Goal: Task Accomplishment & Management: Complete application form

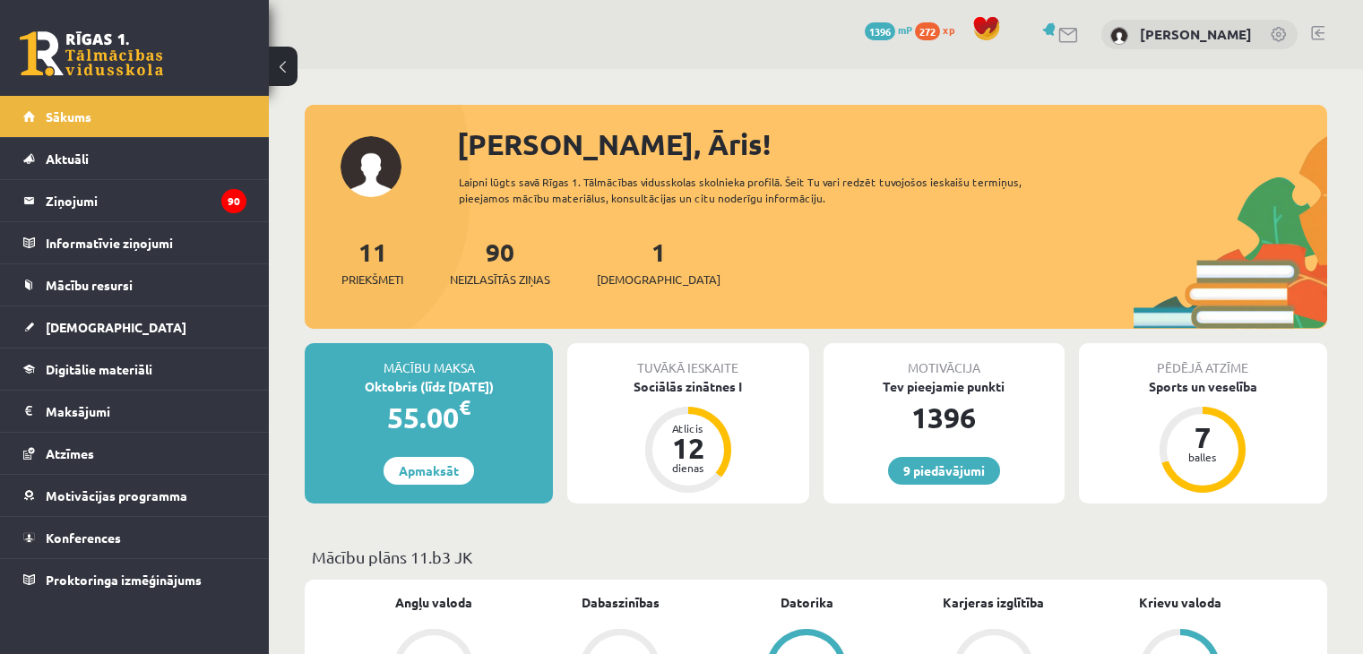
scroll to position [90, 0]
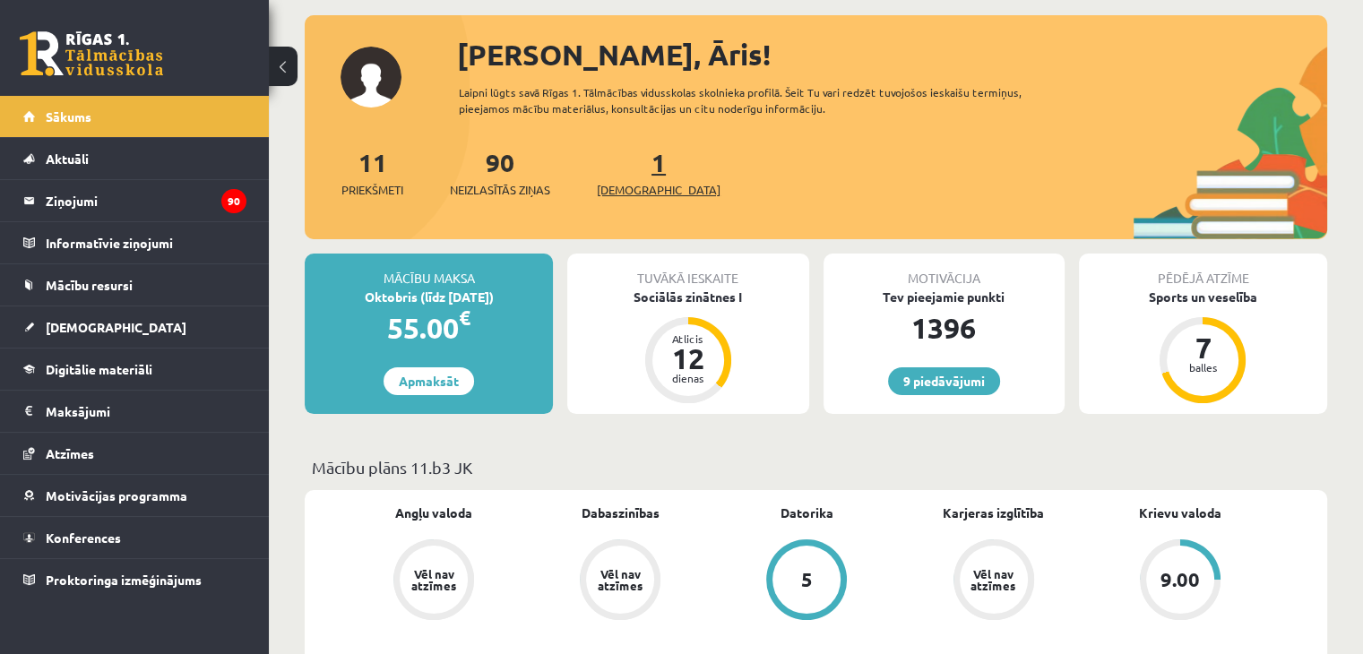
click at [641, 187] on span "[DEMOGRAPHIC_DATA]" at bounding box center [659, 190] width 124 height 18
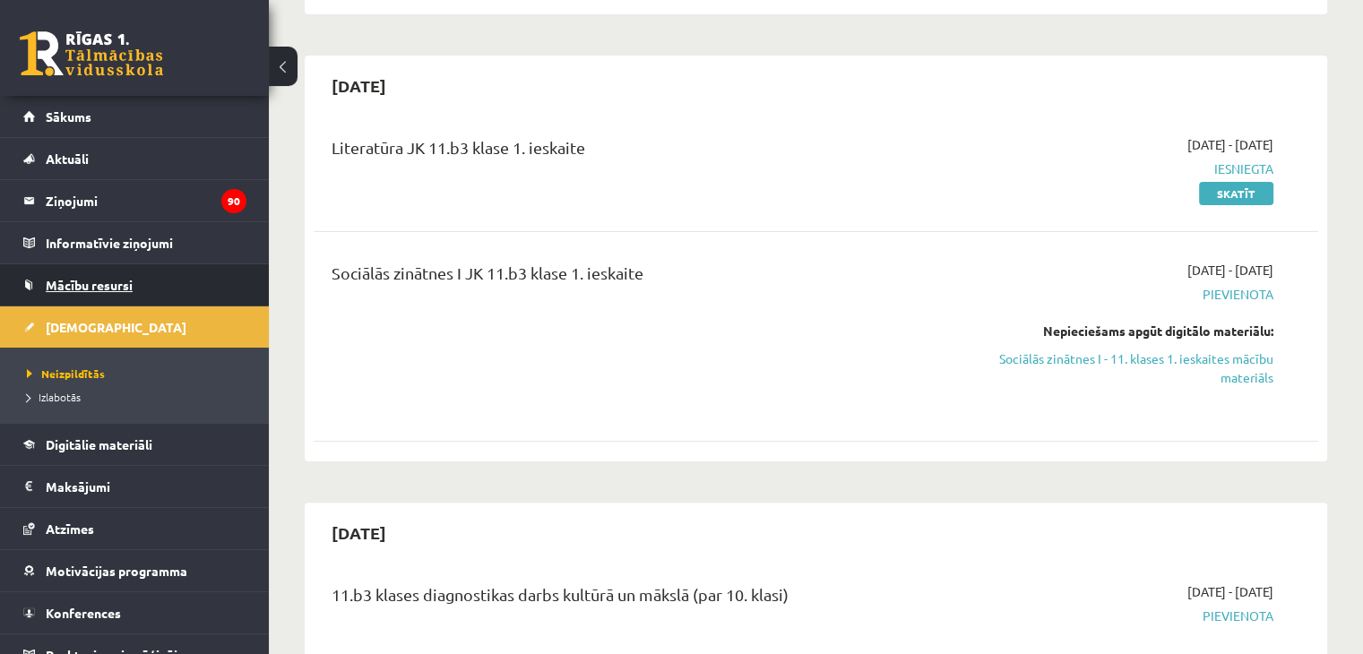
scroll to position [20, 0]
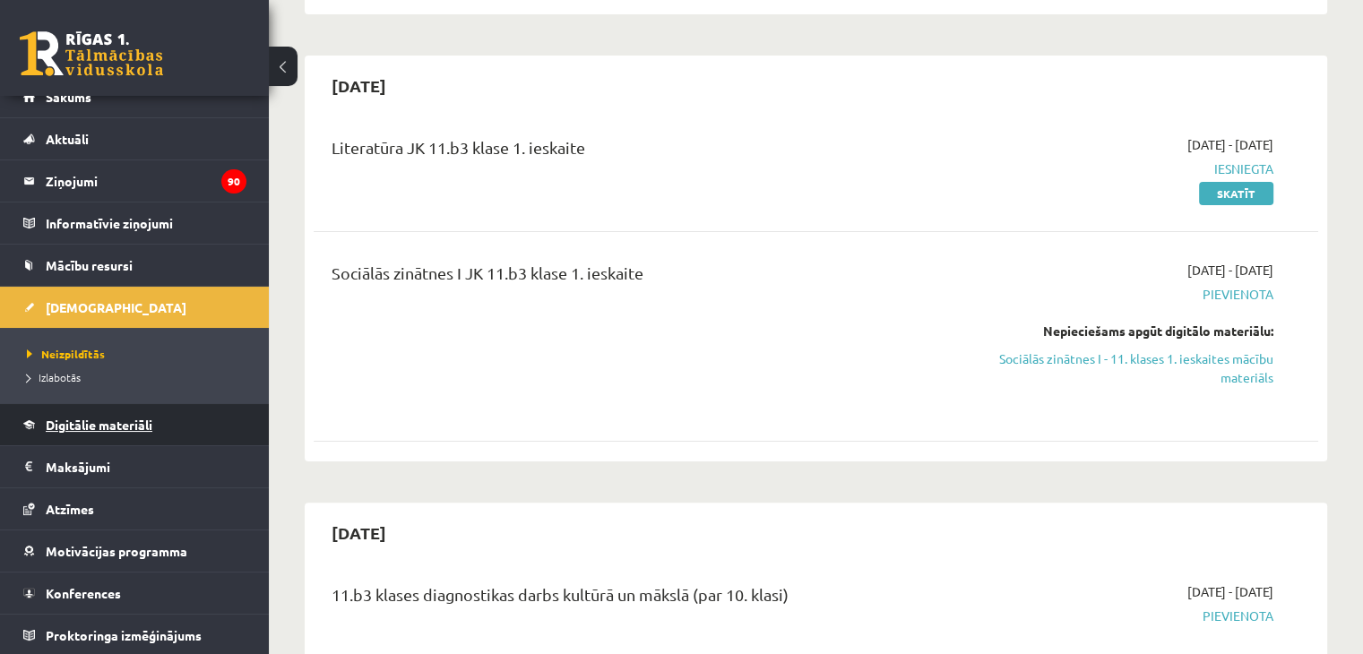
click at [148, 432] on link "Digitālie materiāli" at bounding box center [134, 424] width 223 height 41
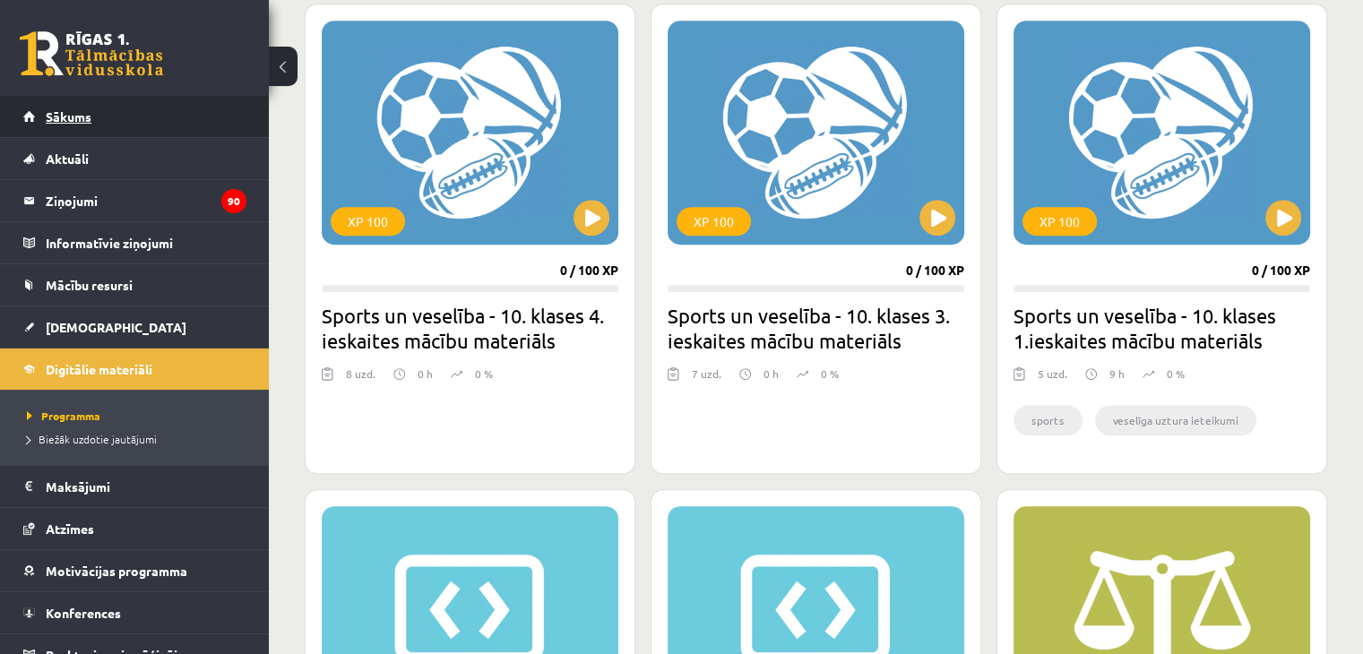
click at [86, 116] on span "Sākums" at bounding box center [69, 116] width 46 height 16
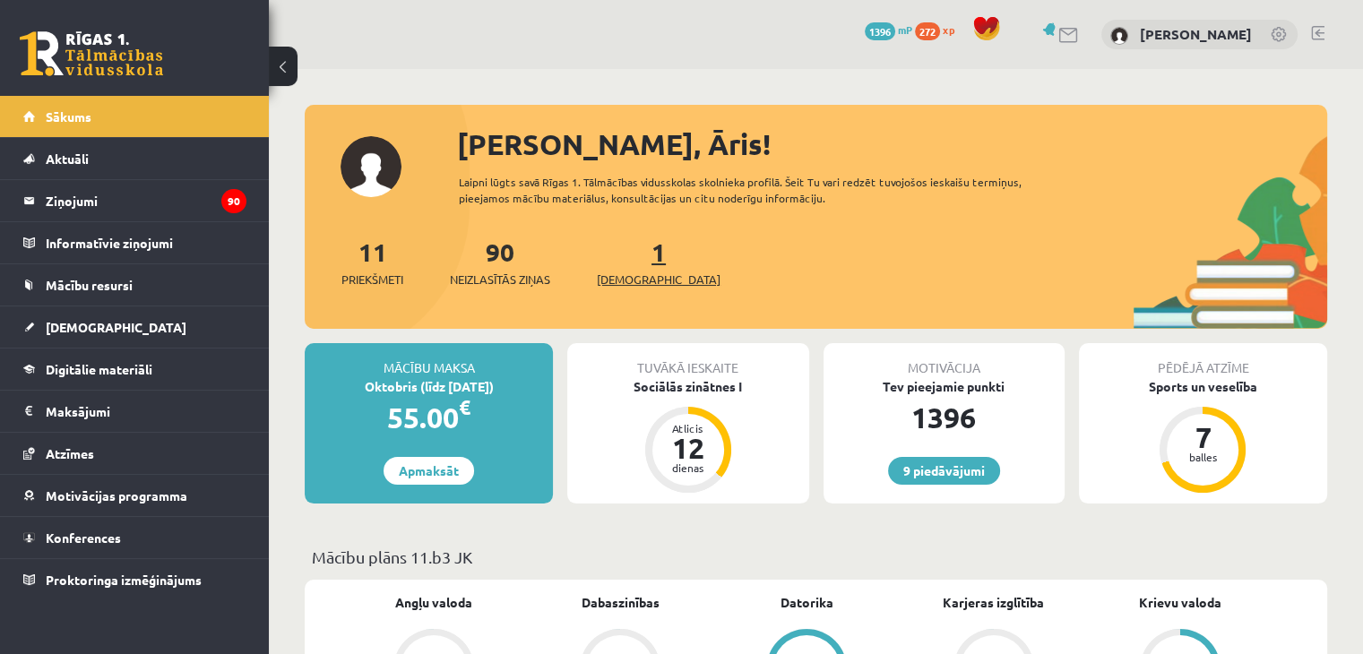
click at [639, 271] on span "[DEMOGRAPHIC_DATA]" at bounding box center [659, 280] width 124 height 18
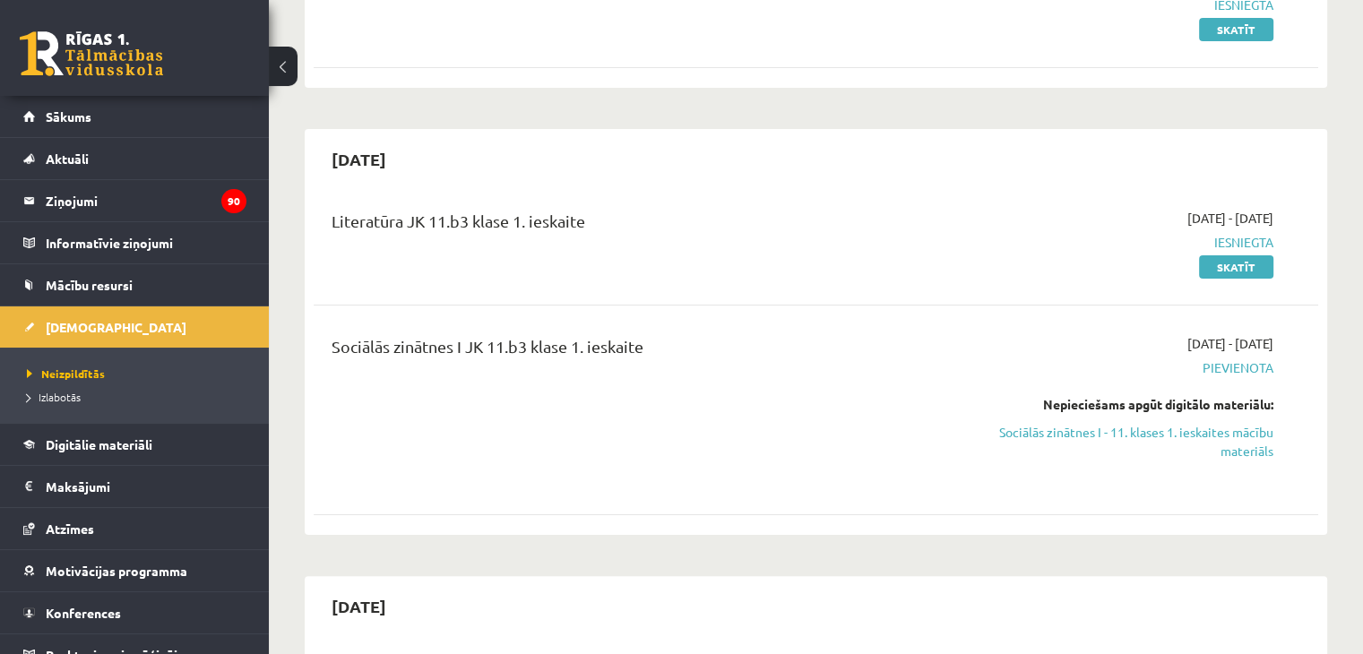
scroll to position [358, 0]
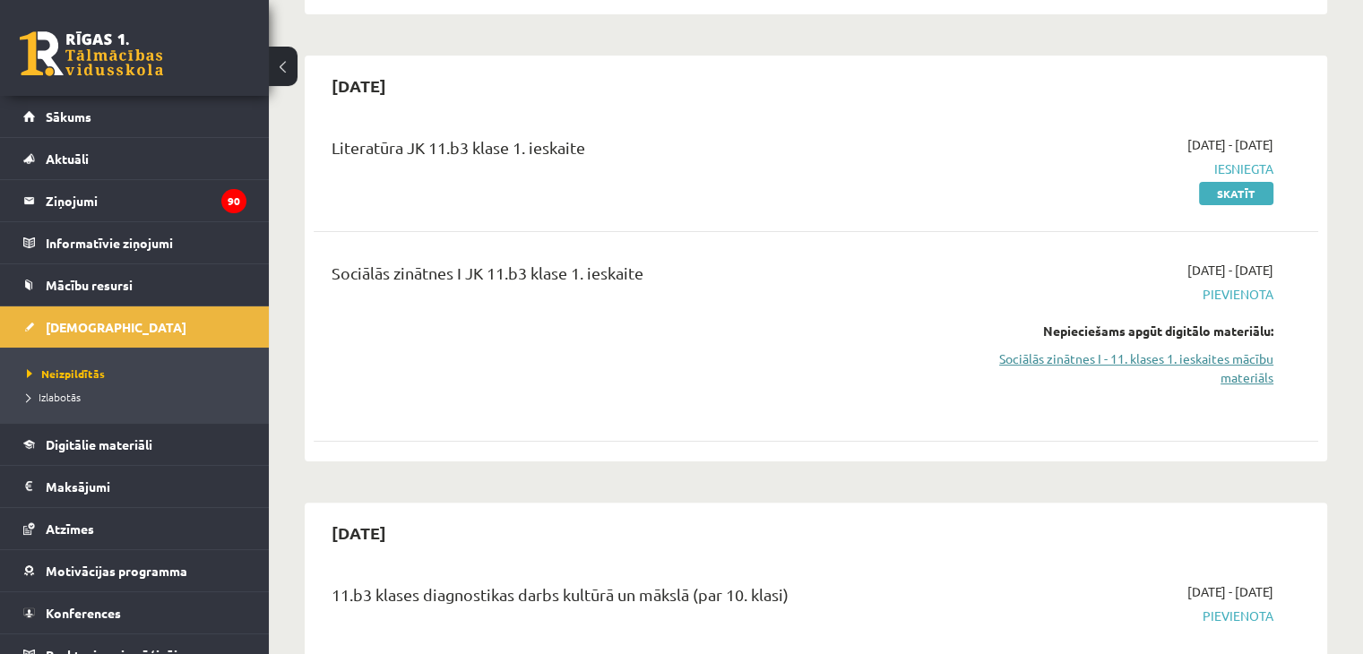
click at [1026, 359] on link "Sociālās zinātnes I - 11. klases 1. ieskaites mācību materiāls" at bounding box center [1125, 368] width 296 height 38
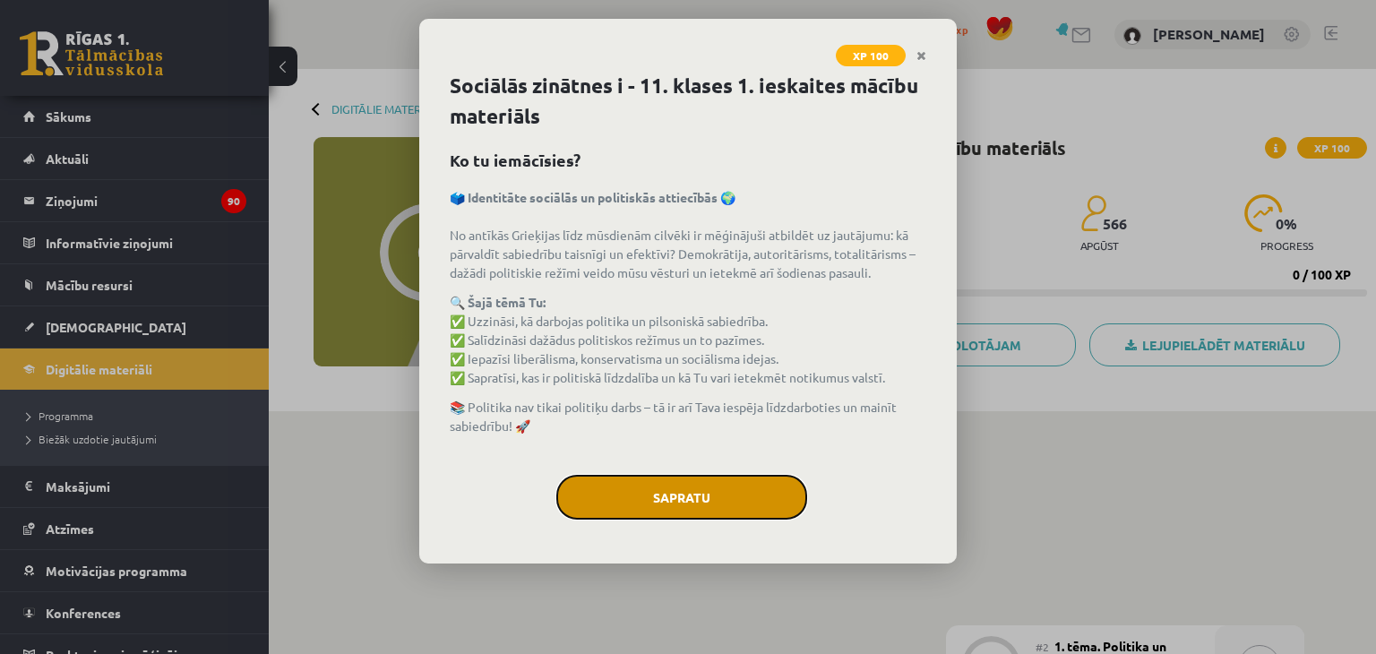
click at [685, 492] on button "Sapratu" at bounding box center [681, 497] width 251 height 45
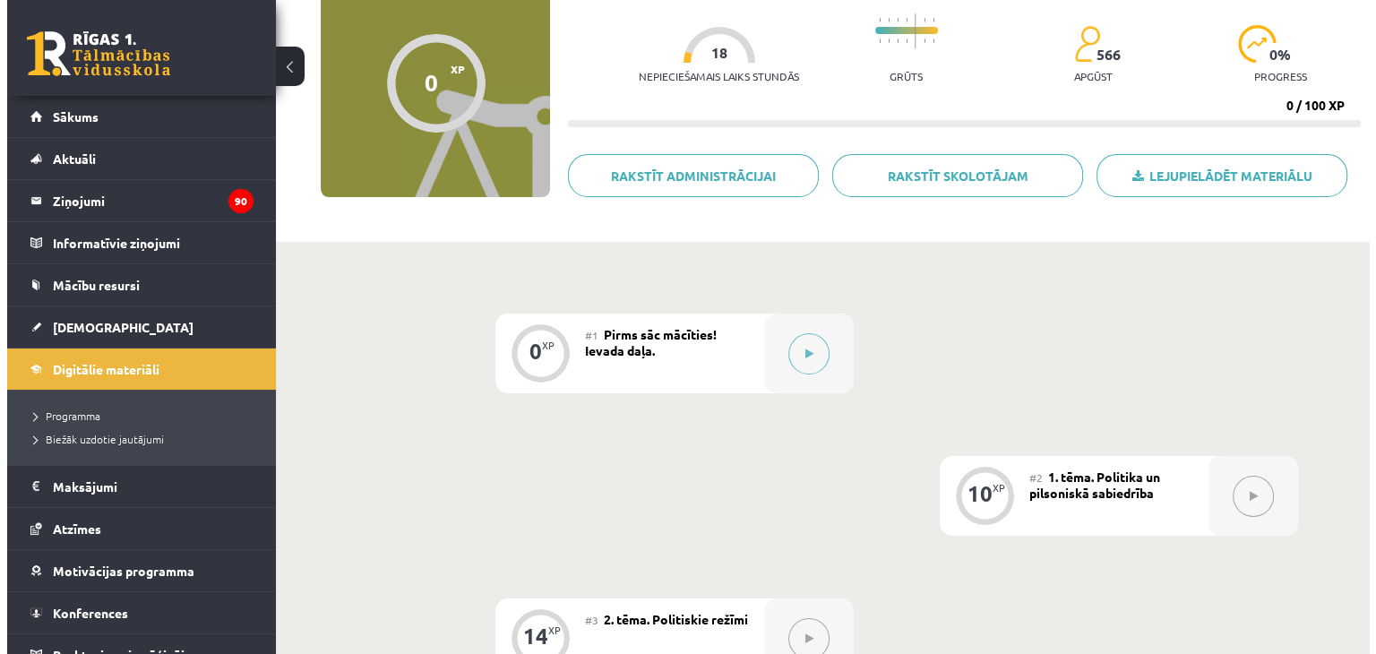
scroll to position [179, 0]
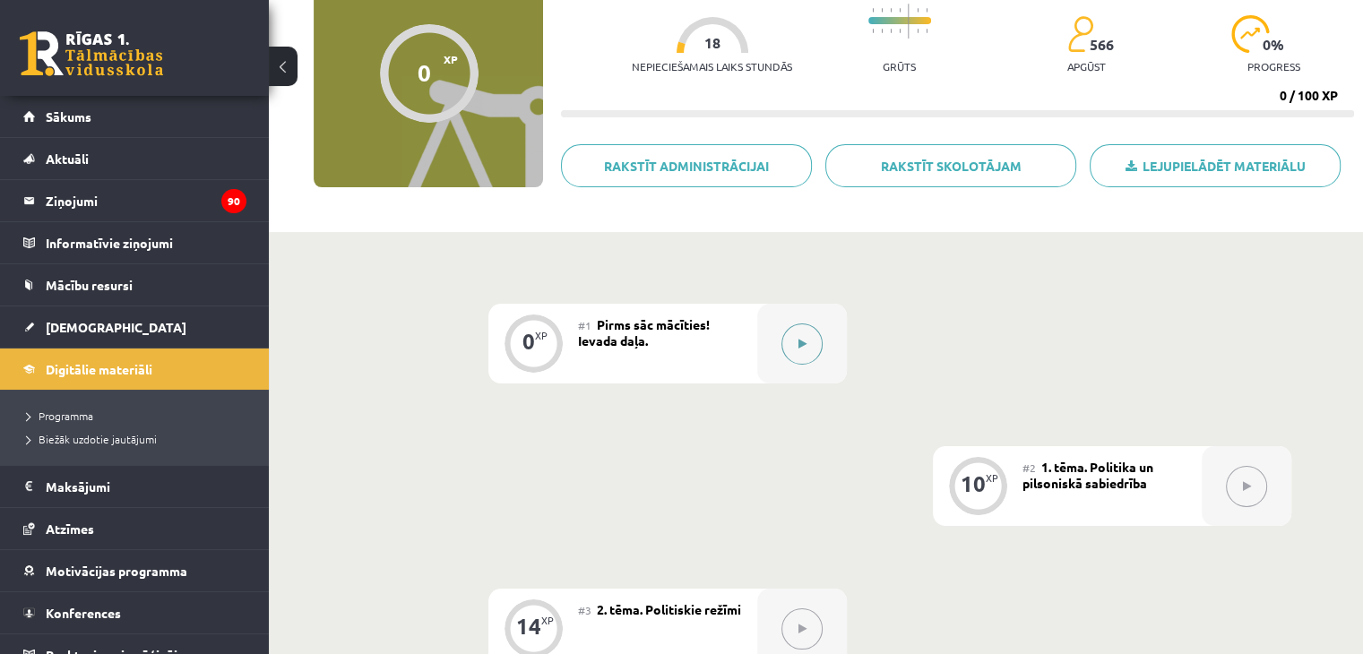
click at [813, 344] on button at bounding box center [801, 343] width 41 height 41
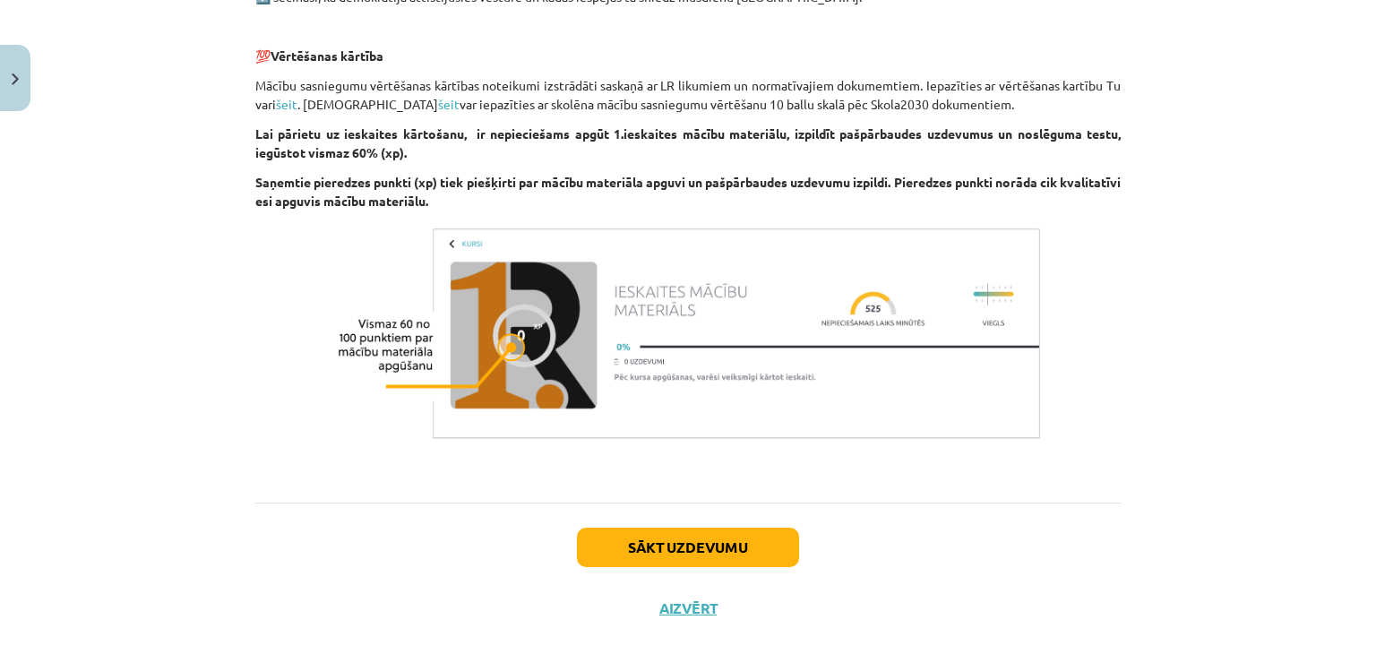
scroll to position [1143, 0]
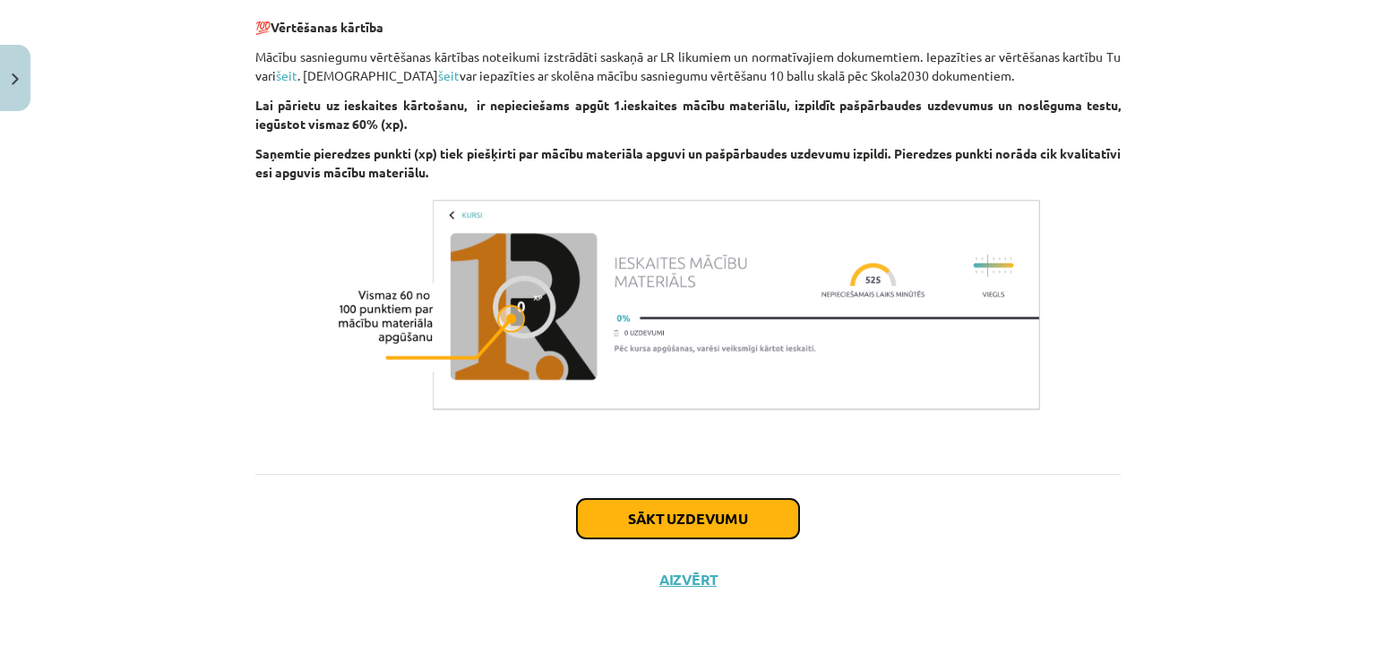
click at [670, 524] on button "Sākt uzdevumu" at bounding box center [688, 518] width 222 height 39
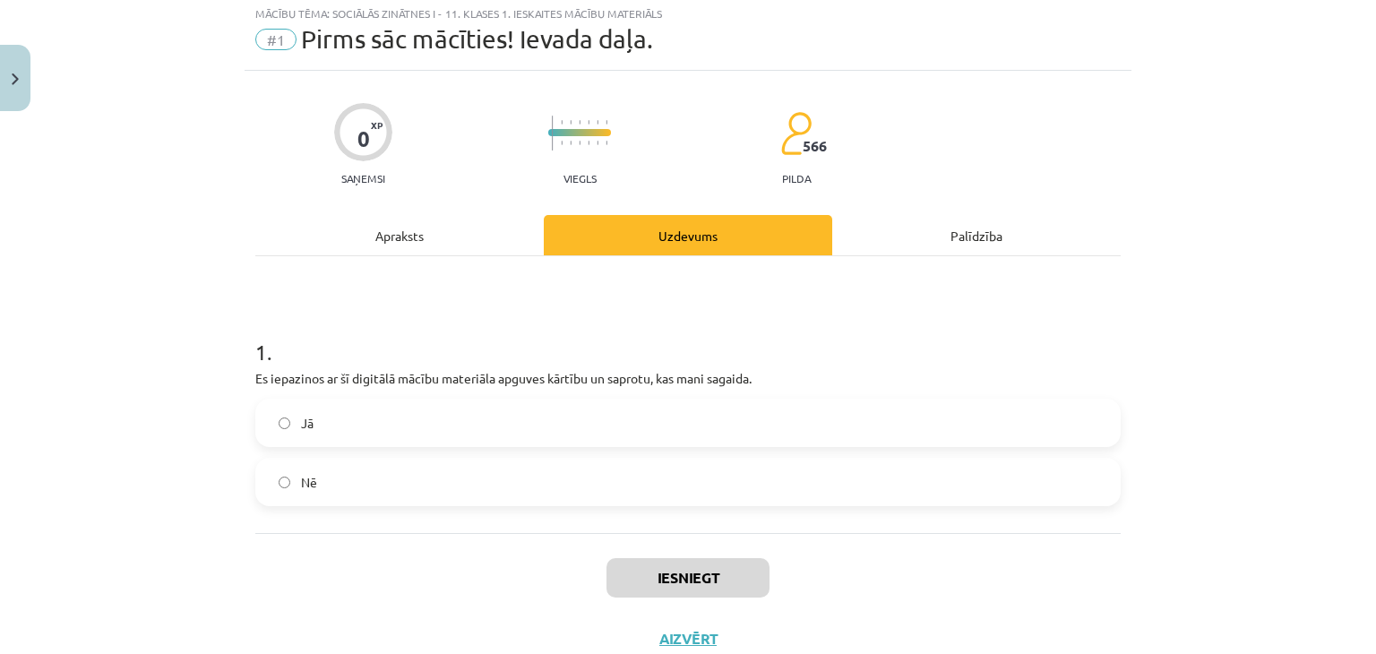
scroll to position [45, 0]
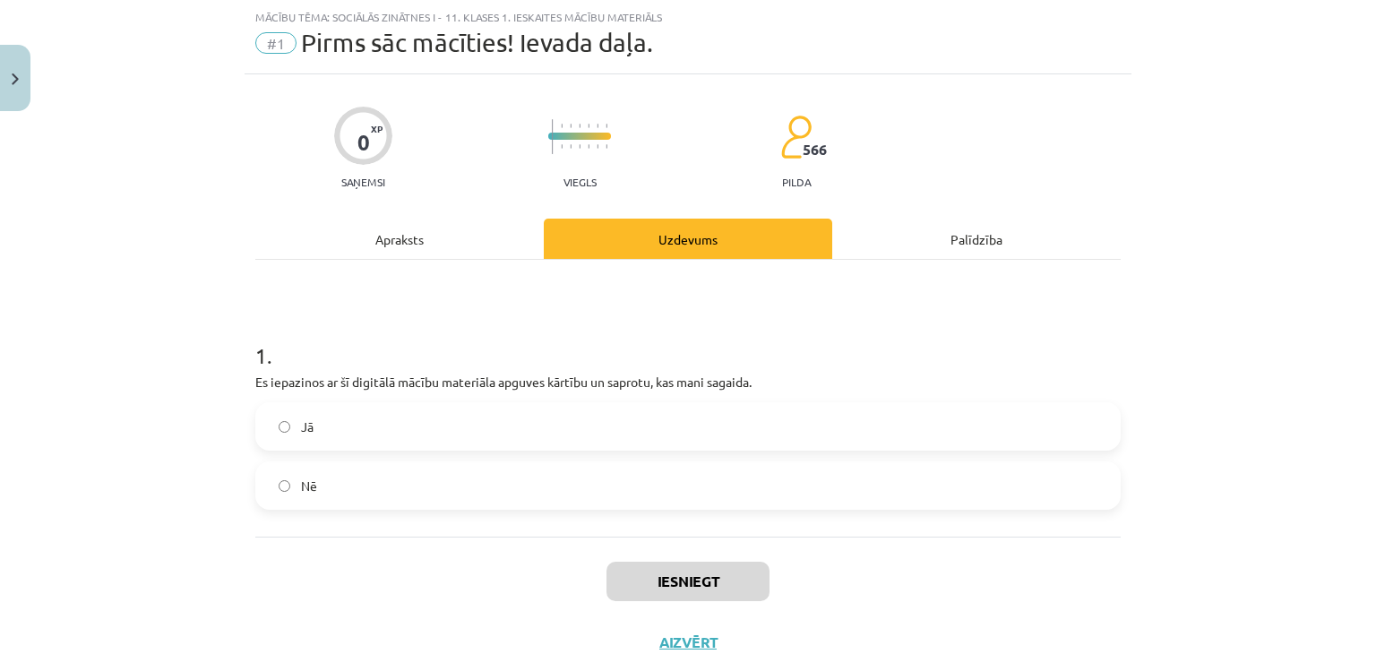
click at [383, 431] on label "Jā" at bounding box center [688, 426] width 862 height 45
click at [702, 574] on button "Iesniegt" at bounding box center [688, 581] width 163 height 39
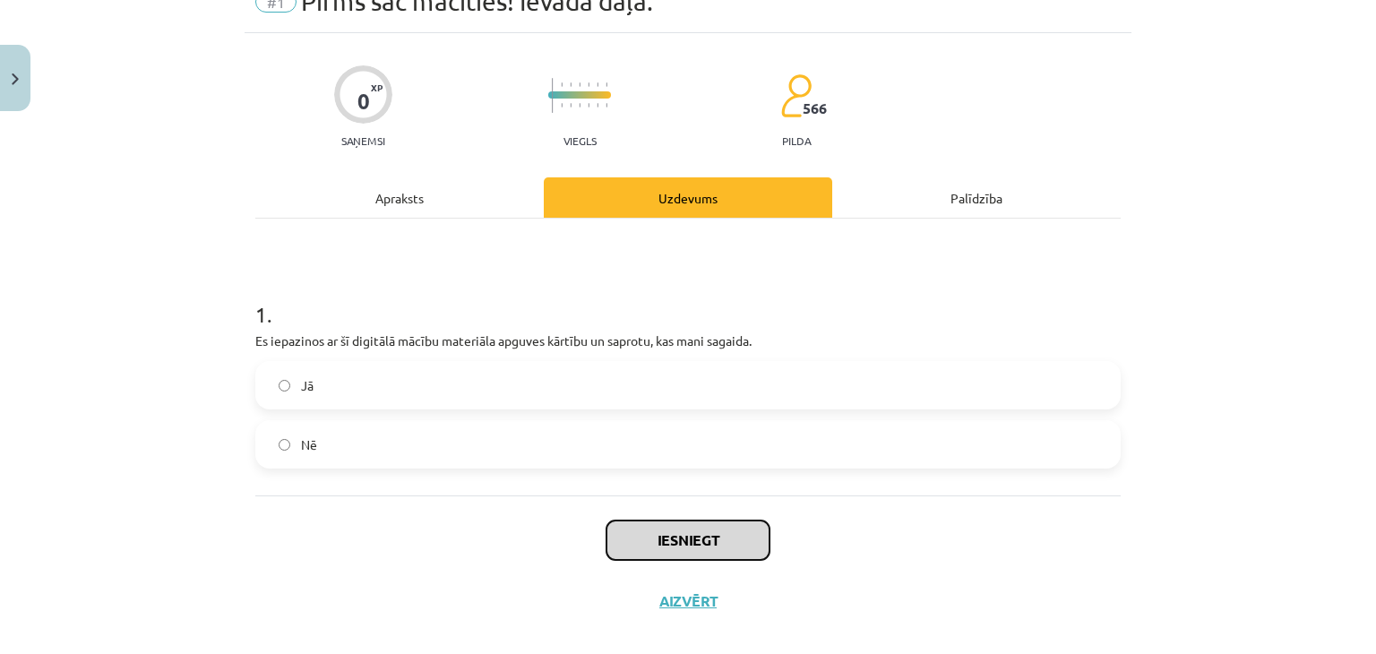
scroll to position [108, 0]
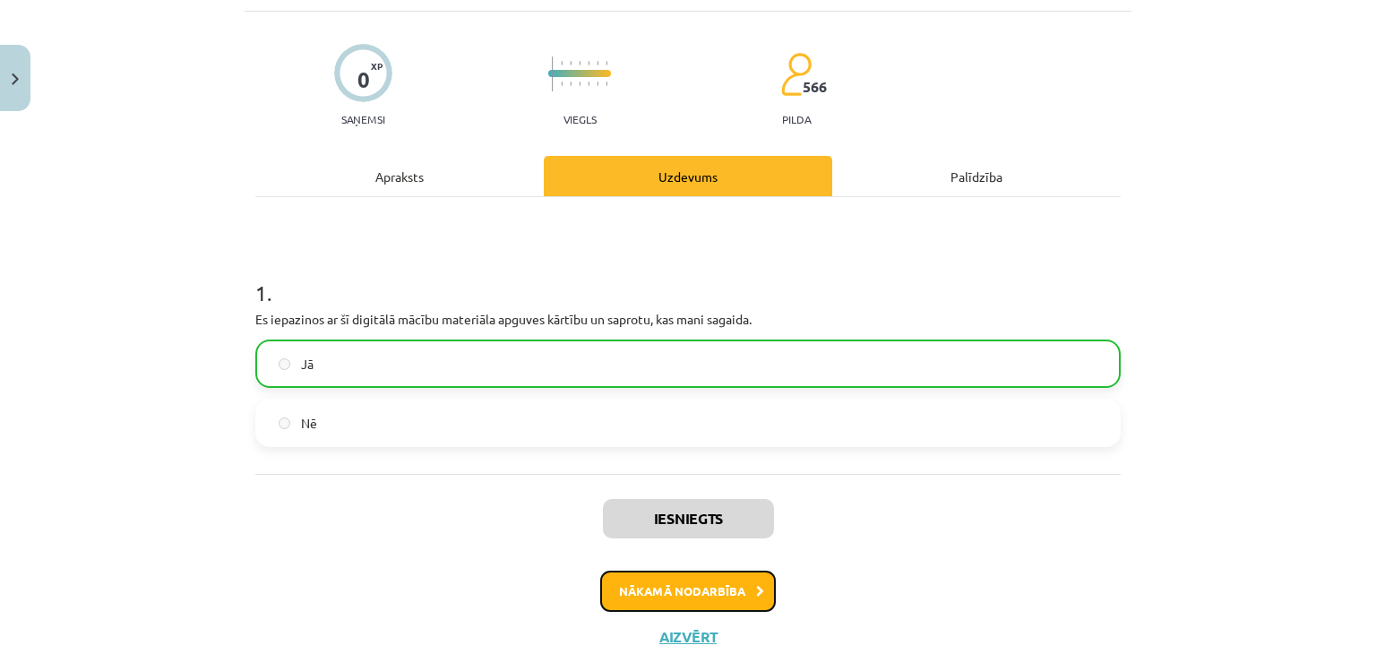
click at [667, 592] on button "Nākamā nodarbība" at bounding box center [688, 591] width 176 height 41
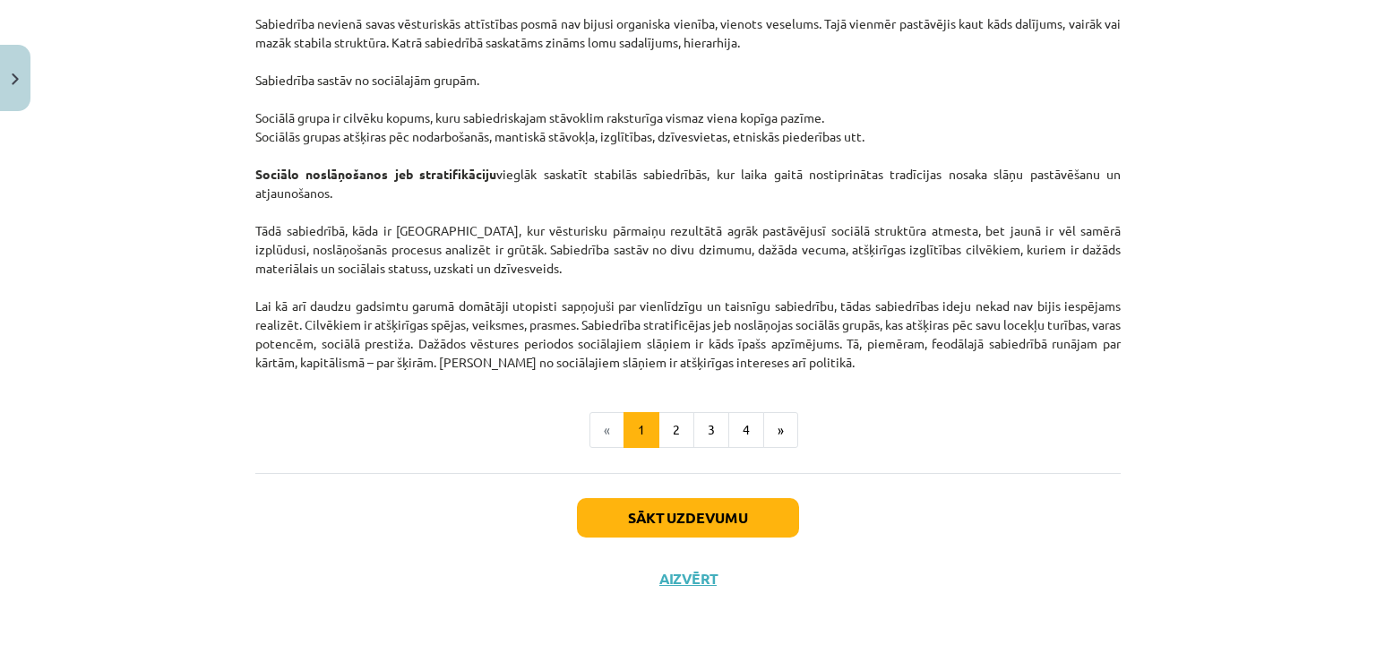
scroll to position [2804, 0]
click at [663, 428] on button "2" at bounding box center [676, 430] width 36 height 36
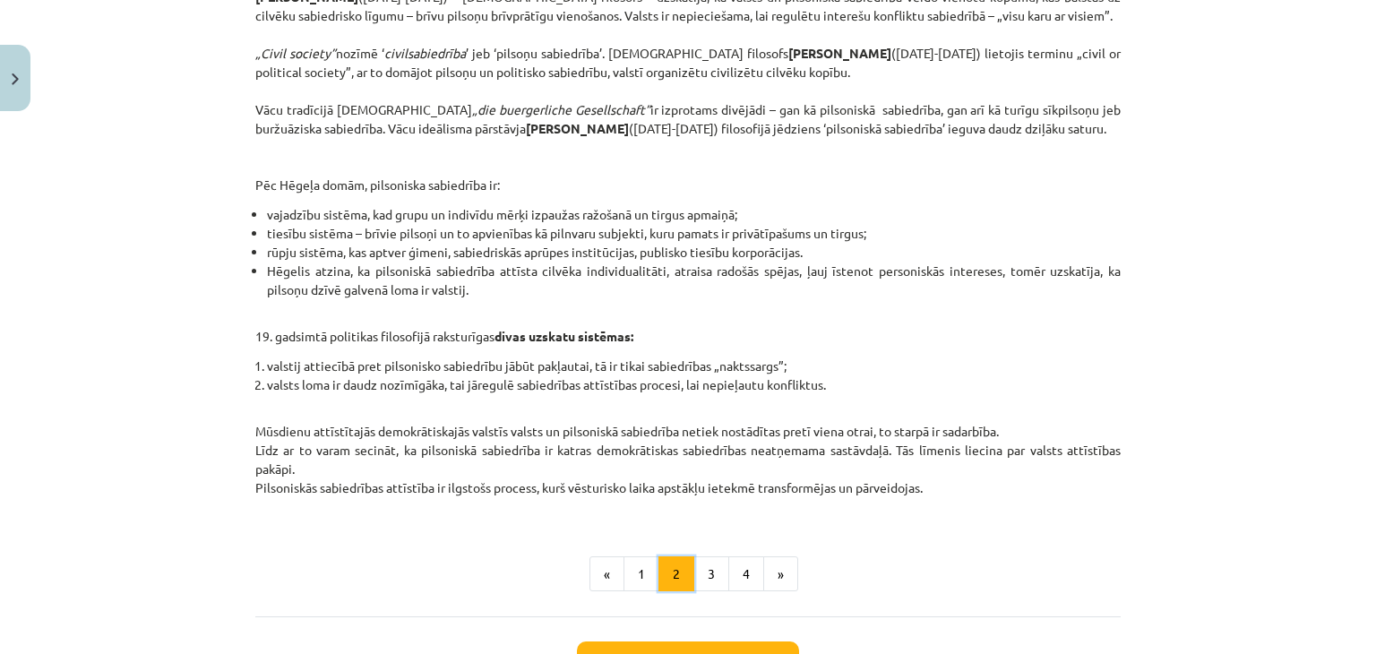
scroll to position [762, 0]
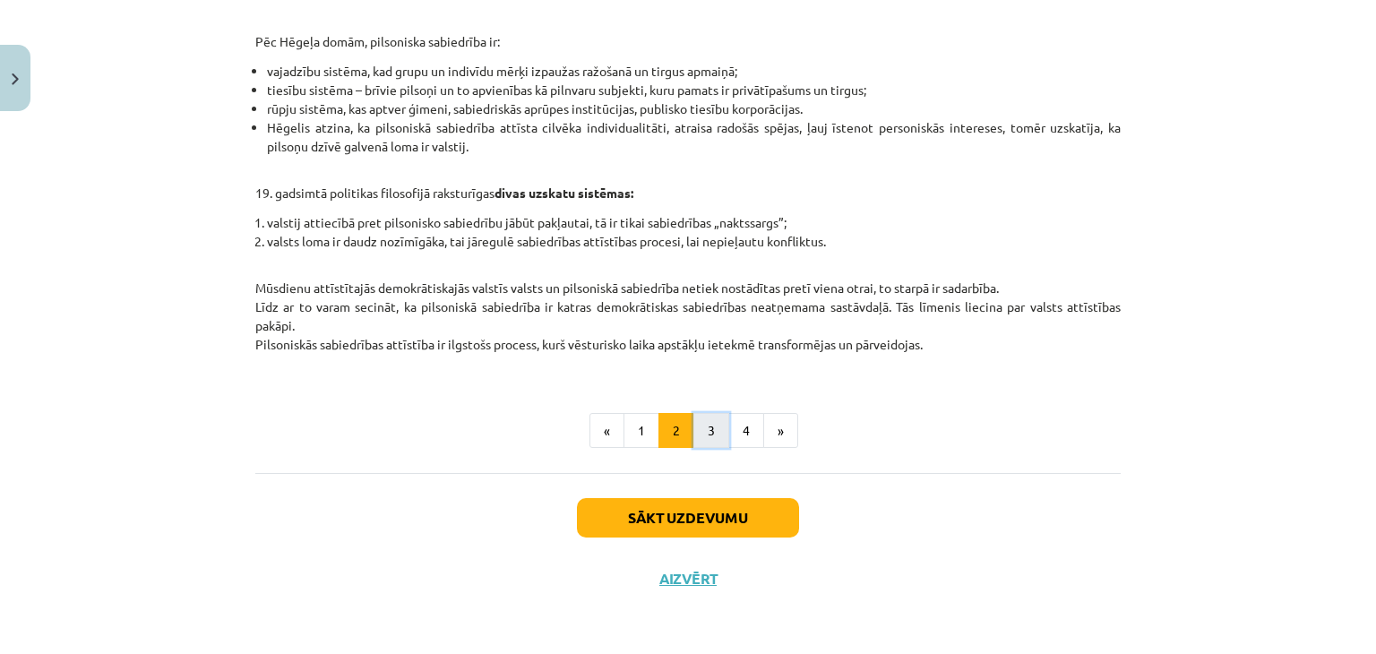
click at [709, 429] on button "3" at bounding box center [711, 431] width 36 height 36
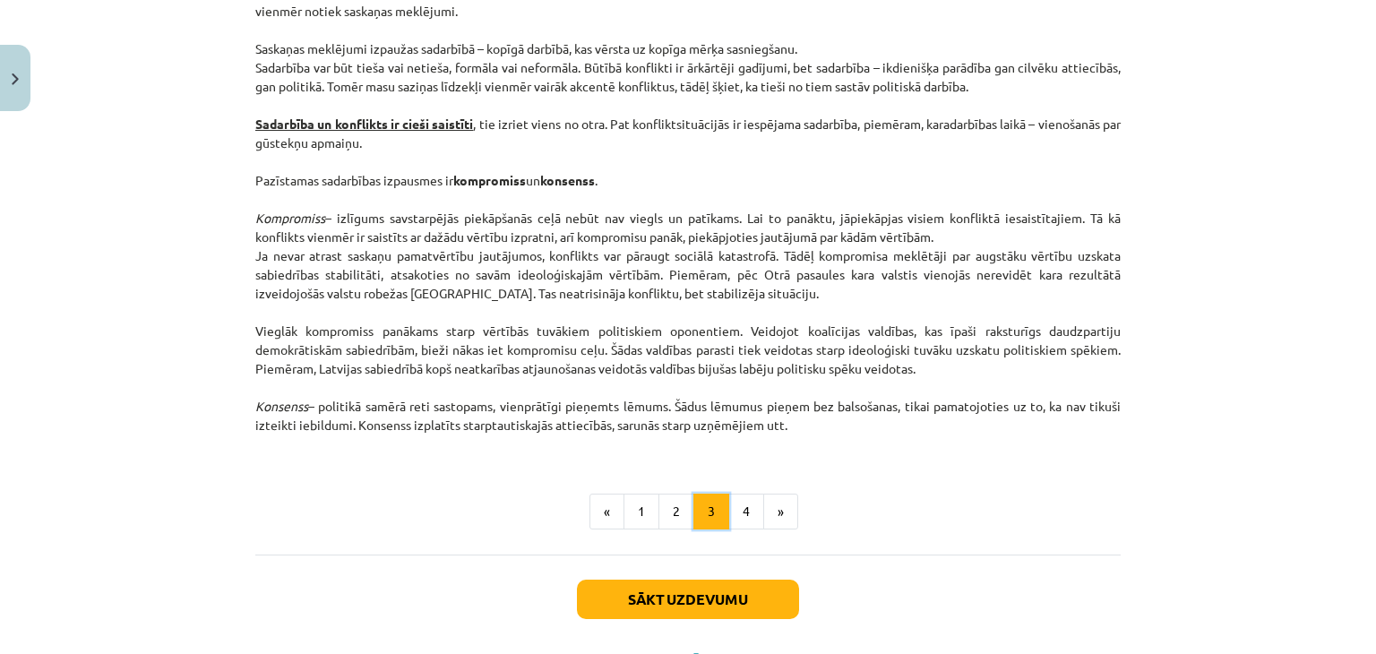
scroll to position [2371, 0]
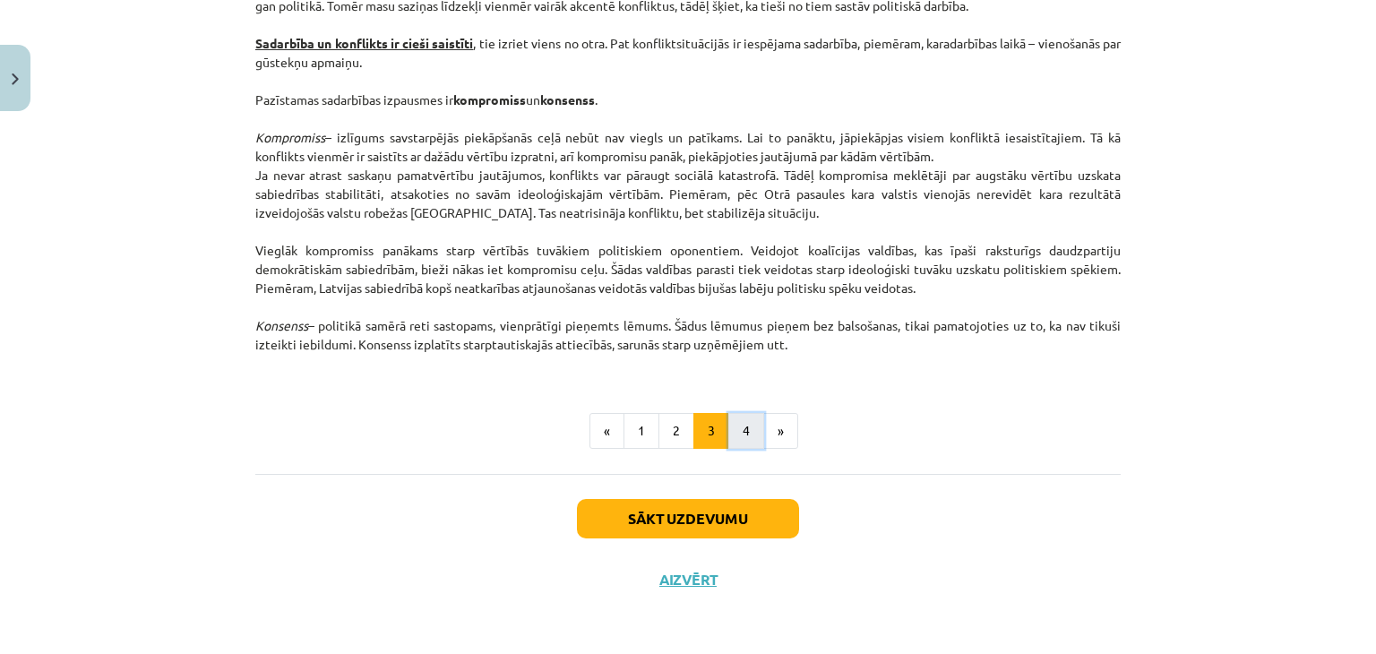
click at [736, 429] on button "4" at bounding box center [746, 431] width 36 height 36
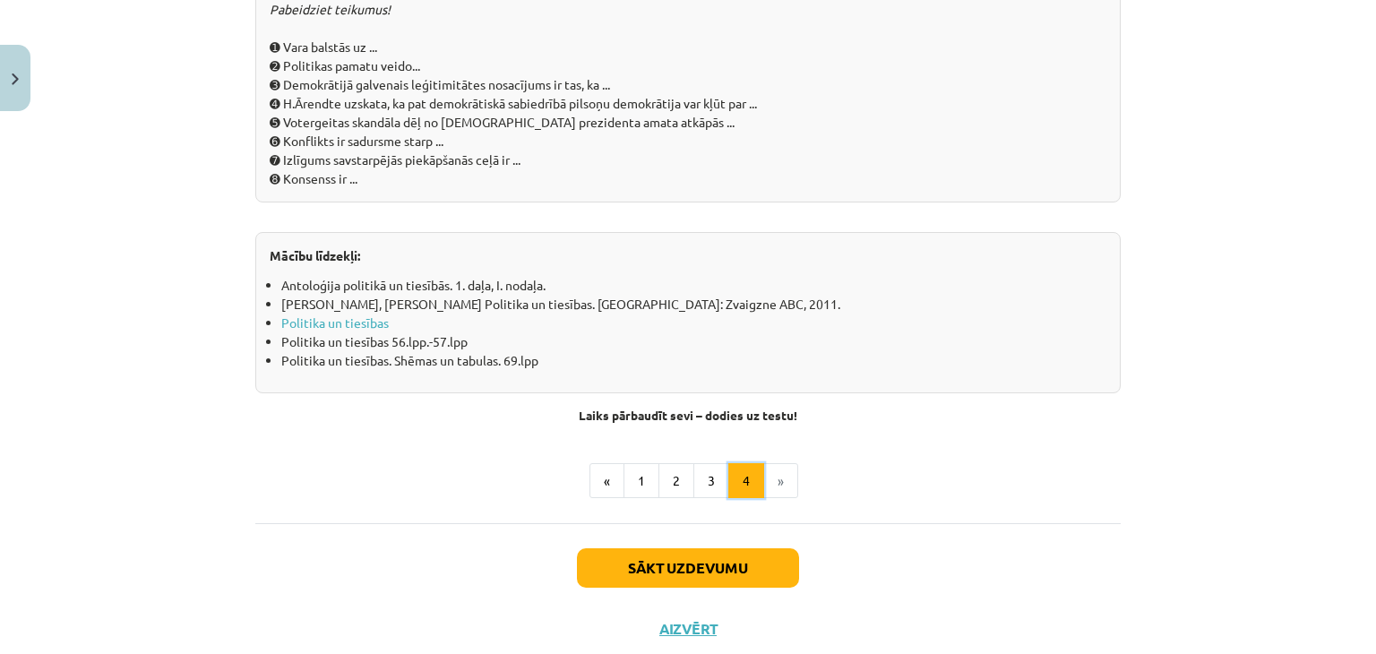
scroll to position [2014, 0]
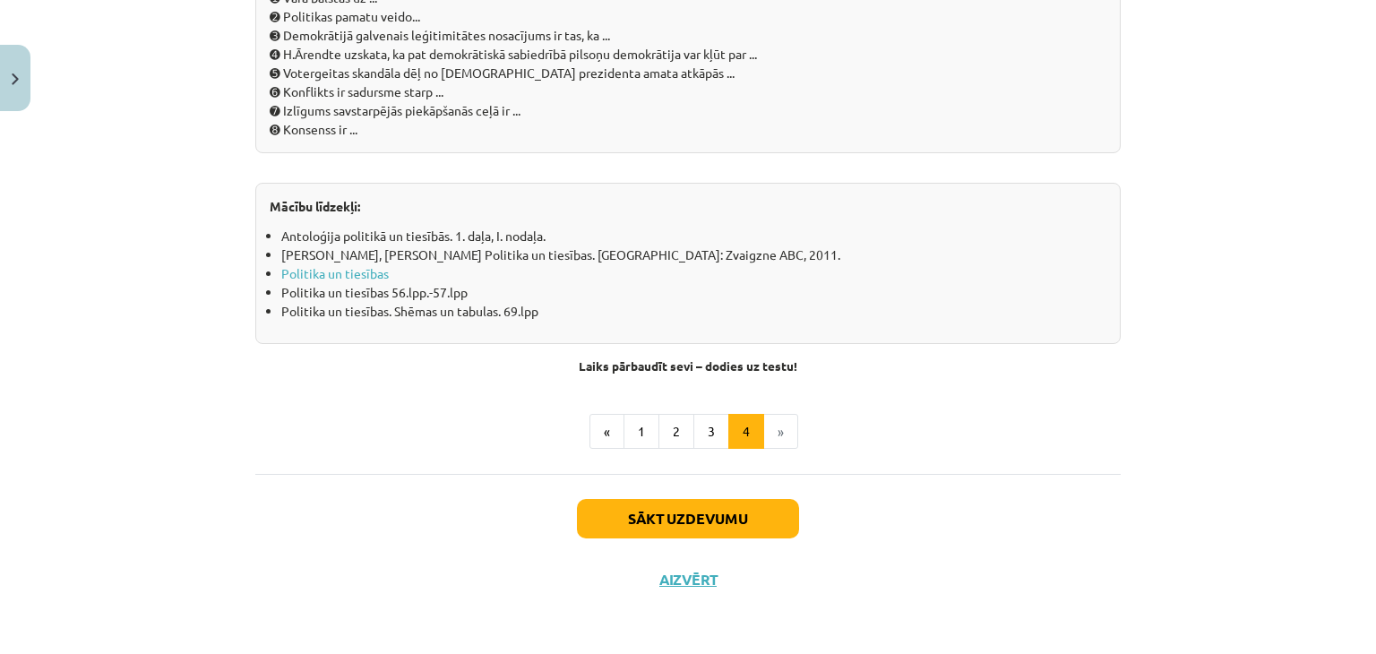
click at [770, 431] on li "»" at bounding box center [781, 432] width 34 height 36
click at [684, 513] on button "Sākt uzdevumu" at bounding box center [688, 518] width 222 height 39
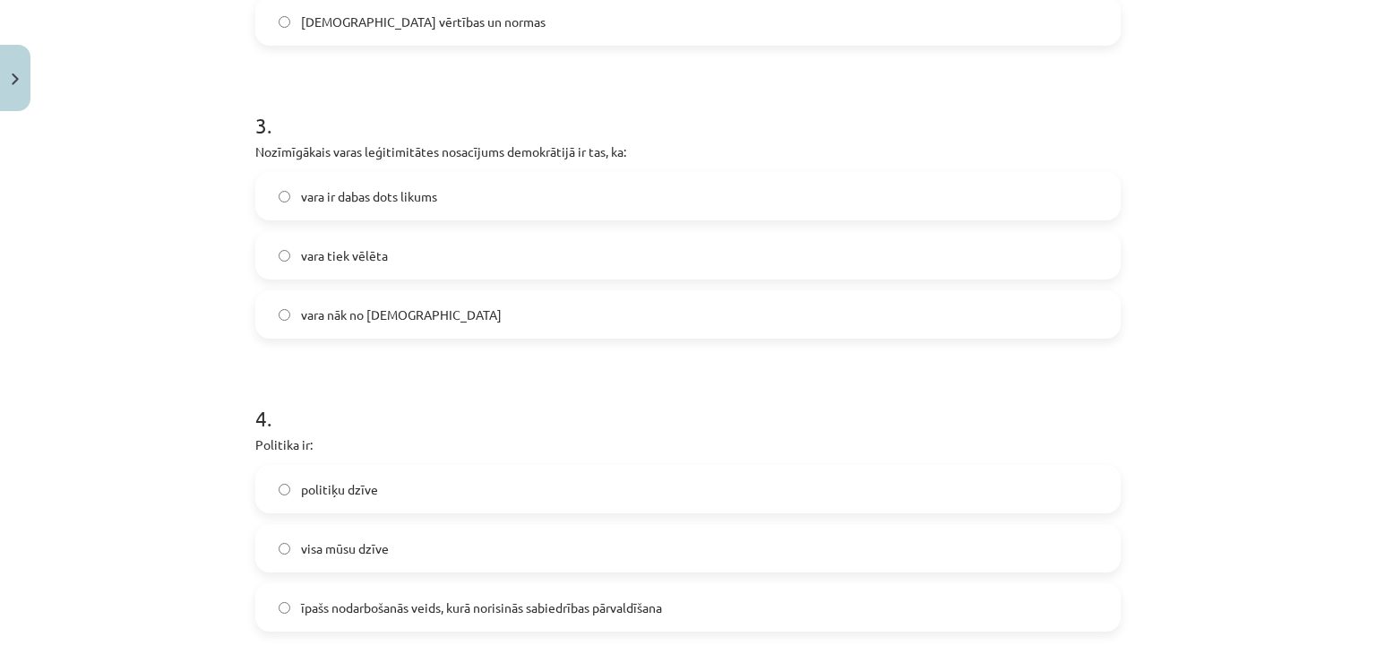
scroll to position [1339, 0]
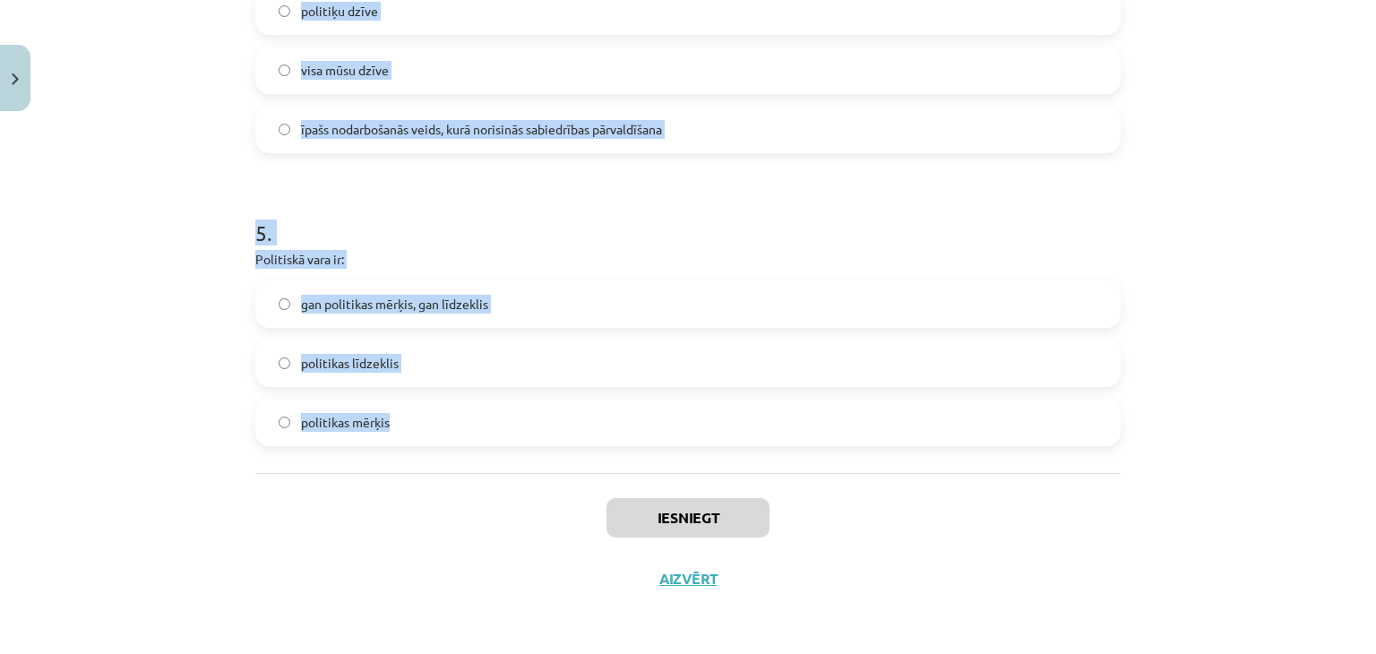
drag, startPoint x: 228, startPoint y: 287, endPoint x: 668, endPoint y: 402, distance: 455.7
click at [668, 402] on div "Mācību tēma: Sociālās zinātnes i - 11. klases 1. ieskaites mācību materiāls #2 …" at bounding box center [688, 327] width 1376 height 654
copy form "Izpratne par pilsonisko sabiedrību: viduslaikos radās Jaunajos laikos radās mūs…"
click at [199, 168] on div "Mācību tēma: Sociālās zinātnes i - 11. klases 1. ieskaites mācību materiāls #2 …" at bounding box center [688, 327] width 1376 height 654
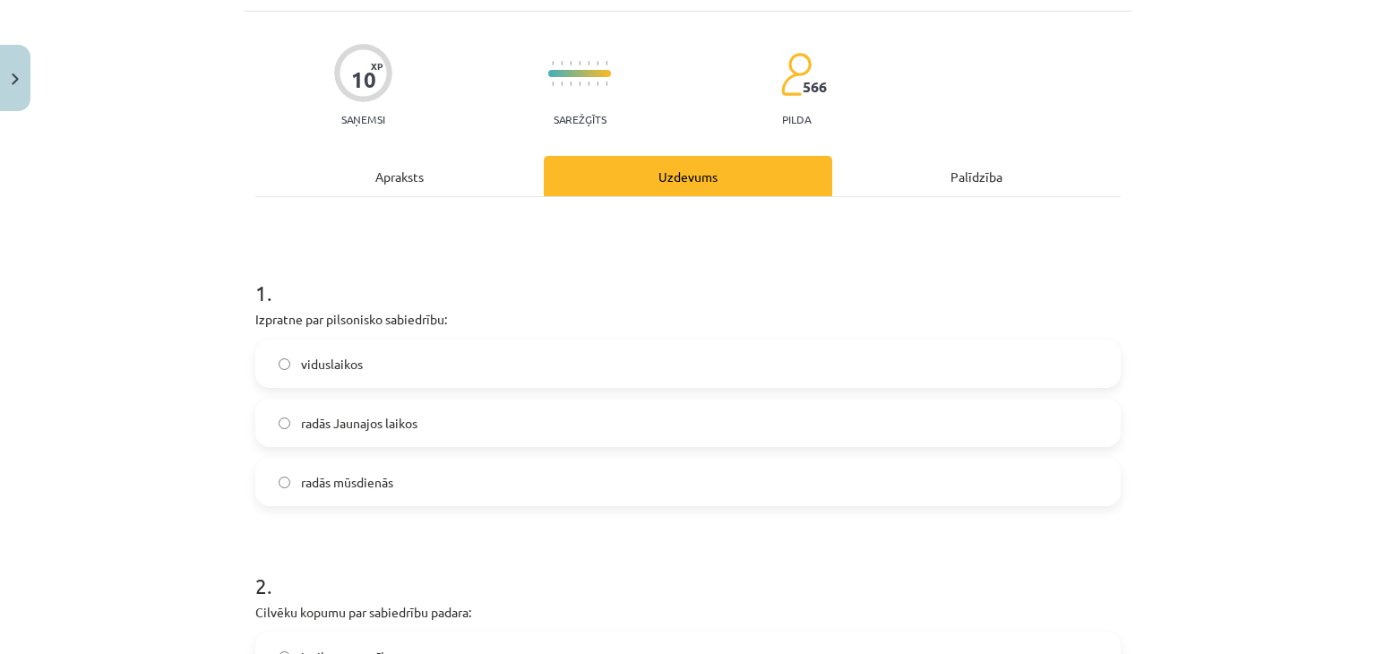
scroll to position [85, 0]
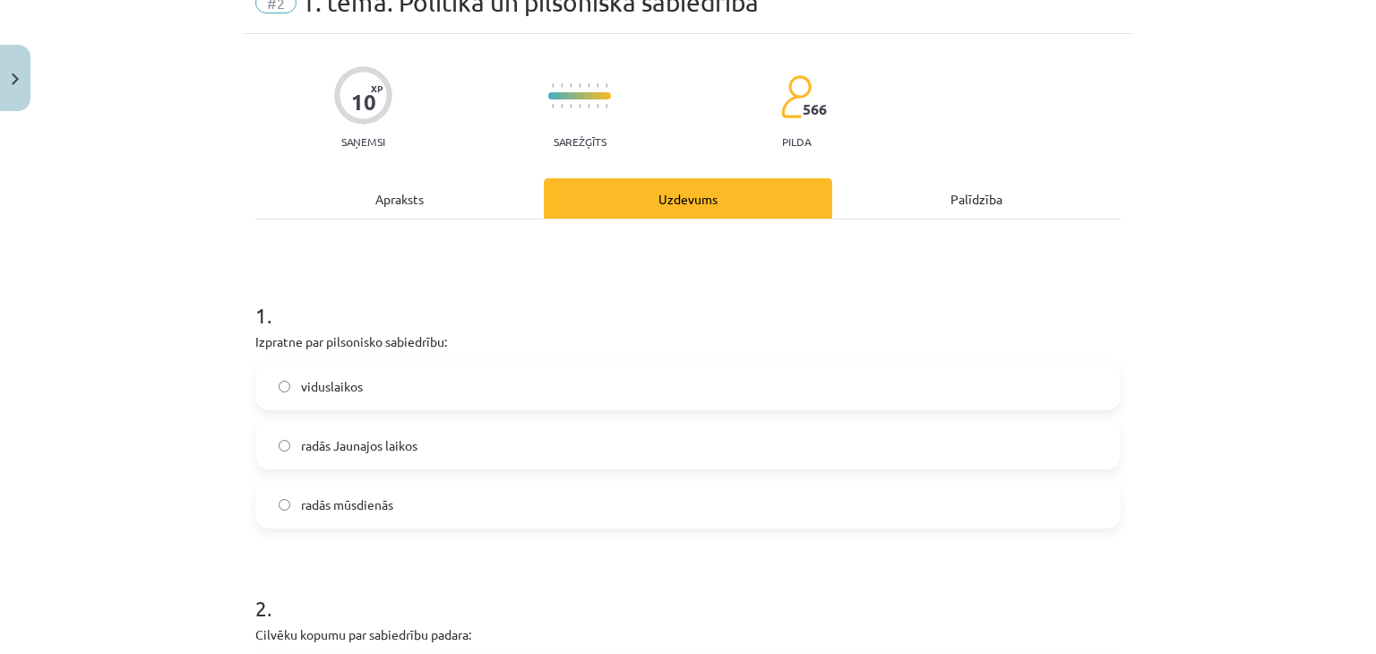
click at [400, 443] on span "radās Jaunajos laikos" at bounding box center [359, 445] width 116 height 19
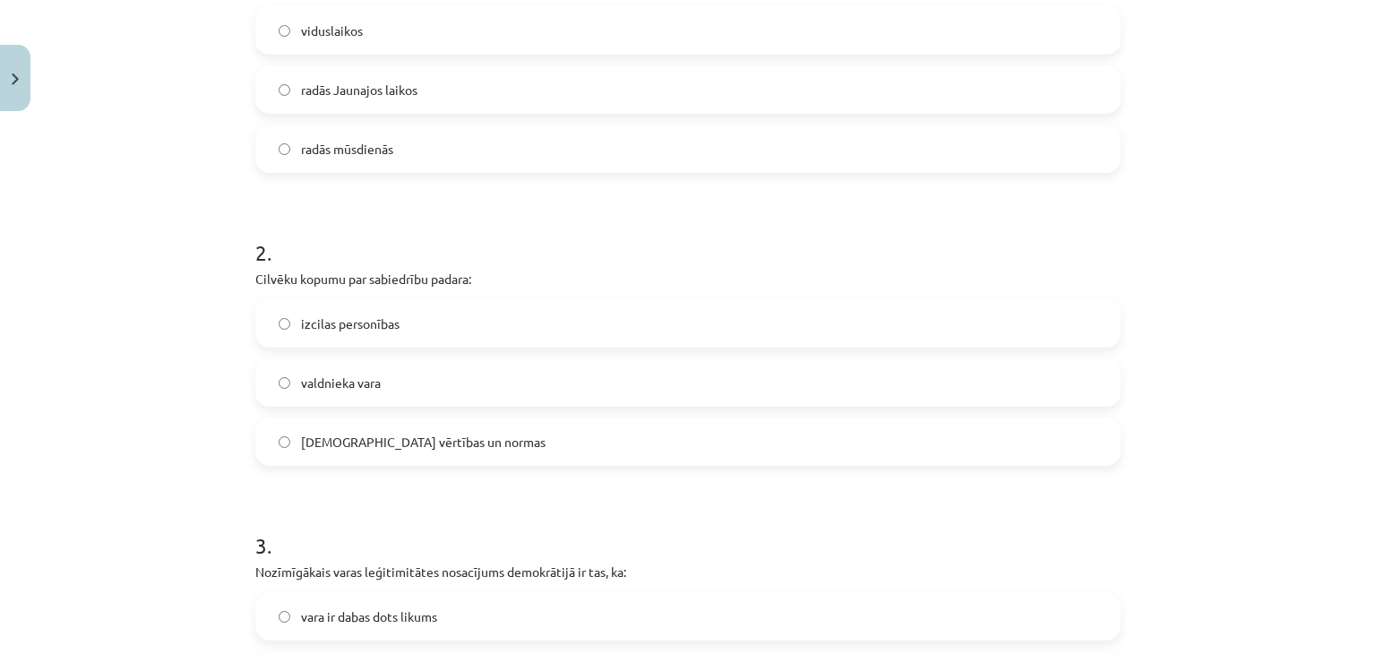
scroll to position [443, 0]
click at [371, 436] on span "kopīgās vērtības un normas" at bounding box center [423, 439] width 245 height 19
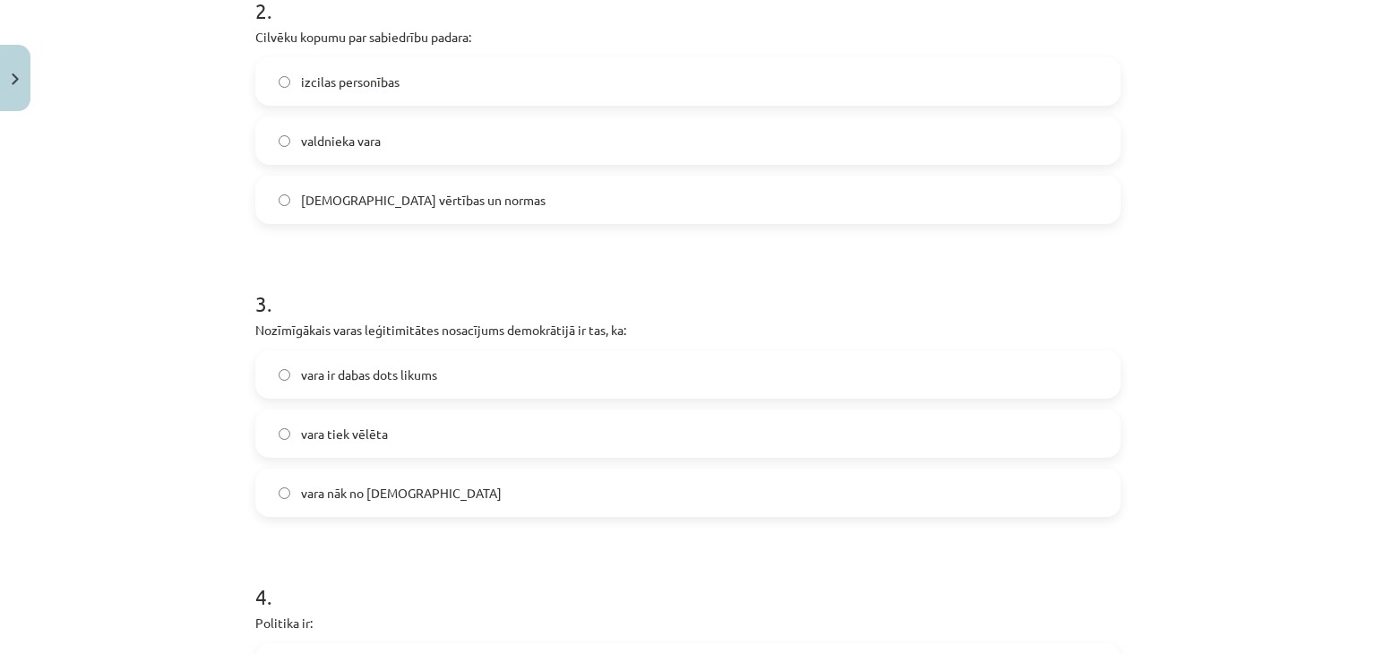
scroll to position [712, 0]
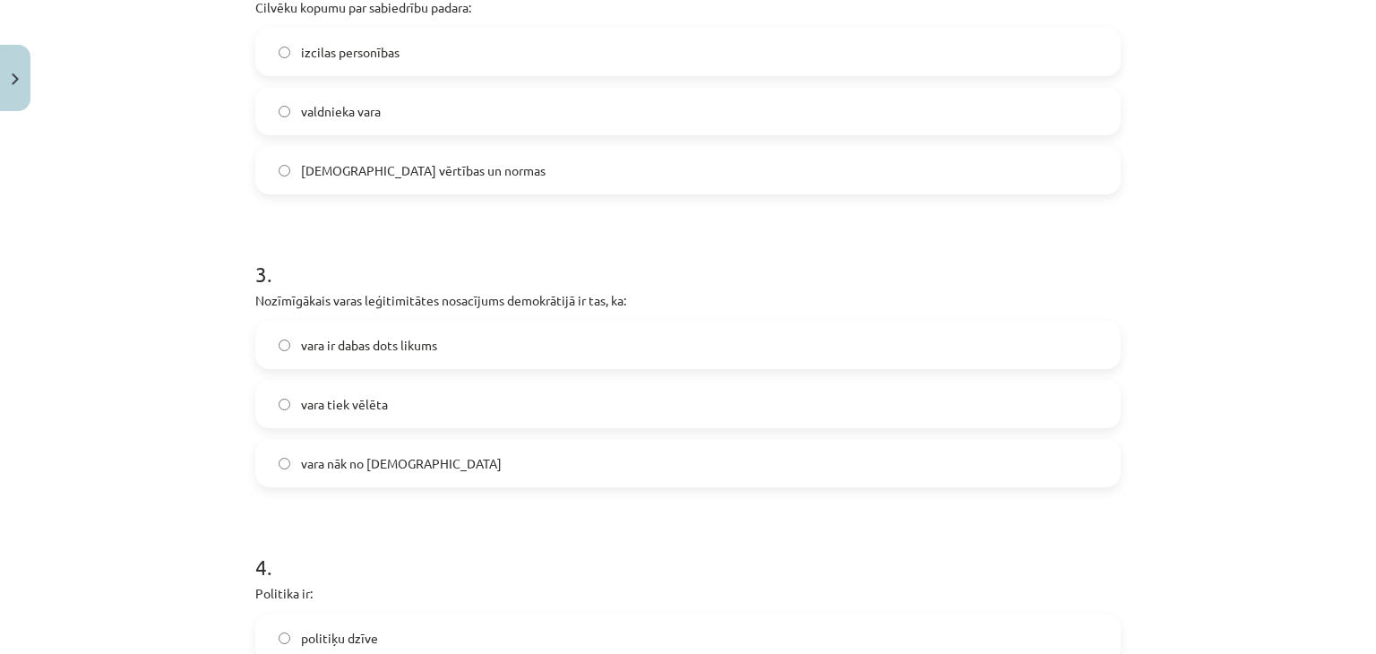
click at [397, 409] on label "vara tiek vēlēta" at bounding box center [688, 404] width 862 height 45
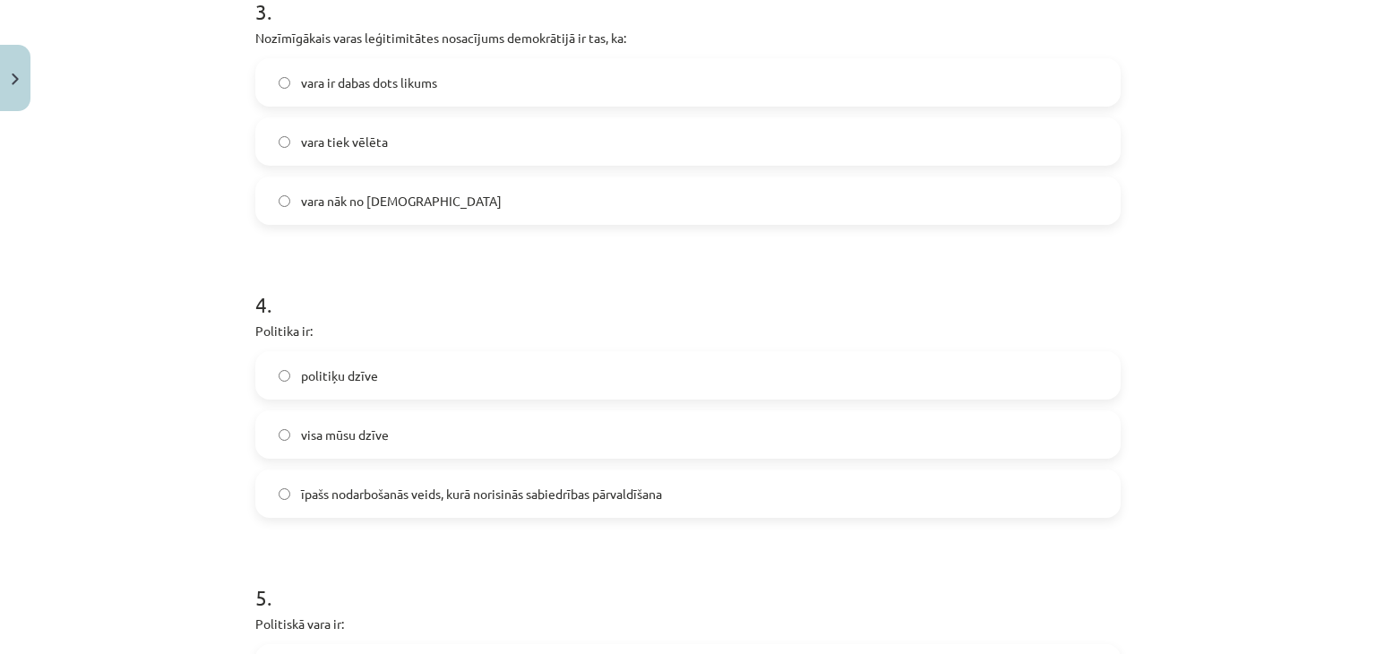
scroll to position [981, 0]
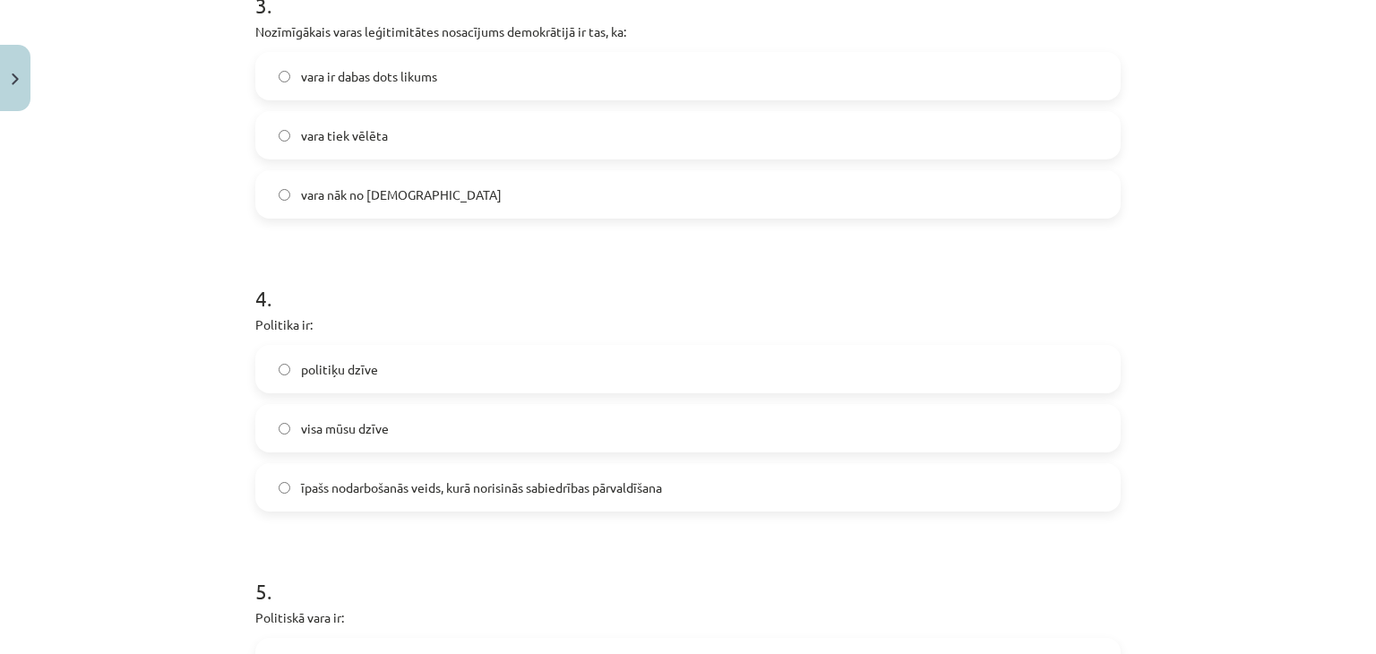
click at [409, 482] on span "īpašs nodarbošanās veids, kurā norisinās sabiedrības pārvaldīšana" at bounding box center [481, 487] width 361 height 19
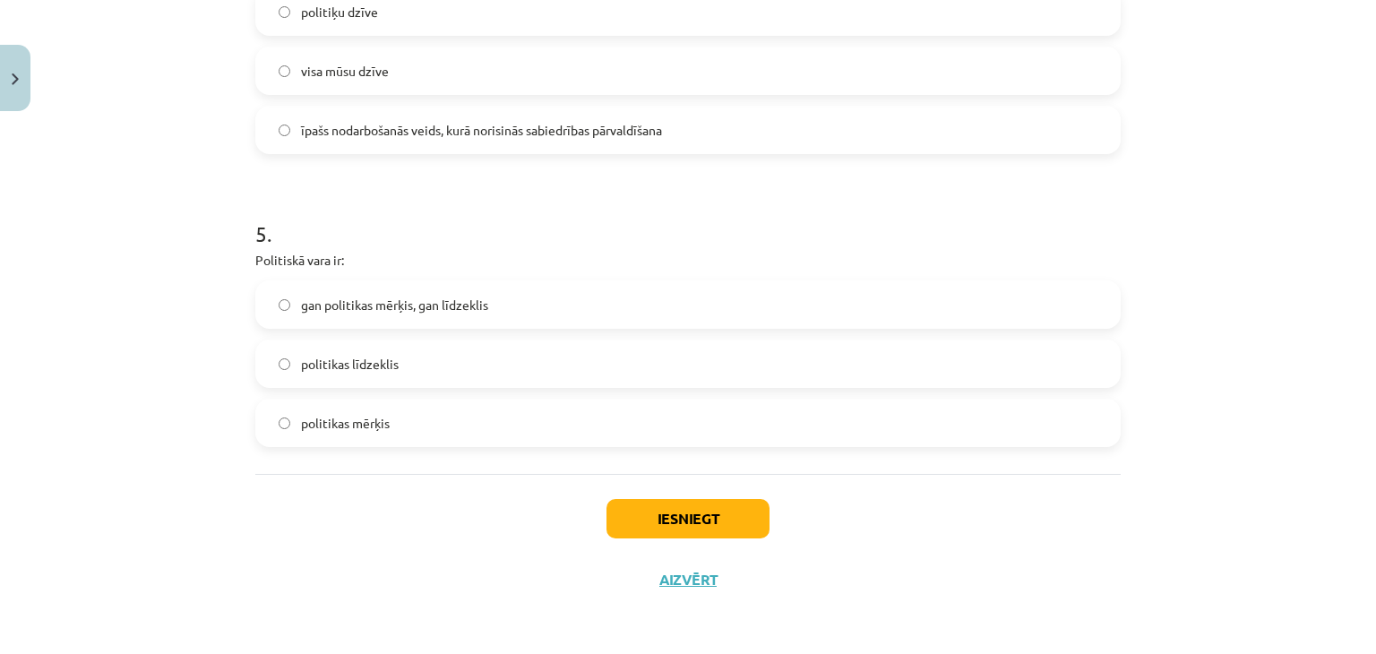
scroll to position [1339, 0]
click at [426, 307] on span "gan politikas mērķis, gan līdzeklis" at bounding box center [394, 304] width 187 height 19
click at [649, 504] on button "Iesniegt" at bounding box center [688, 517] width 163 height 39
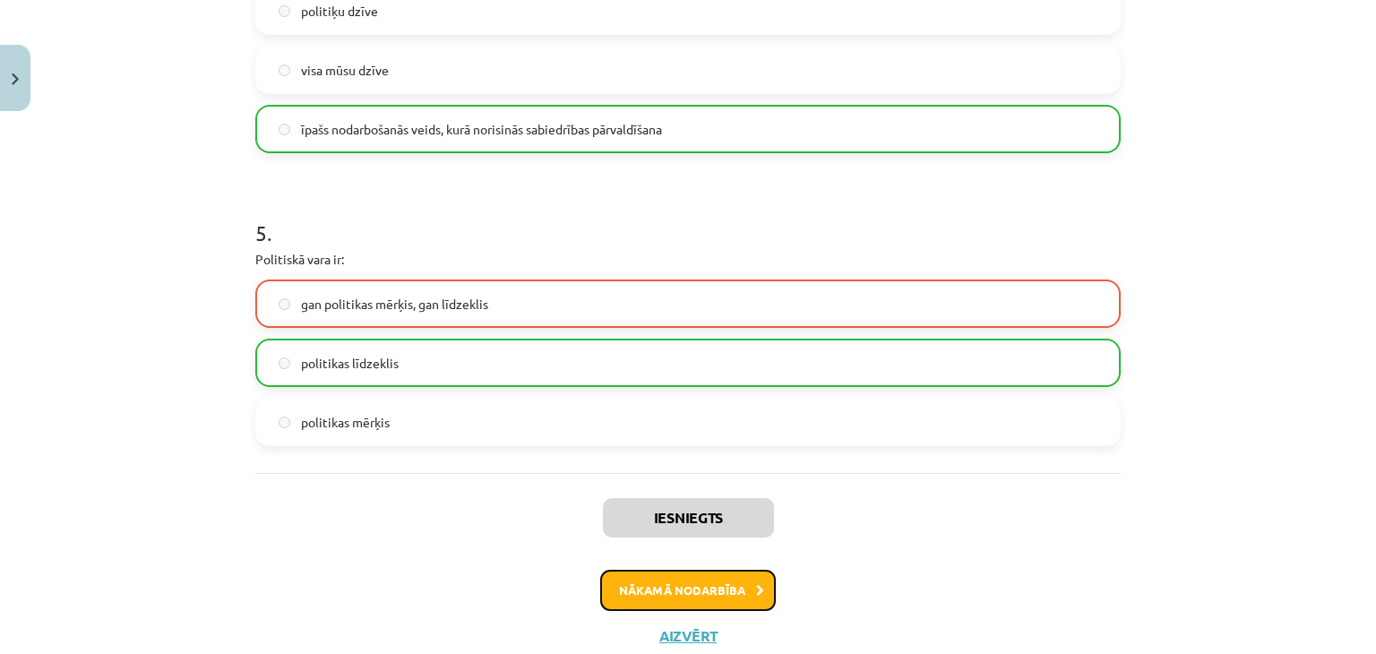
click at [718, 589] on button "Nākamā nodarbība" at bounding box center [688, 590] width 176 height 41
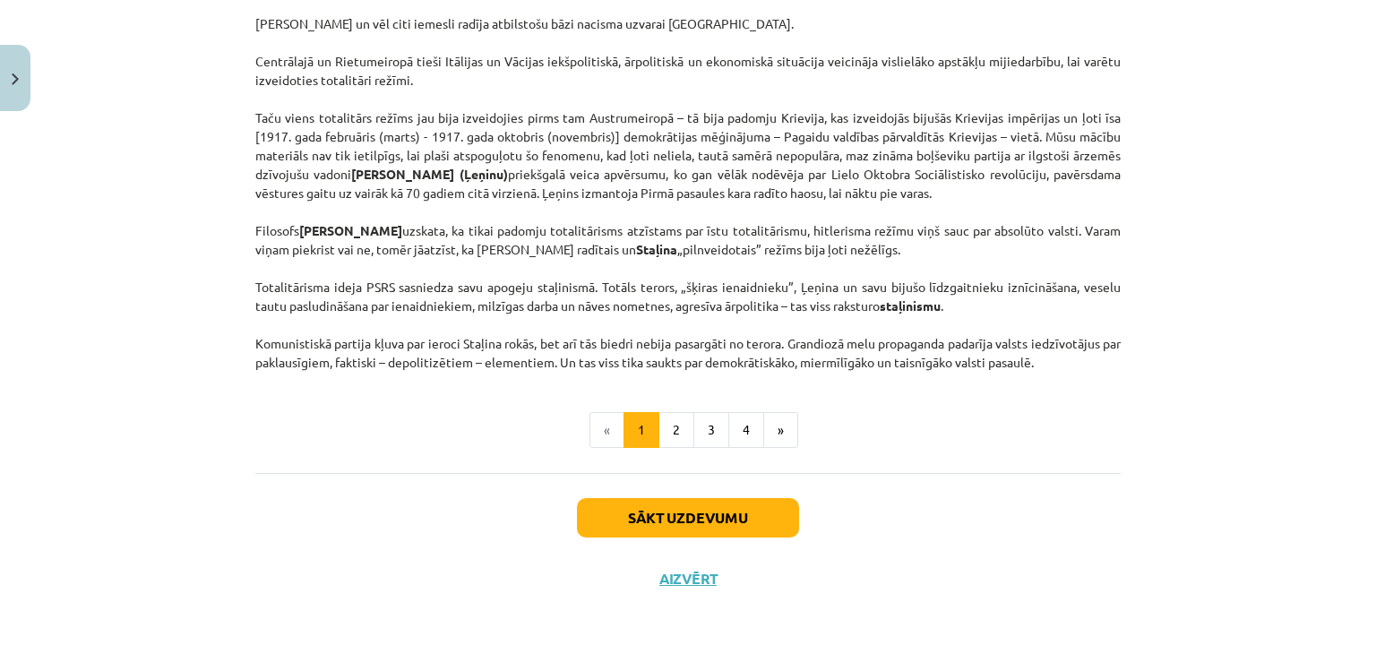
scroll to position [4620, 0]
click at [669, 429] on button "2" at bounding box center [676, 430] width 36 height 36
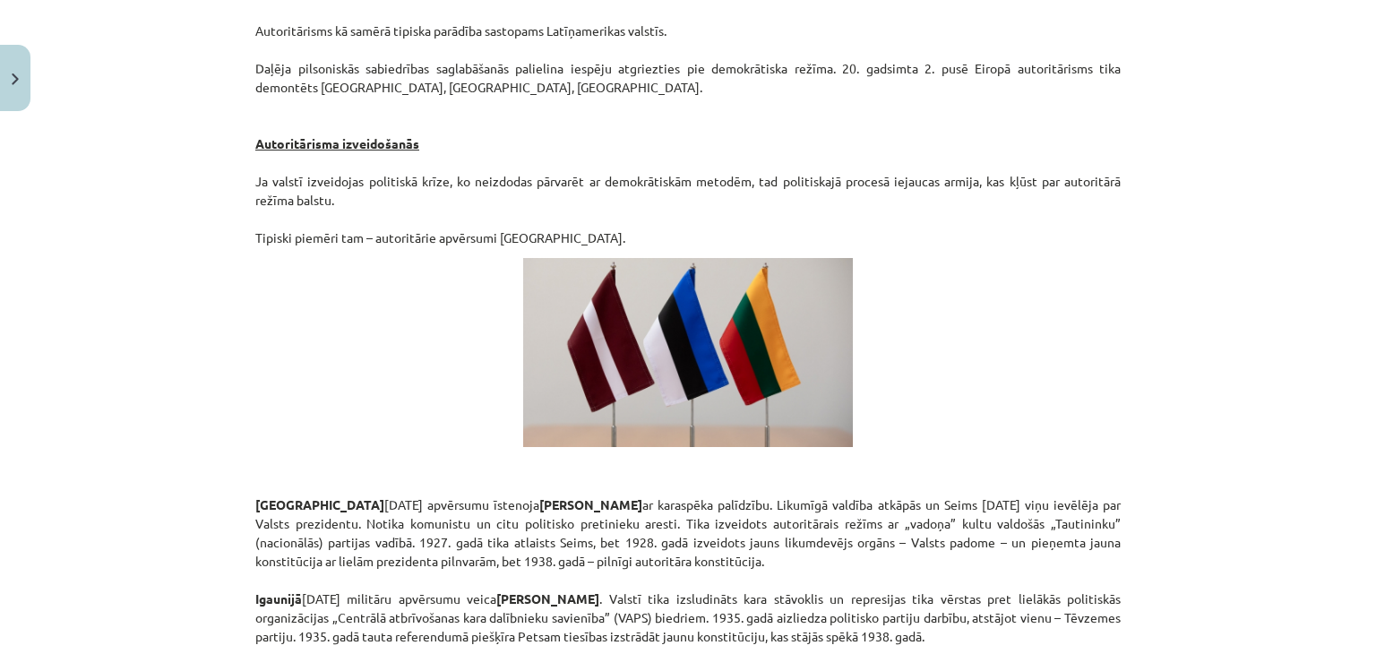
scroll to position [3109, 0]
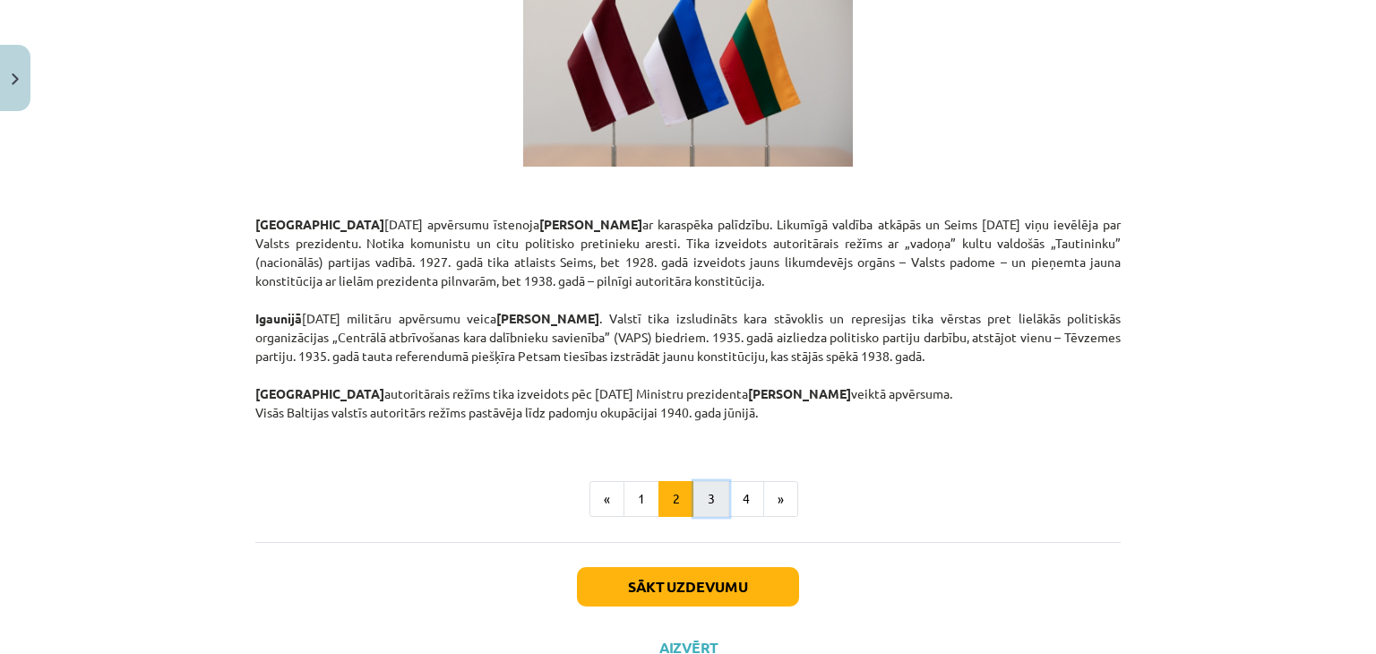
click at [708, 481] on button "3" at bounding box center [711, 499] width 36 height 36
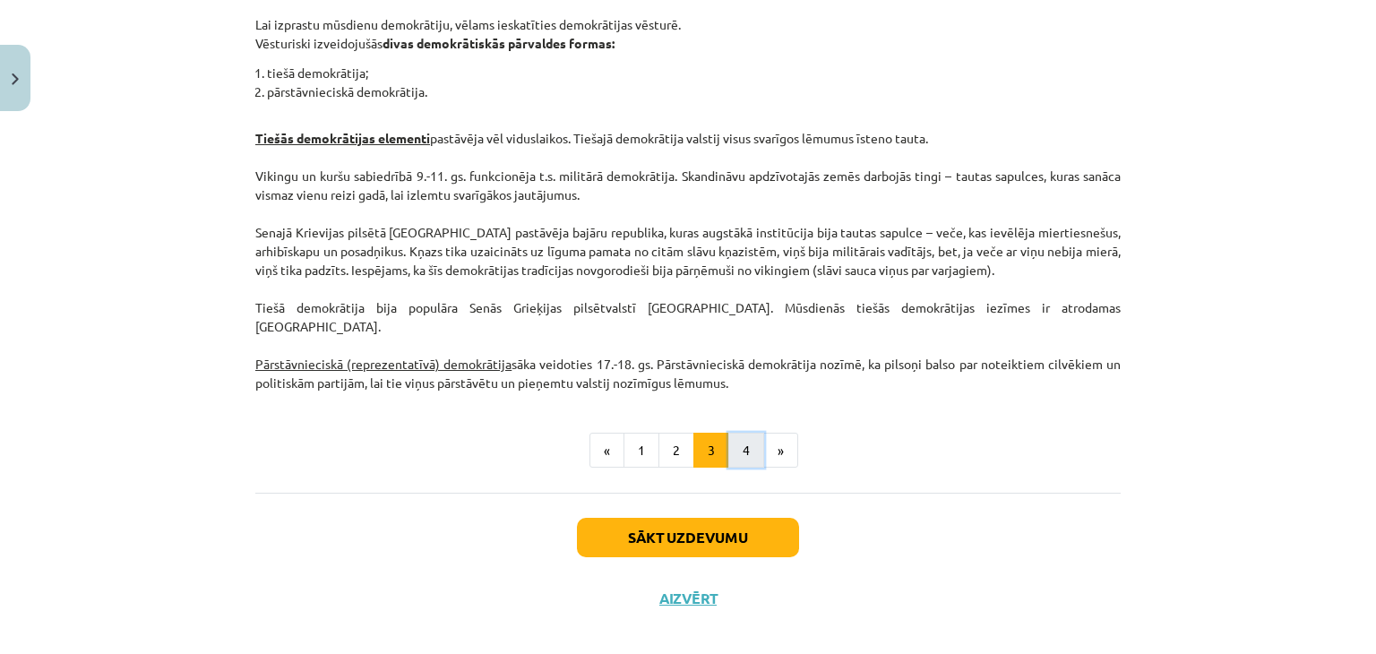
click at [742, 438] on button "4" at bounding box center [746, 451] width 36 height 36
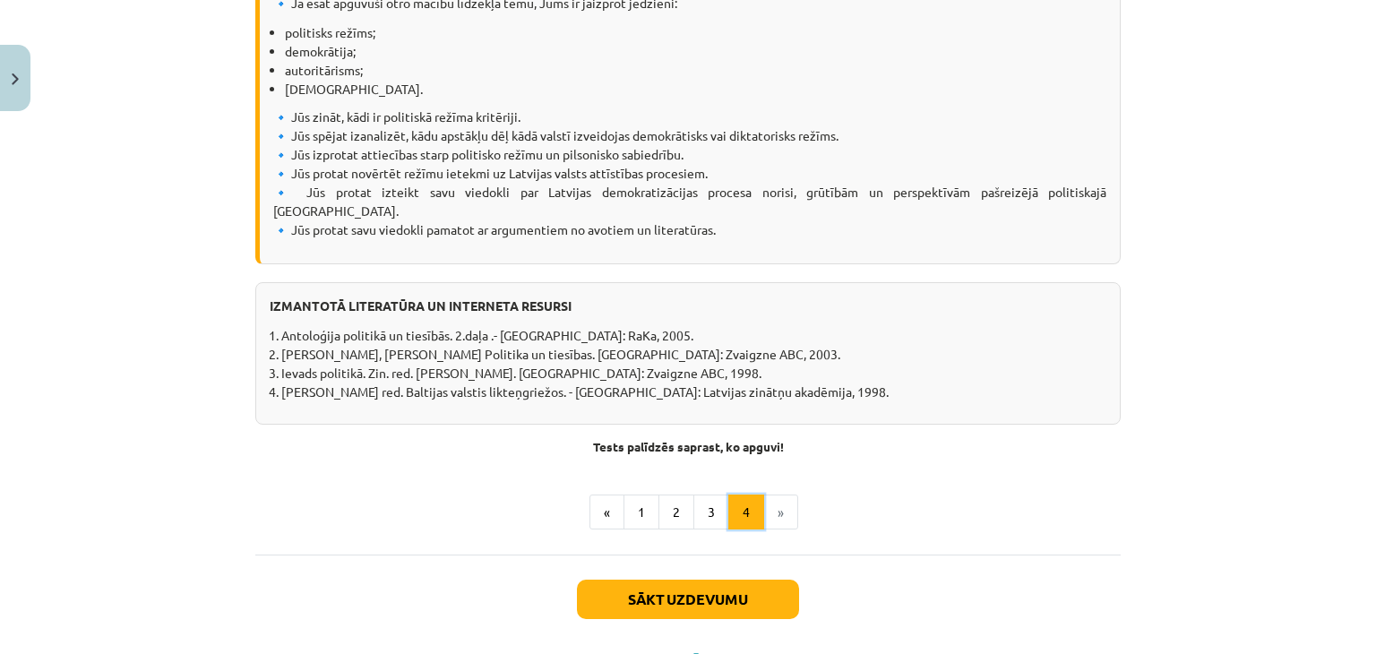
scroll to position [2270, 0]
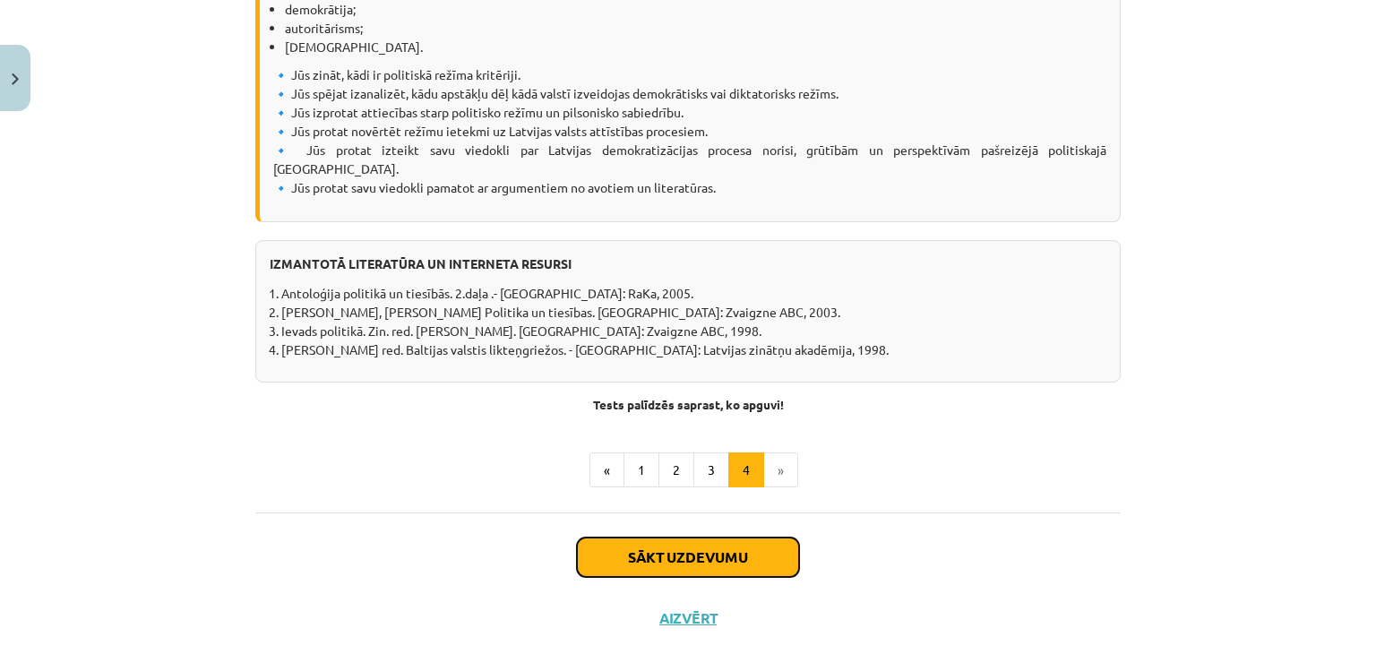
click at [740, 538] on button "Sākt uzdevumu" at bounding box center [688, 557] width 222 height 39
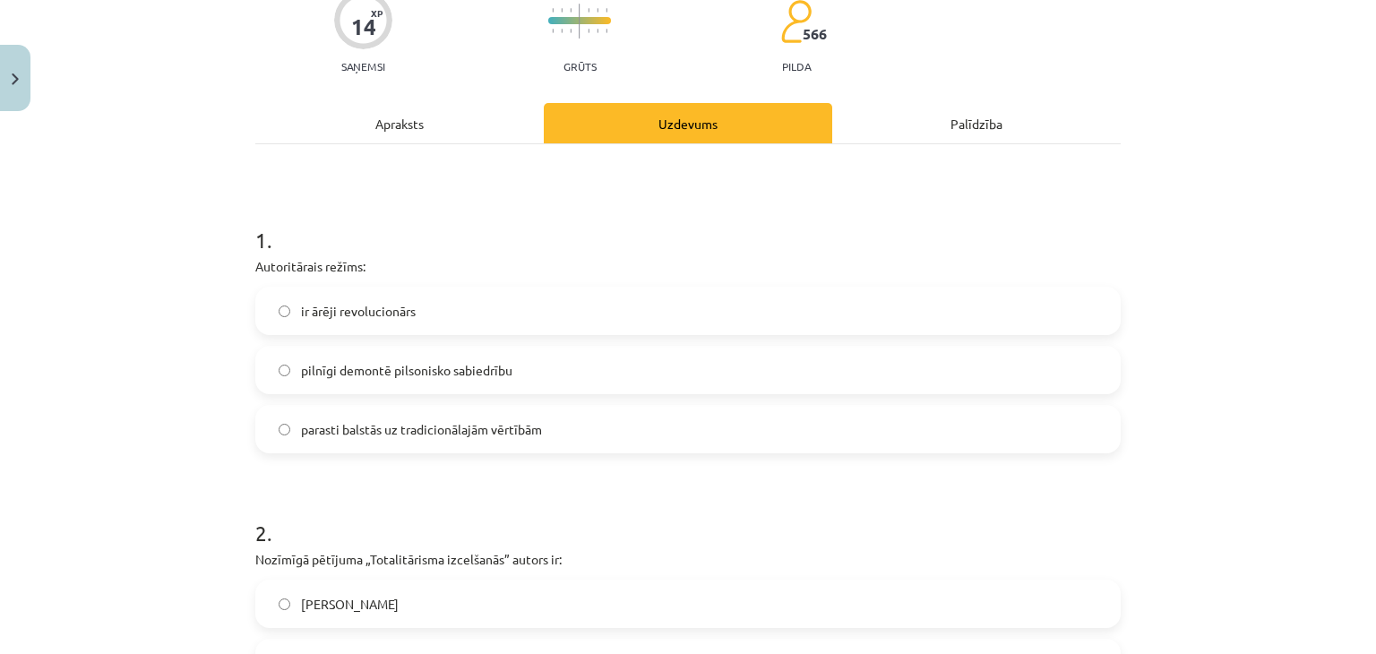
scroll to position [224, 0]
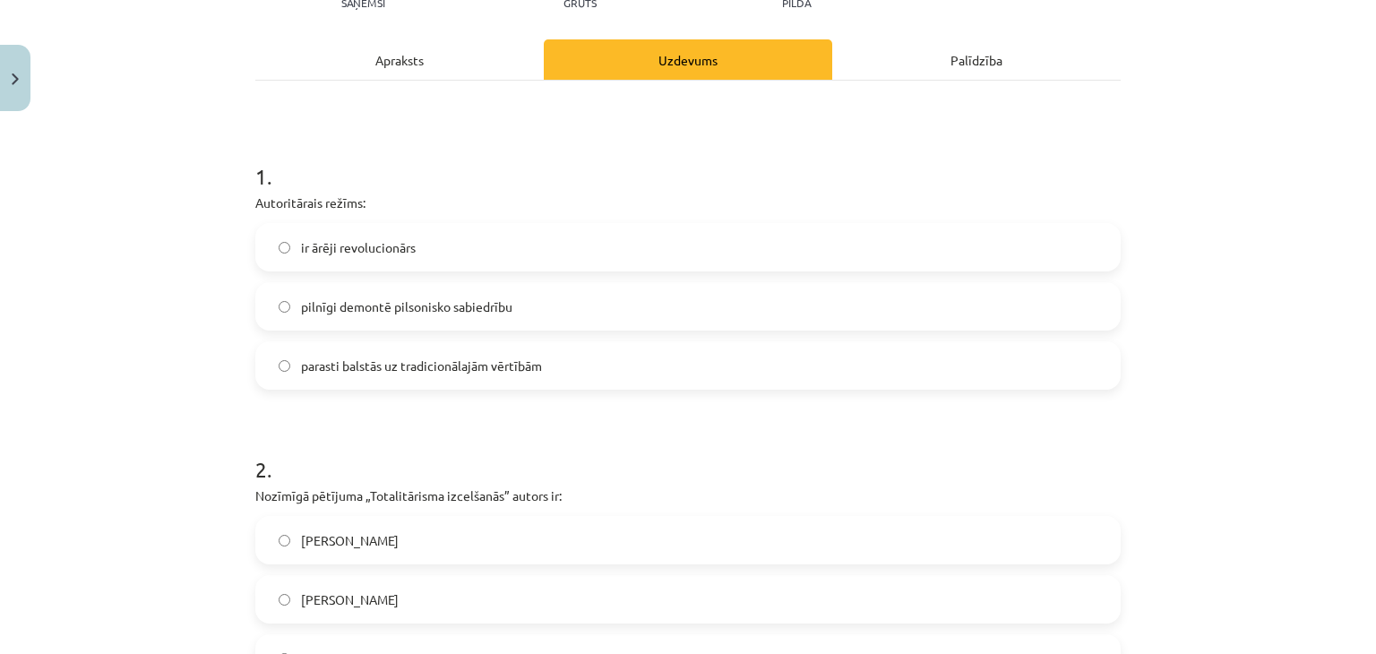
click at [357, 303] on span "pilnīgi demontē pilsonisko sabiedrību" at bounding box center [406, 306] width 211 height 19
click at [301, 302] on span "pilnīgi demontē pilsonisko sabiedrību" at bounding box center [406, 306] width 211 height 19
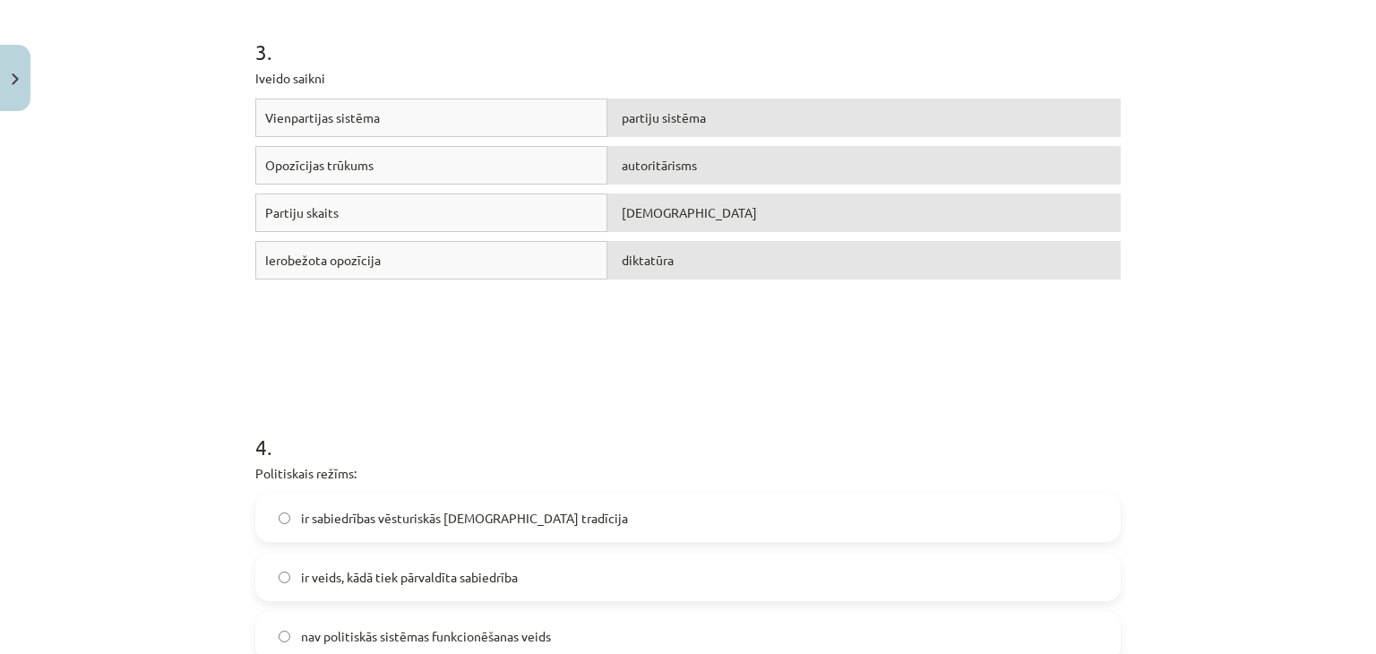
scroll to position [1641, 0]
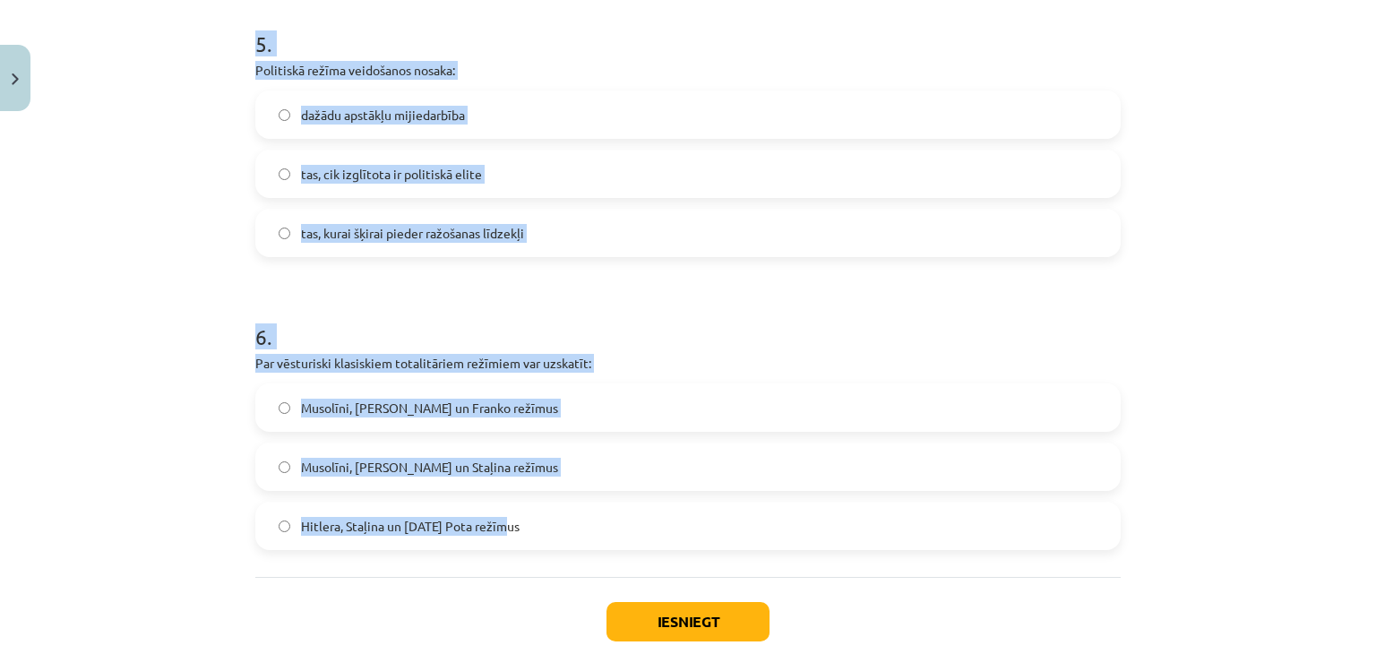
drag, startPoint x: 230, startPoint y: 182, endPoint x: 903, endPoint y: 515, distance: 750.8
click at [903, 515] on div "Mācību tēma: Sociālās zinātnes i - 11. klases 1. ieskaites mācību materiāls #3 …" at bounding box center [688, 327] width 1376 height 654
copy form "1 . Autoritārais režīms: ir ārēji revolucionārs pilnīgi demontē pilsonisko sabi…"
click at [151, 293] on div "Mācību tēma: Sociālās zinātnes i - 11. klases 1. ieskaites mācību materiāls #3 …" at bounding box center [688, 327] width 1376 height 654
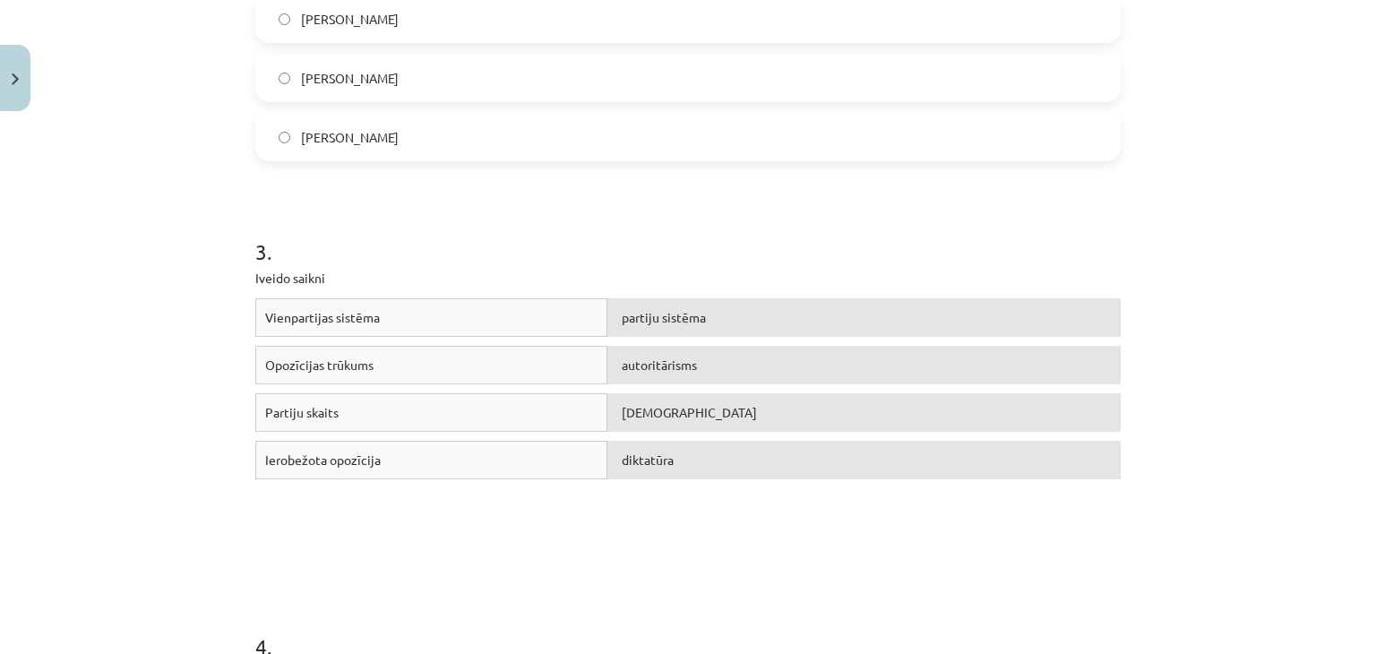
scroll to position [297, 0]
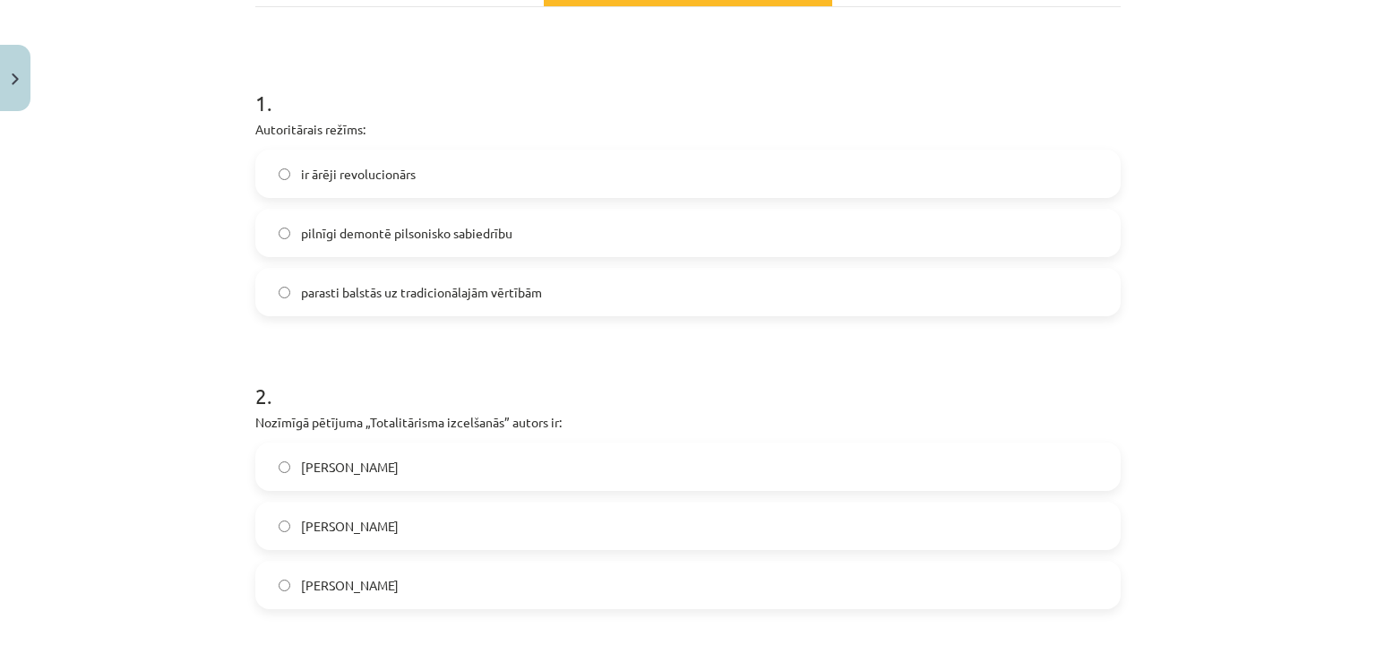
click at [374, 467] on span "Hanna Ārendte" at bounding box center [350, 467] width 98 height 19
click at [364, 297] on span "parasti balstās uz tradicionālajām vērtībām" at bounding box center [421, 292] width 241 height 19
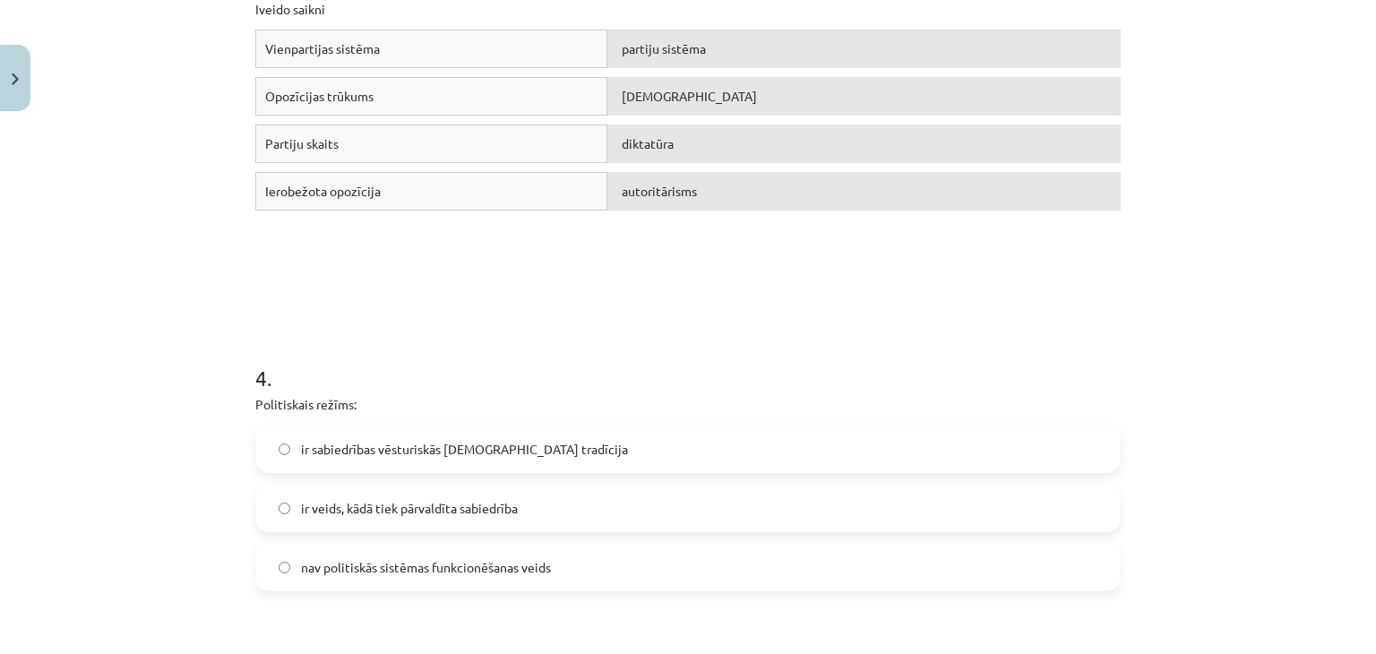
scroll to position [1014, 0]
click at [451, 512] on span "ir veids, kādā tiek pārvaldīta sabiedrība" at bounding box center [409, 508] width 217 height 19
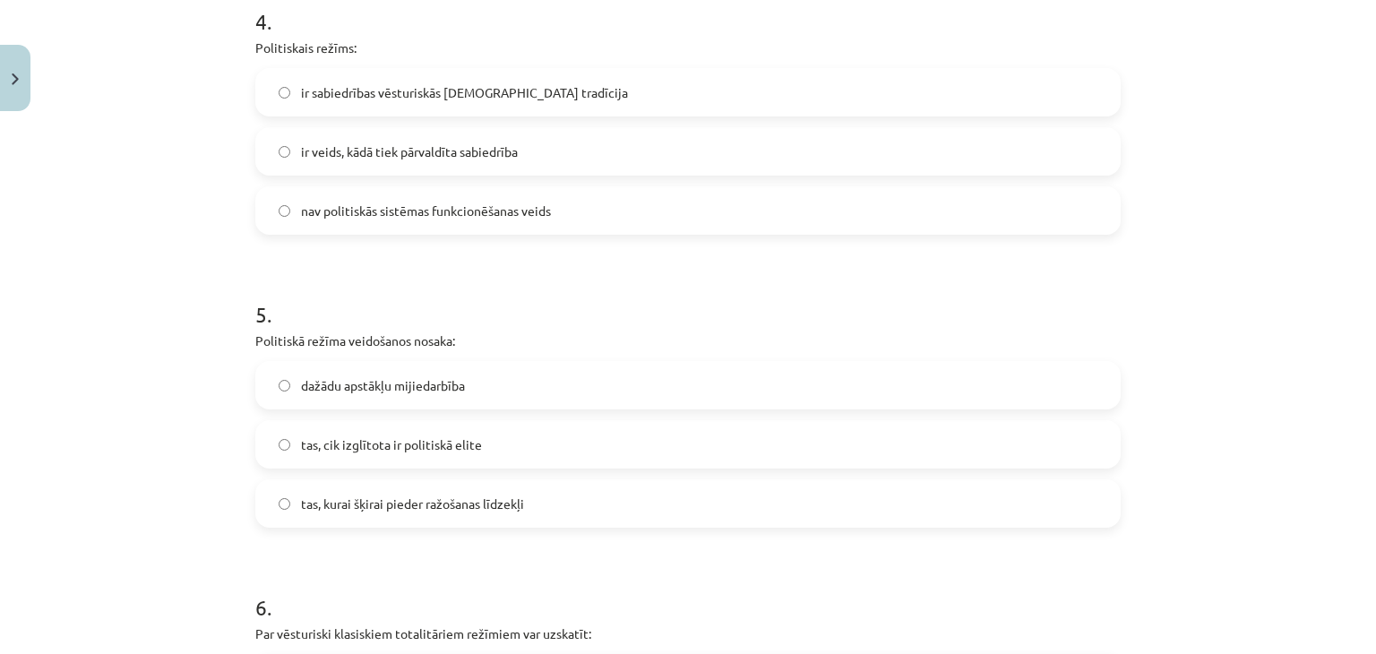
scroll to position [1462, 0]
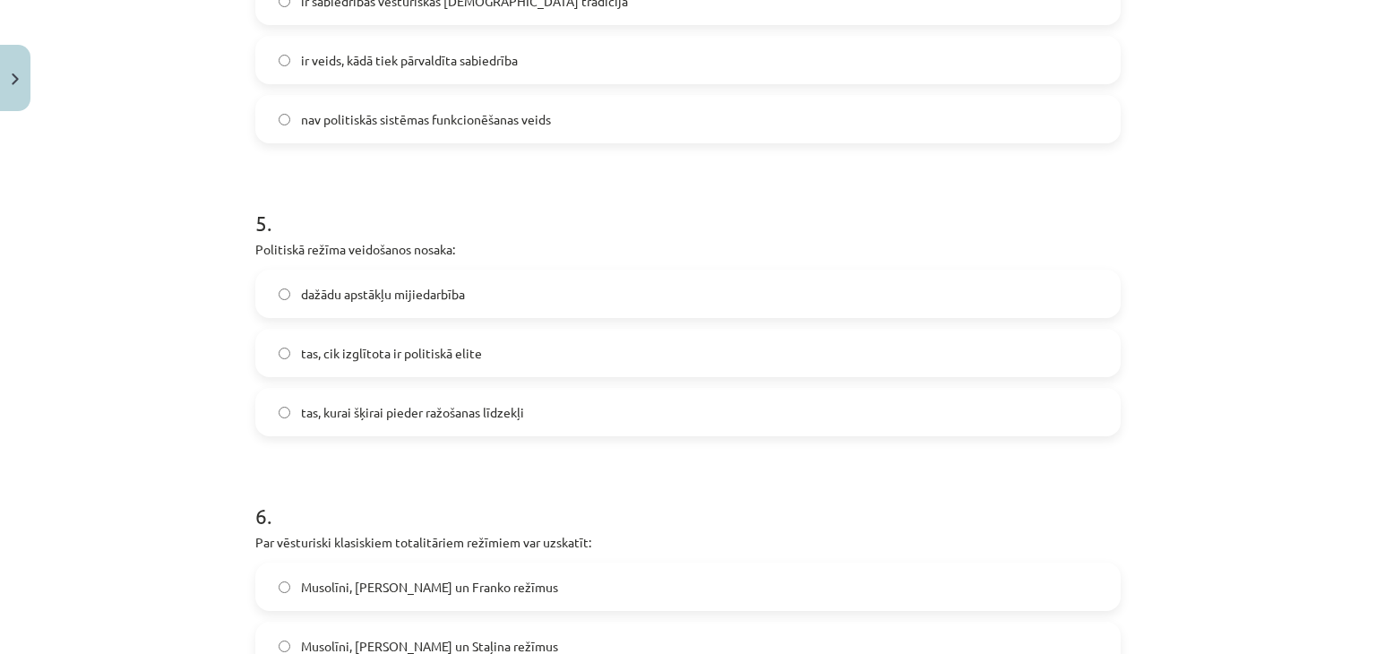
click at [395, 295] on span "dažādu apstākļu mijiedarbība" at bounding box center [383, 294] width 164 height 19
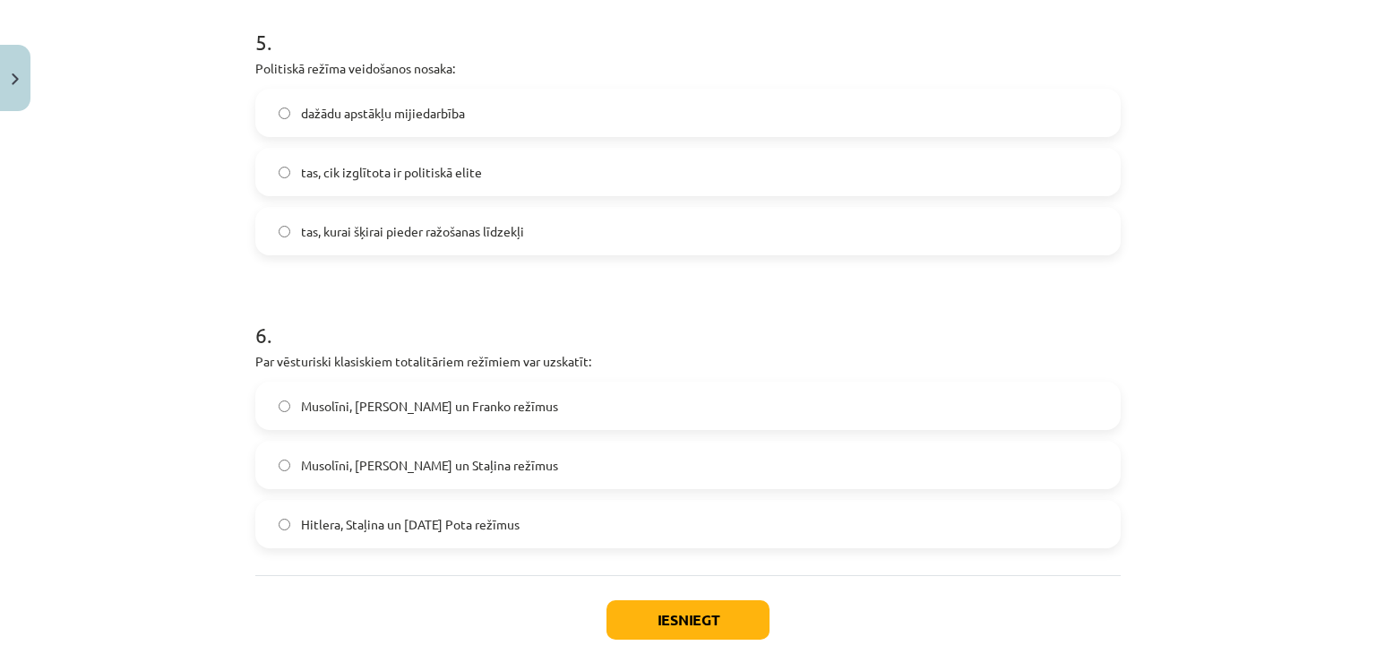
scroll to position [1731, 0]
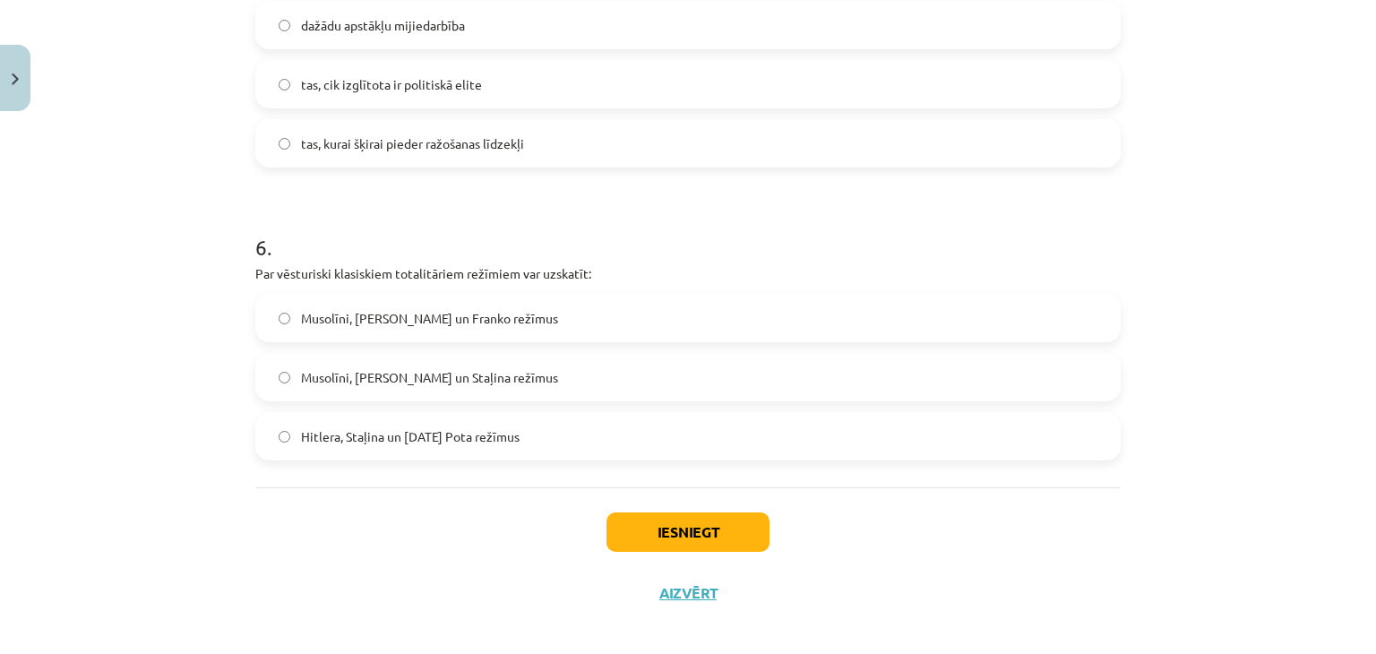
click at [452, 369] on span "Musolīni, Hitlera un Staļina režīmus" at bounding box center [429, 377] width 257 height 19
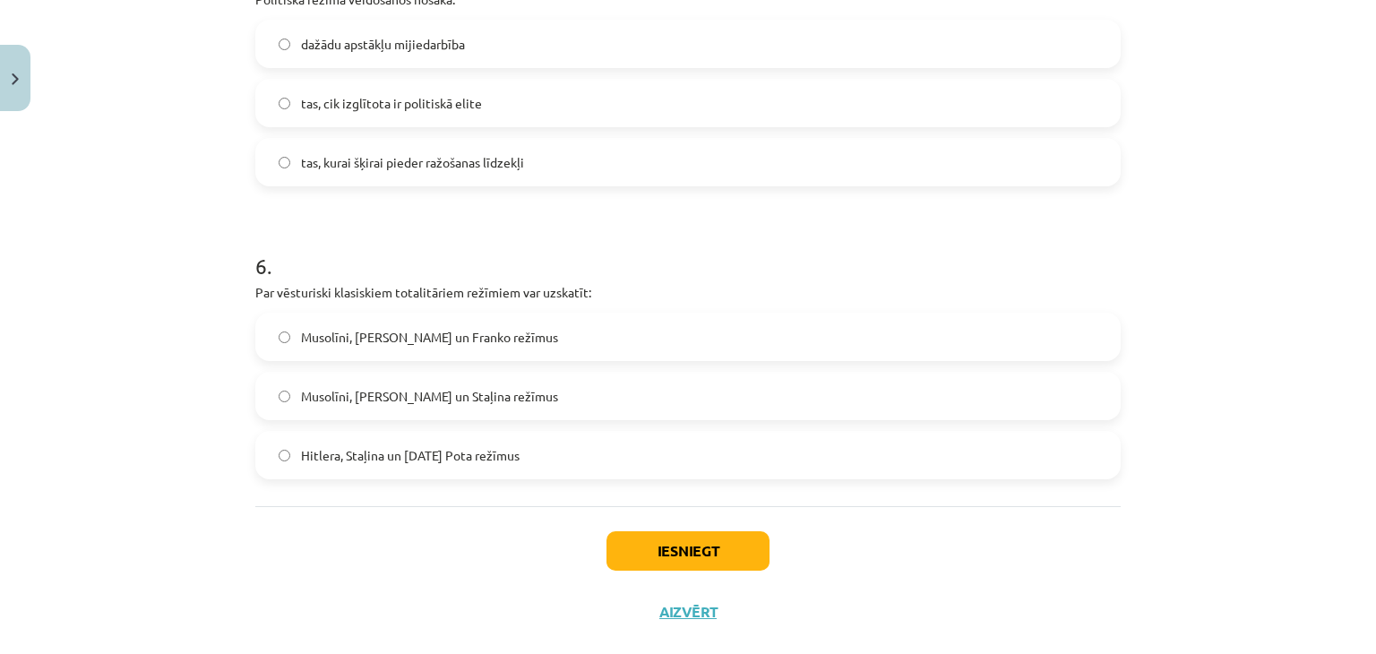
scroll to position [1745, 0]
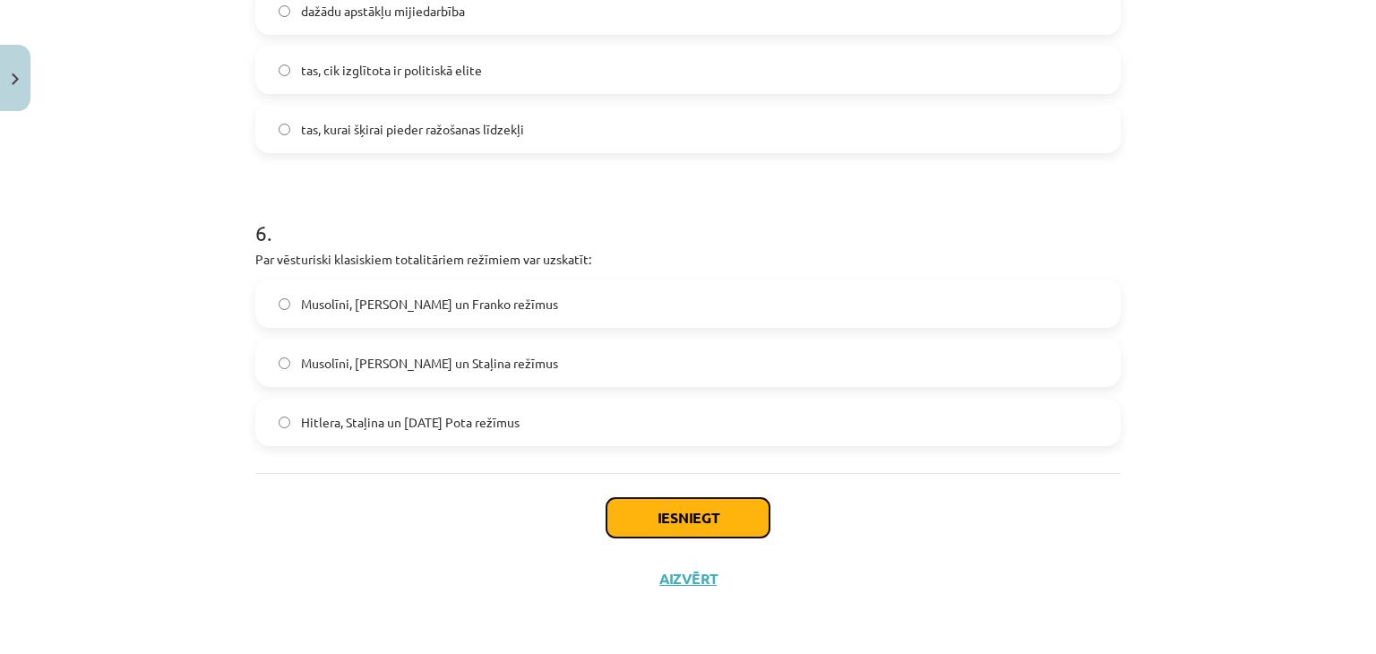
click at [675, 513] on button "Iesniegt" at bounding box center [688, 517] width 163 height 39
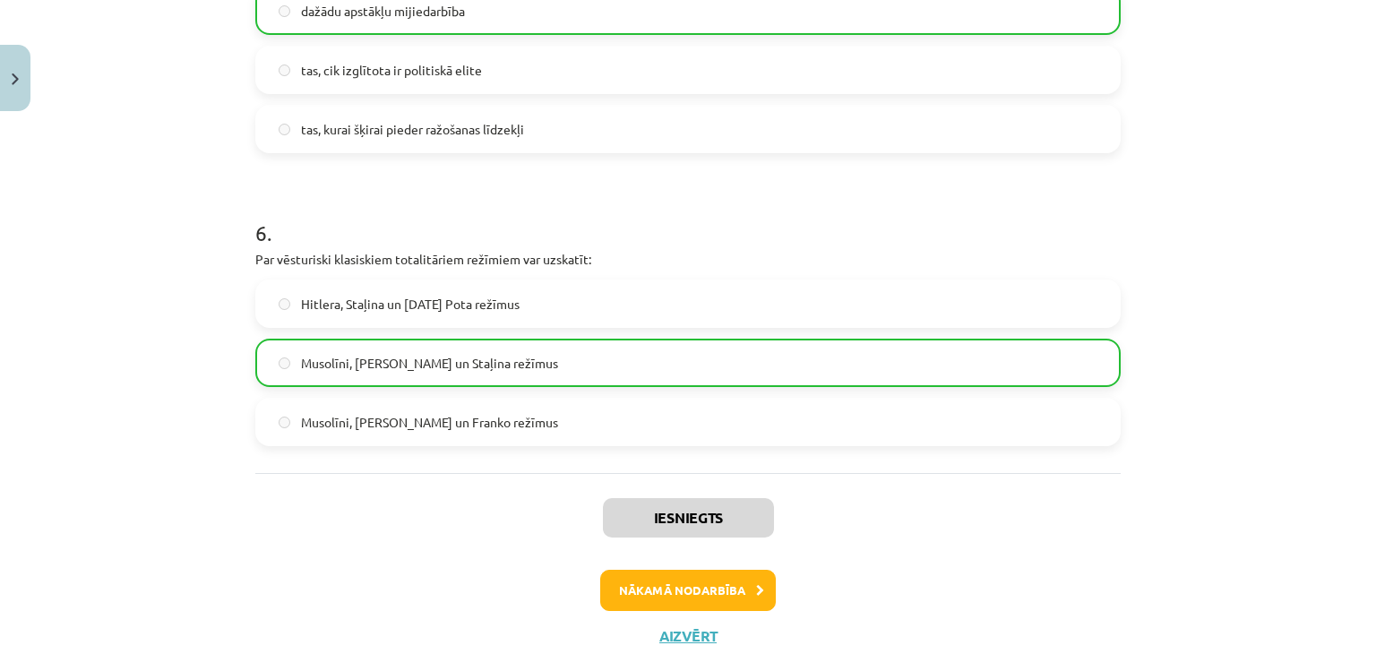
scroll to position [1802, 0]
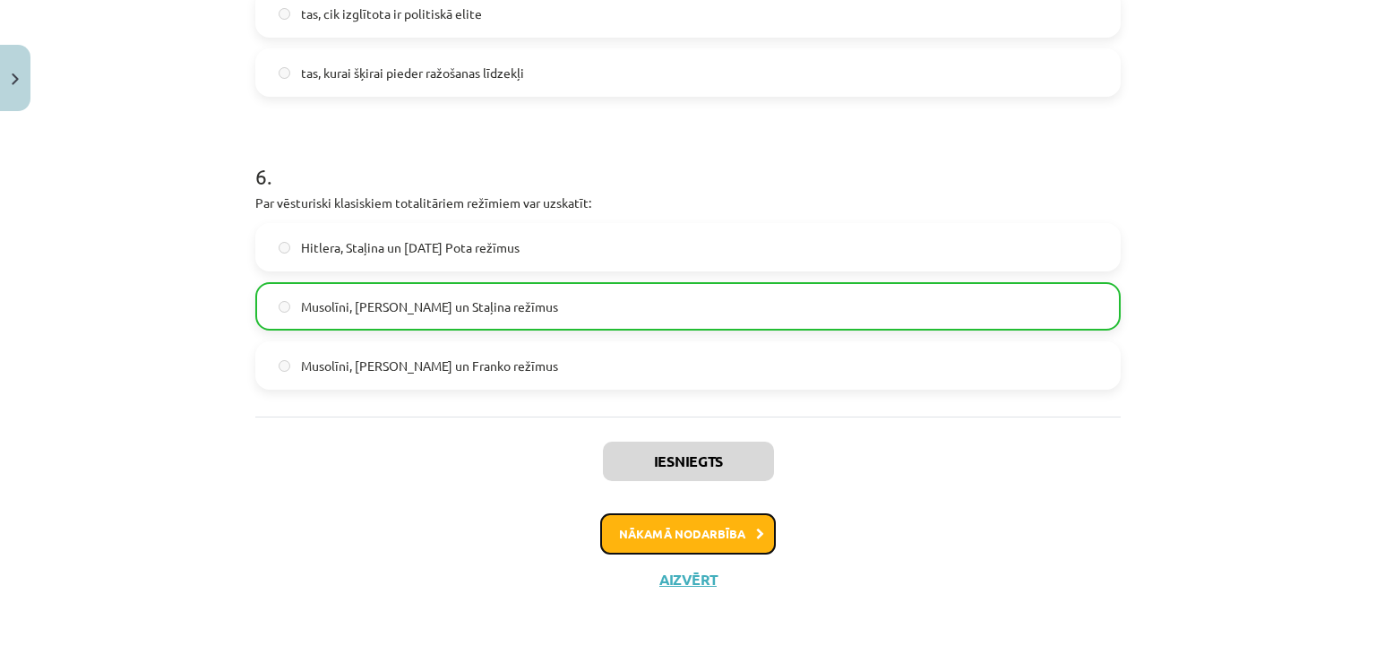
click at [686, 525] on button "Nākamā nodarbība" at bounding box center [688, 533] width 176 height 41
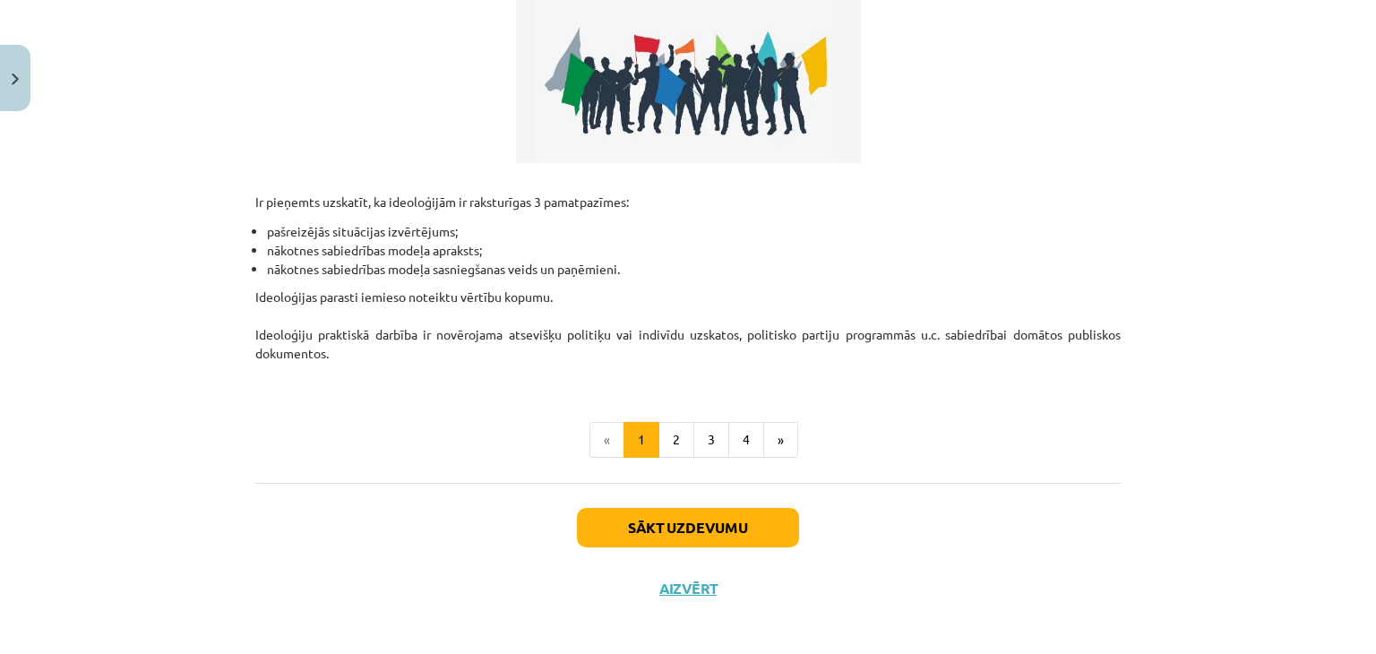
scroll to position [498, 0]
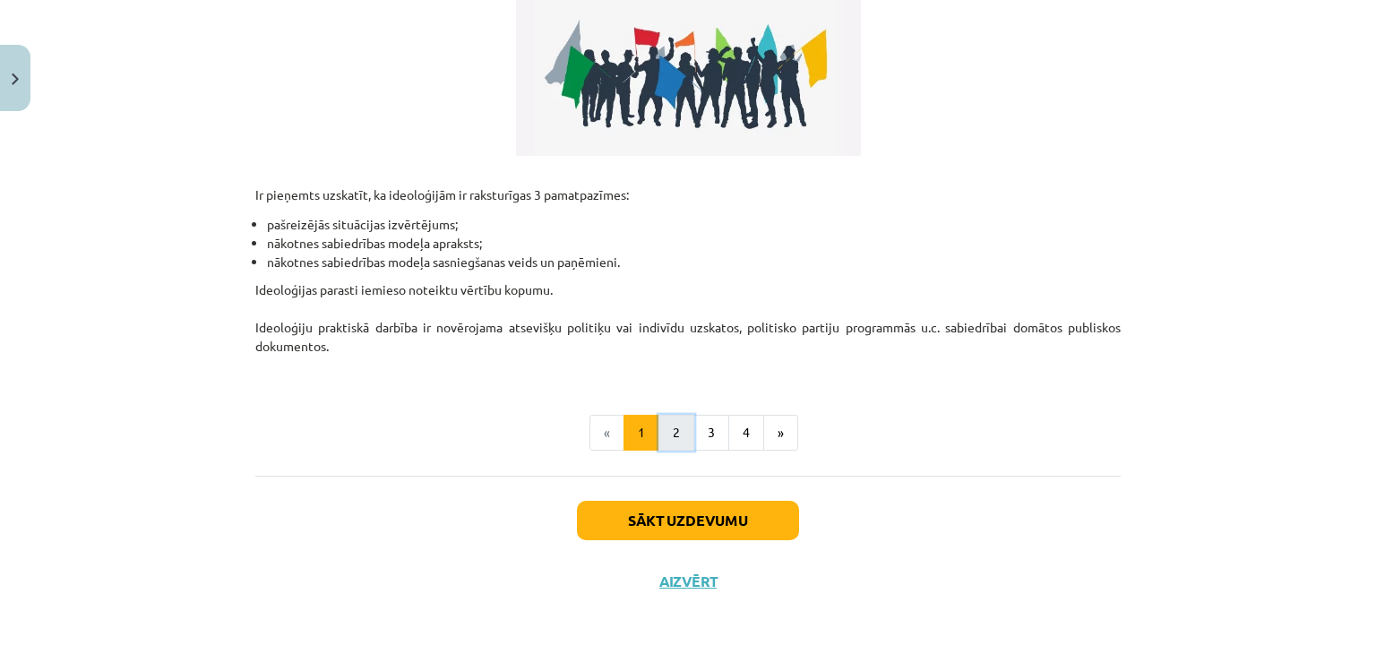
click at [675, 429] on button "2" at bounding box center [676, 433] width 36 height 36
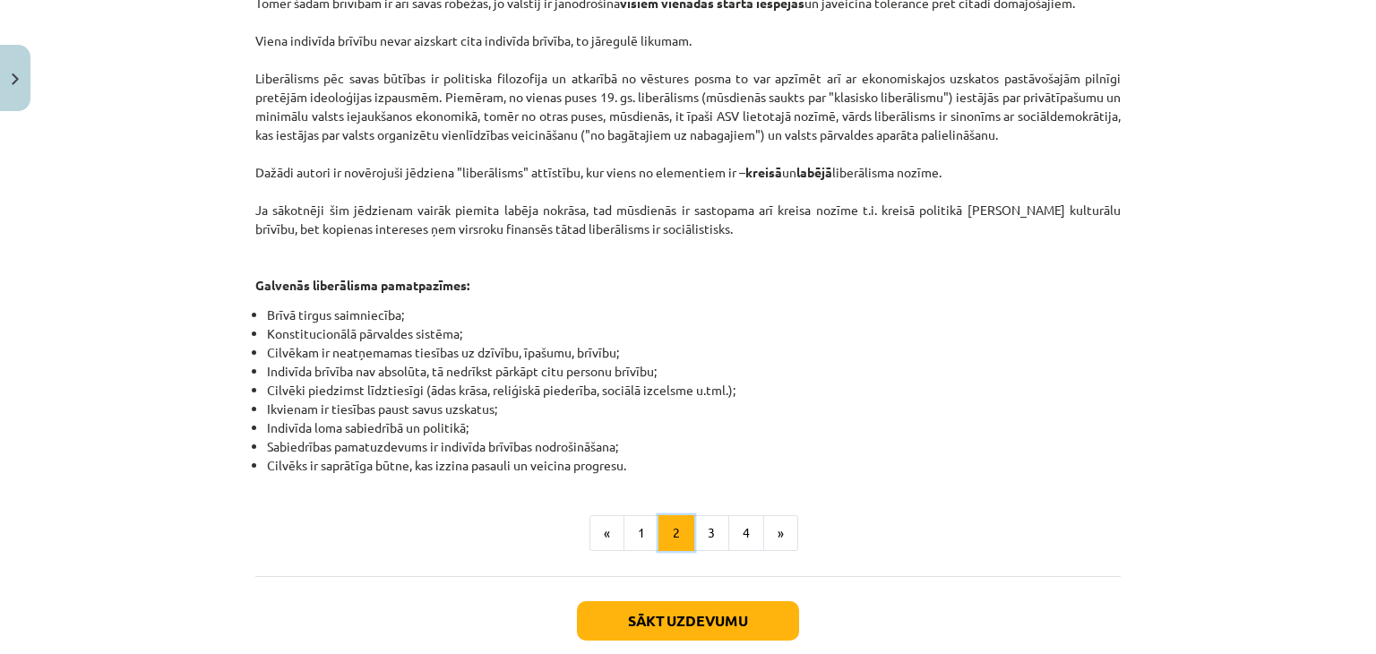
scroll to position [989, 0]
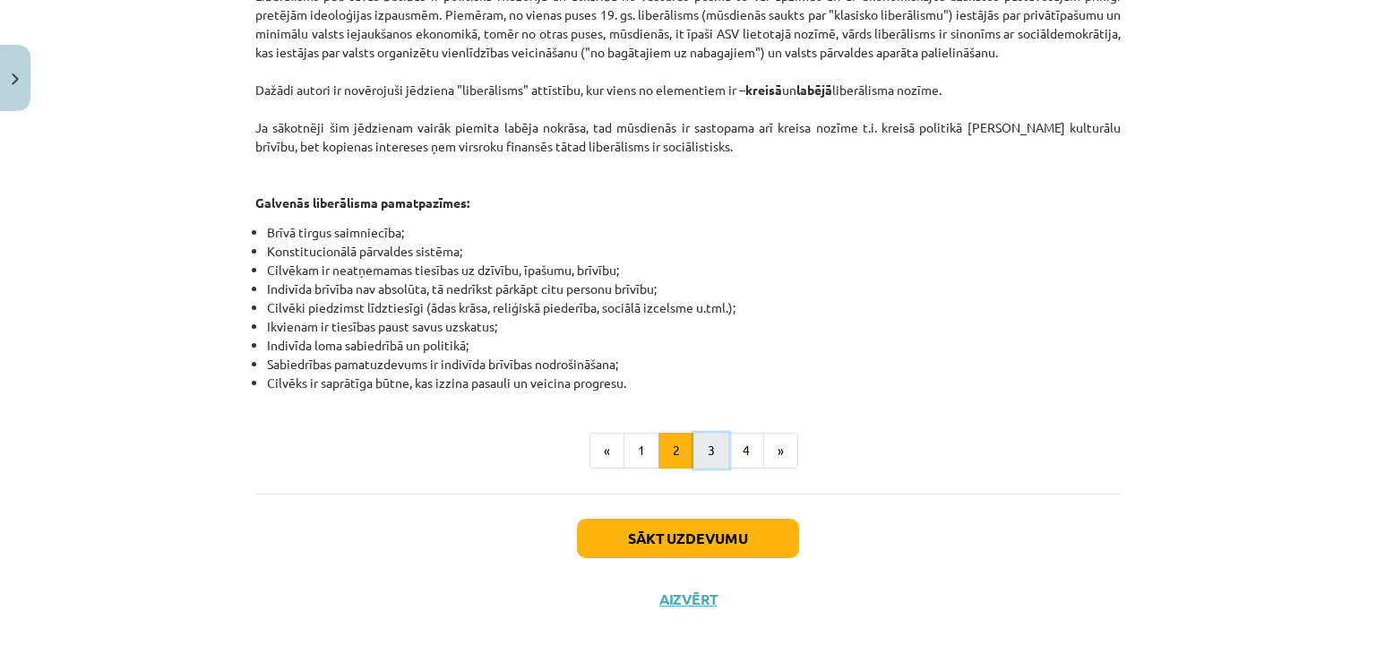
click at [701, 433] on button "3" at bounding box center [711, 451] width 36 height 36
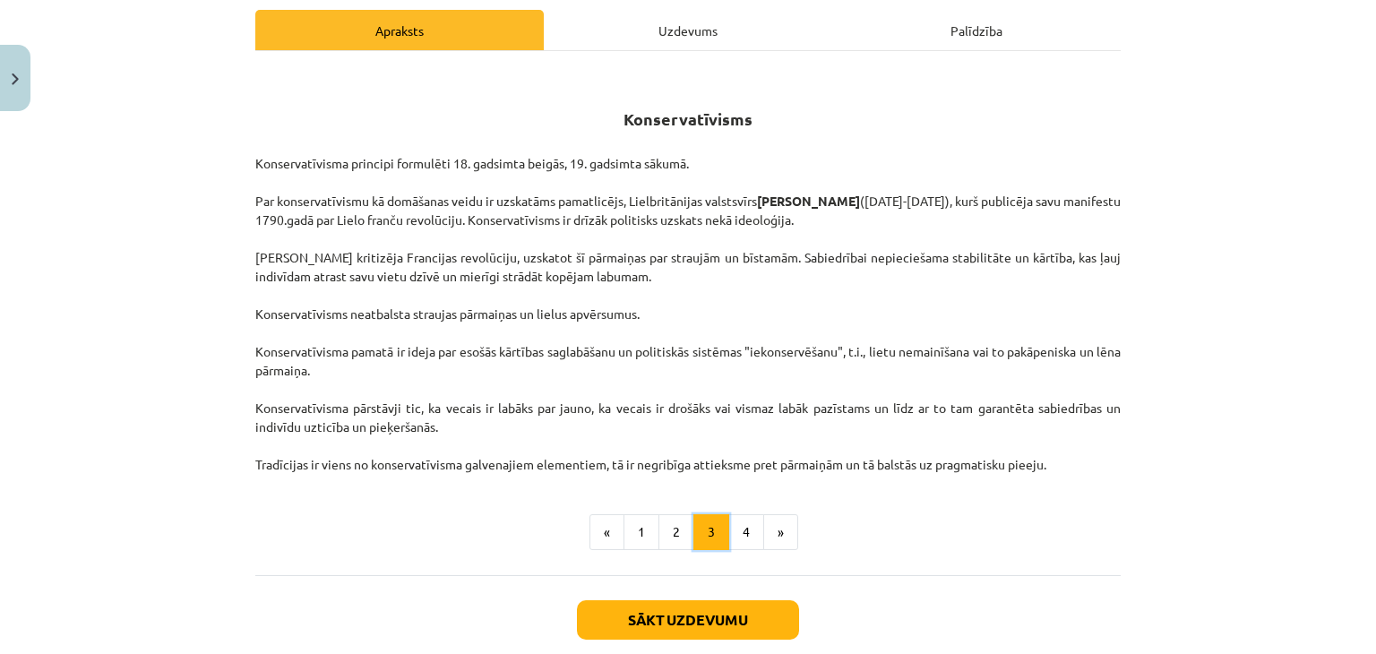
scroll to position [269, 0]
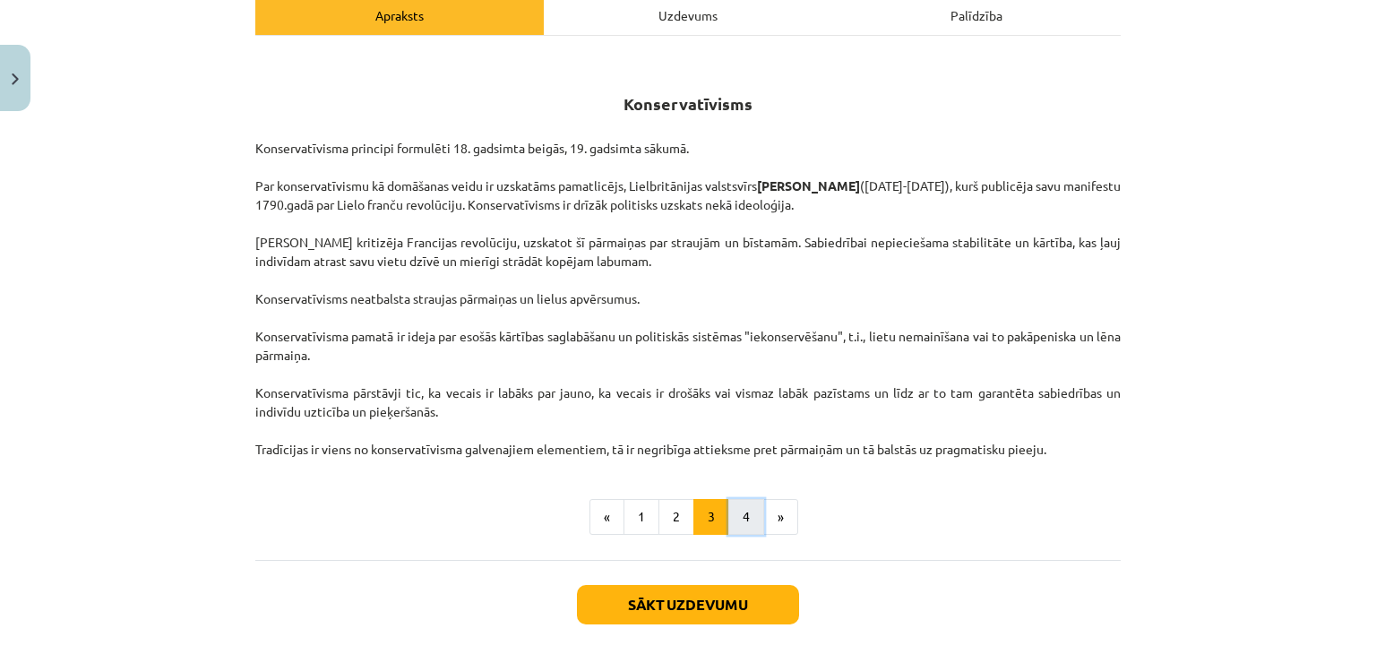
click at [732, 519] on button "4" at bounding box center [746, 517] width 36 height 36
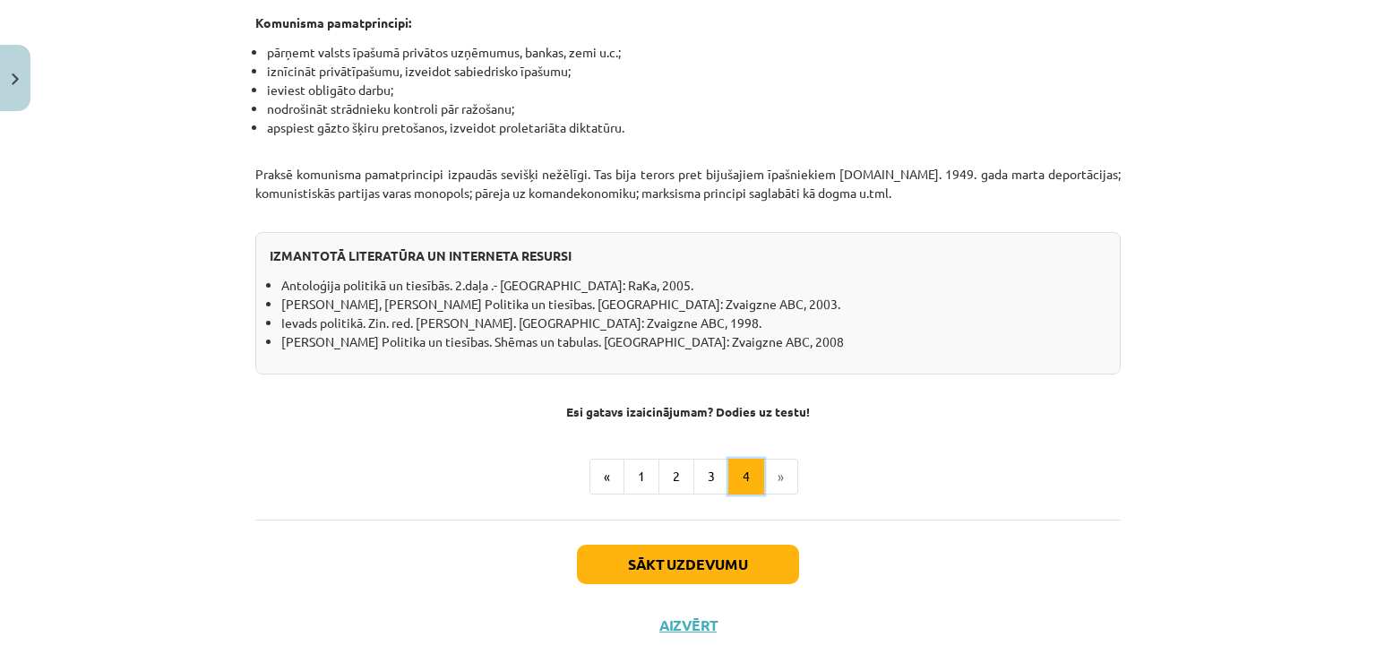
scroll to position [1527, 0]
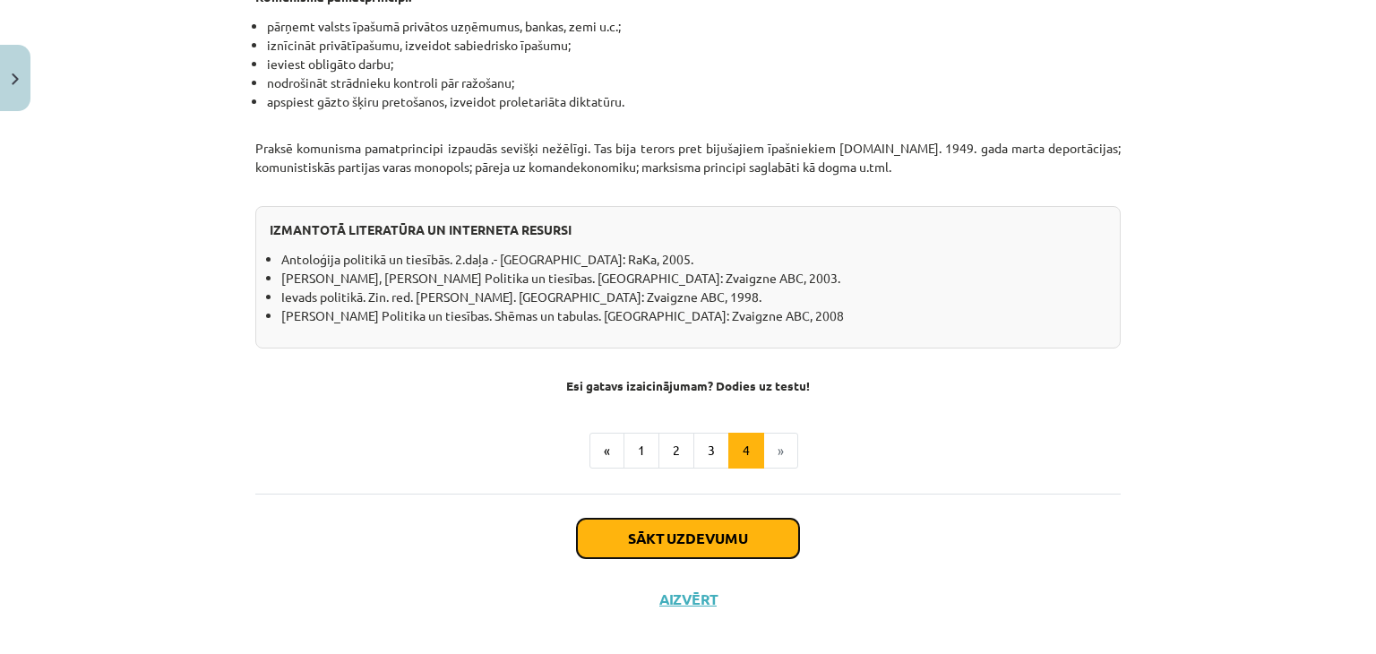
click at [706, 519] on button "Sākt uzdevumu" at bounding box center [688, 538] width 222 height 39
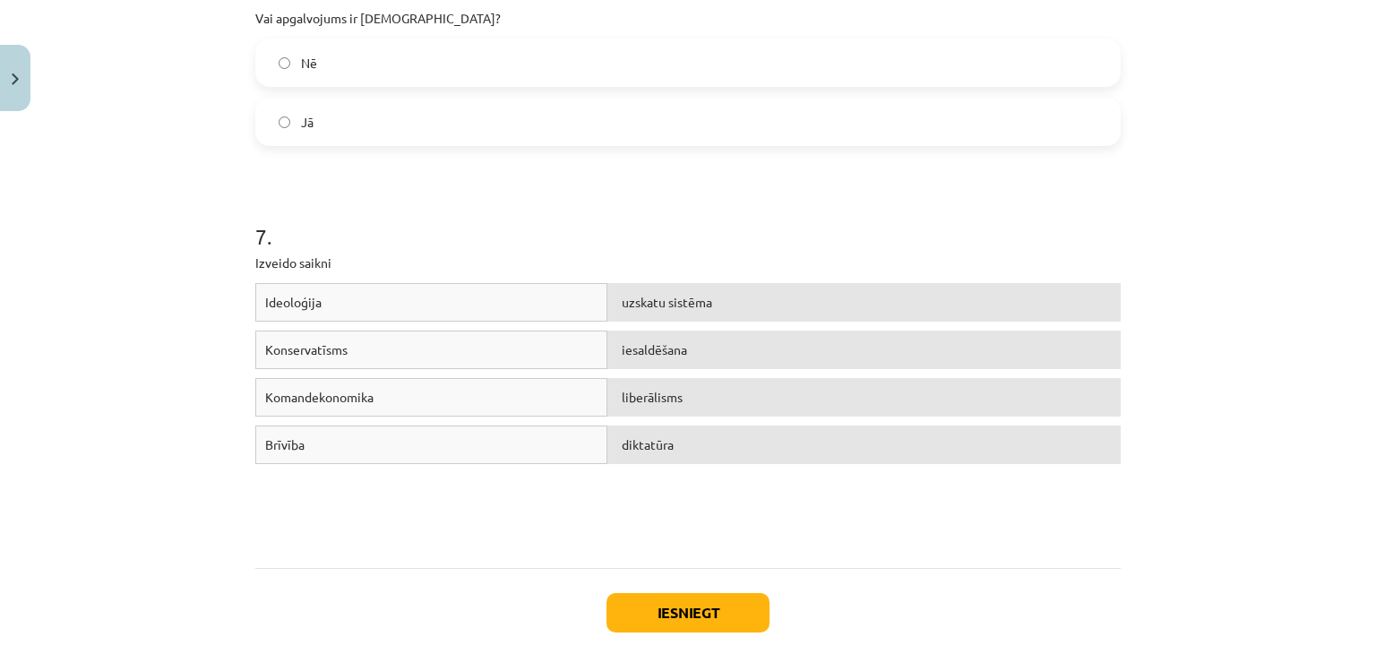
scroll to position [1856, 0]
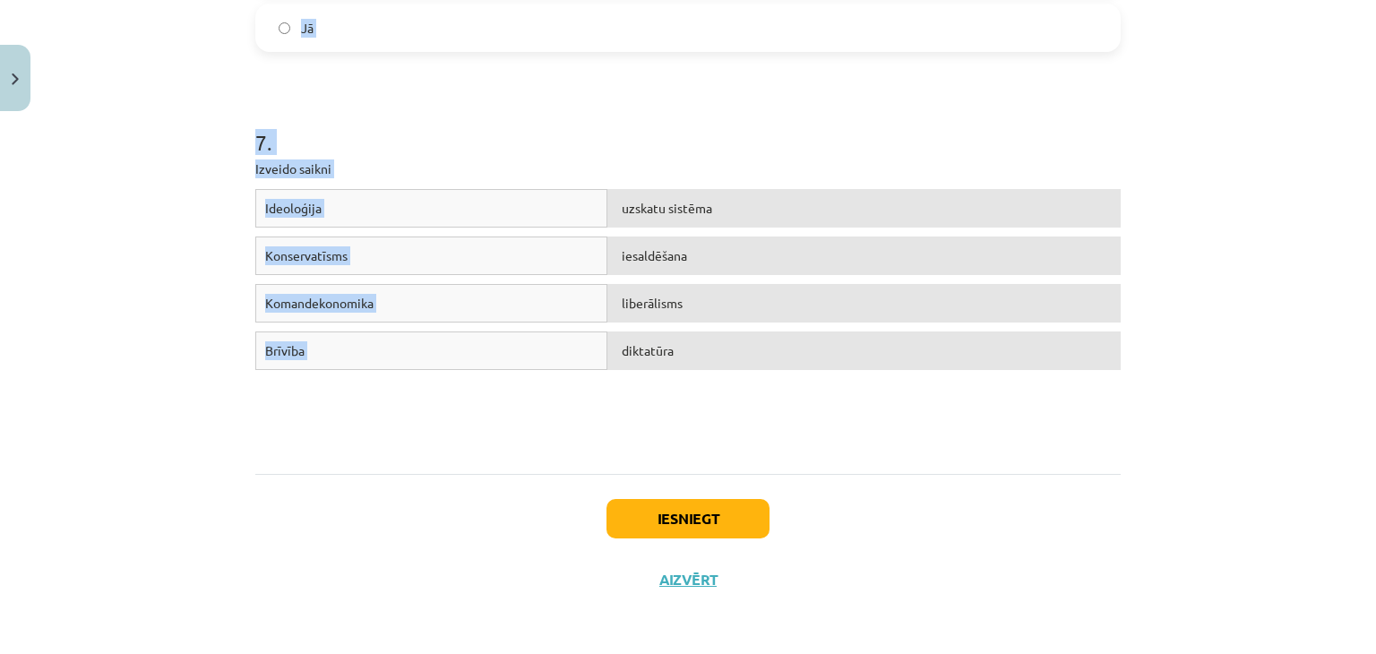
drag, startPoint x: 226, startPoint y: 368, endPoint x: 1022, endPoint y: 344, distance: 796.8
click at [1022, 344] on div "Mācību tēma: Sociālās zinātnes i - 11. klases 1. ieskaites mācību materiāls #4 …" at bounding box center [688, 327] width 1376 height 654
copy form "Sociālisma idejas aizsākumi meklējami 19.gs pirmajā pusē. Vai apgalvojums ir pa…"
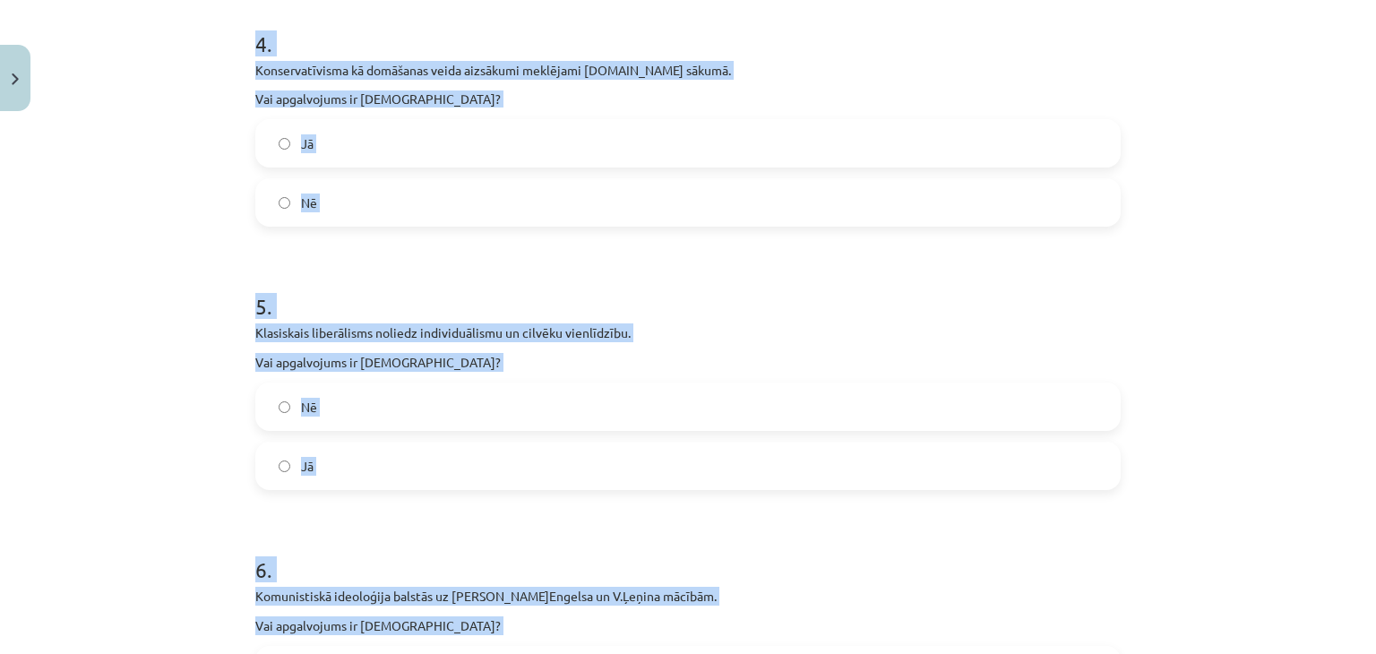
scroll to position [1050, 0]
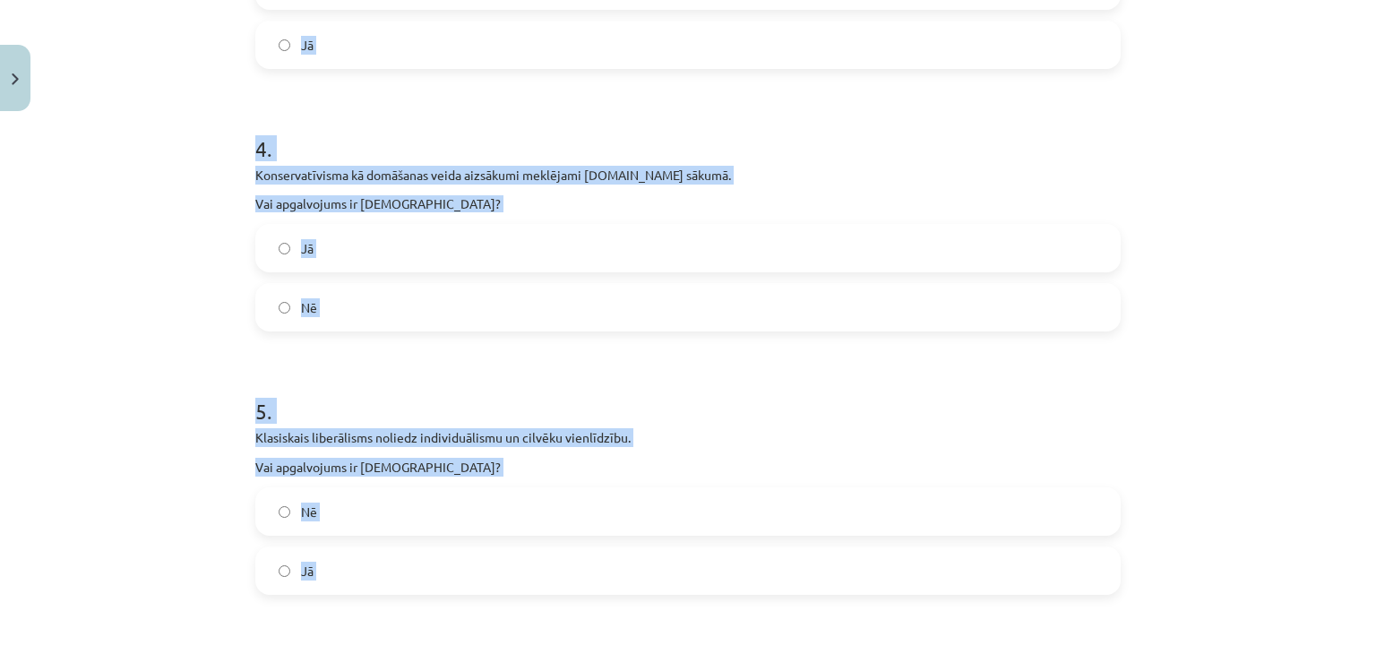
click at [100, 177] on div "Mācību tēma: Sociālās zinātnes i - 11. klases 1. ieskaites mācību materiāls #4 …" at bounding box center [688, 327] width 1376 height 654
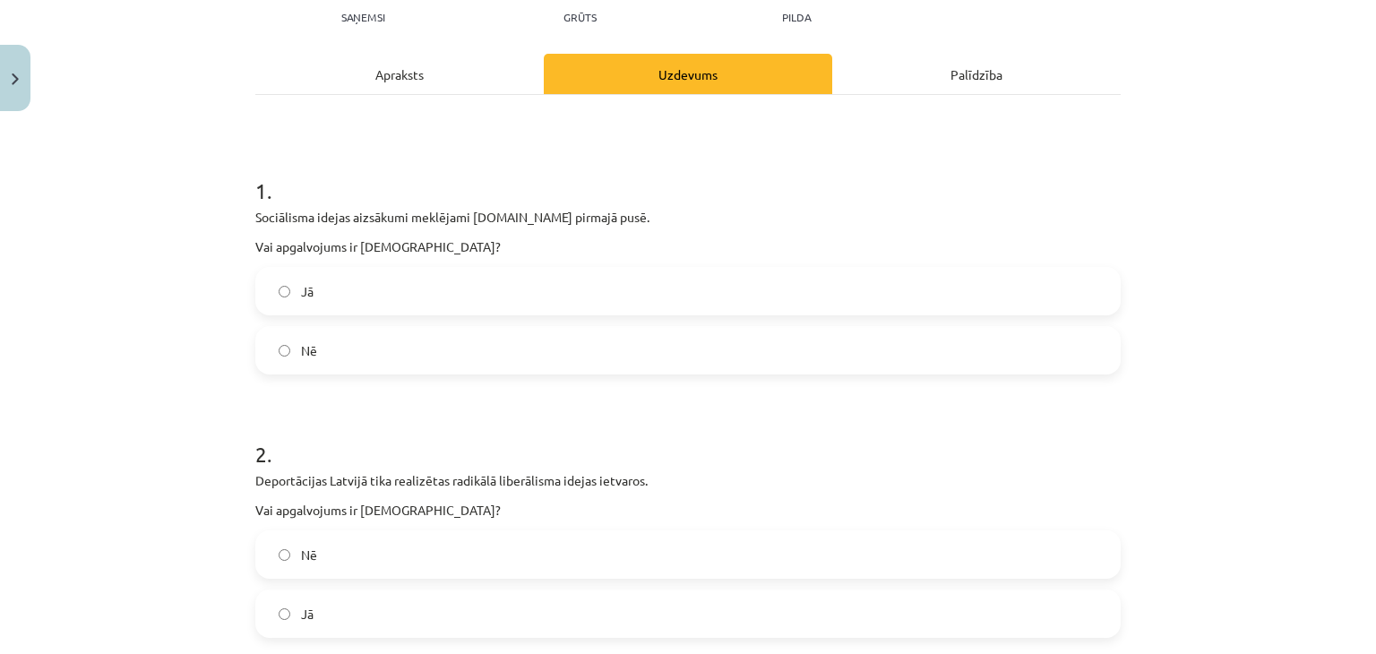
scroll to position [358, 0]
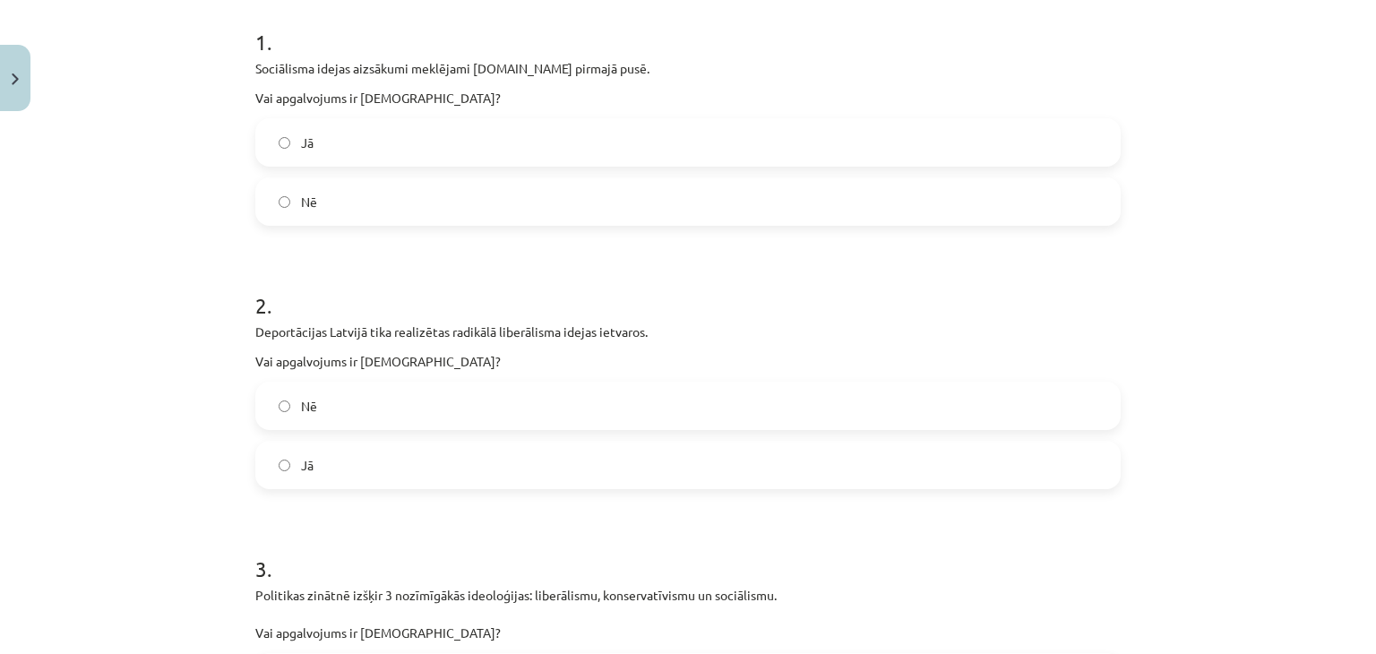
click at [358, 132] on label "Jā" at bounding box center [688, 142] width 862 height 45
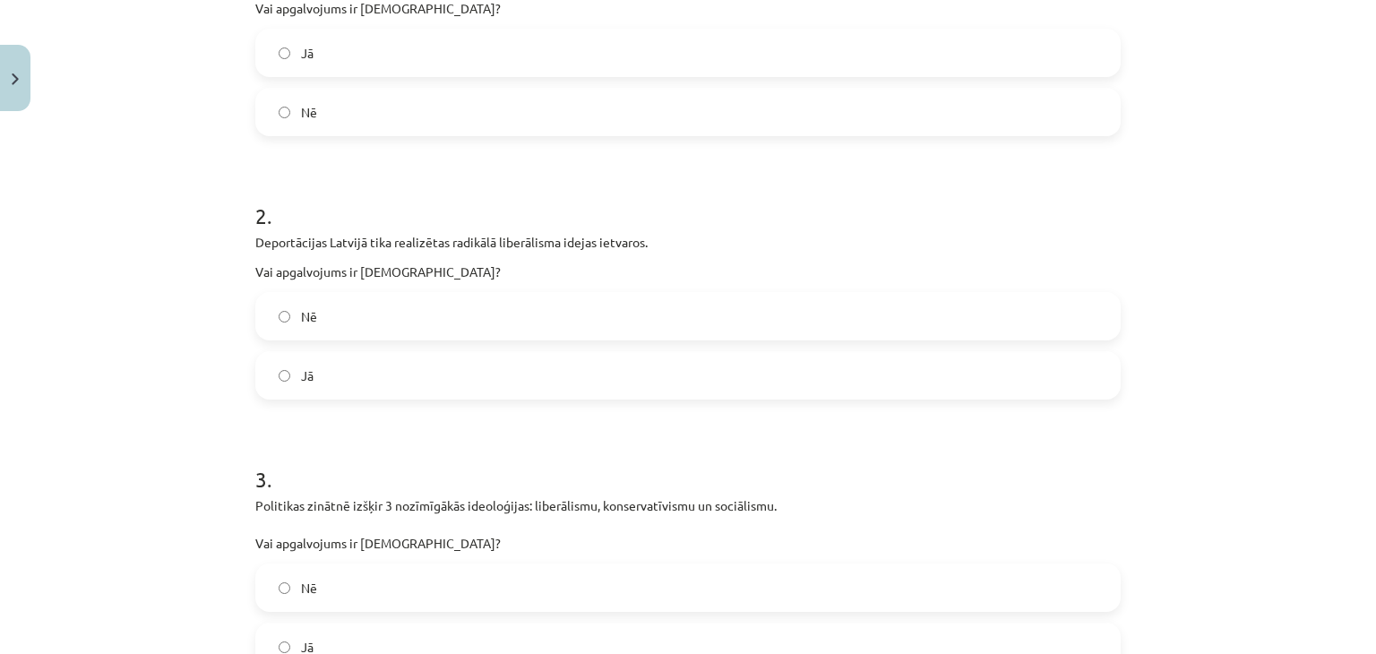
click at [368, 307] on label "Nē" at bounding box center [688, 316] width 862 height 45
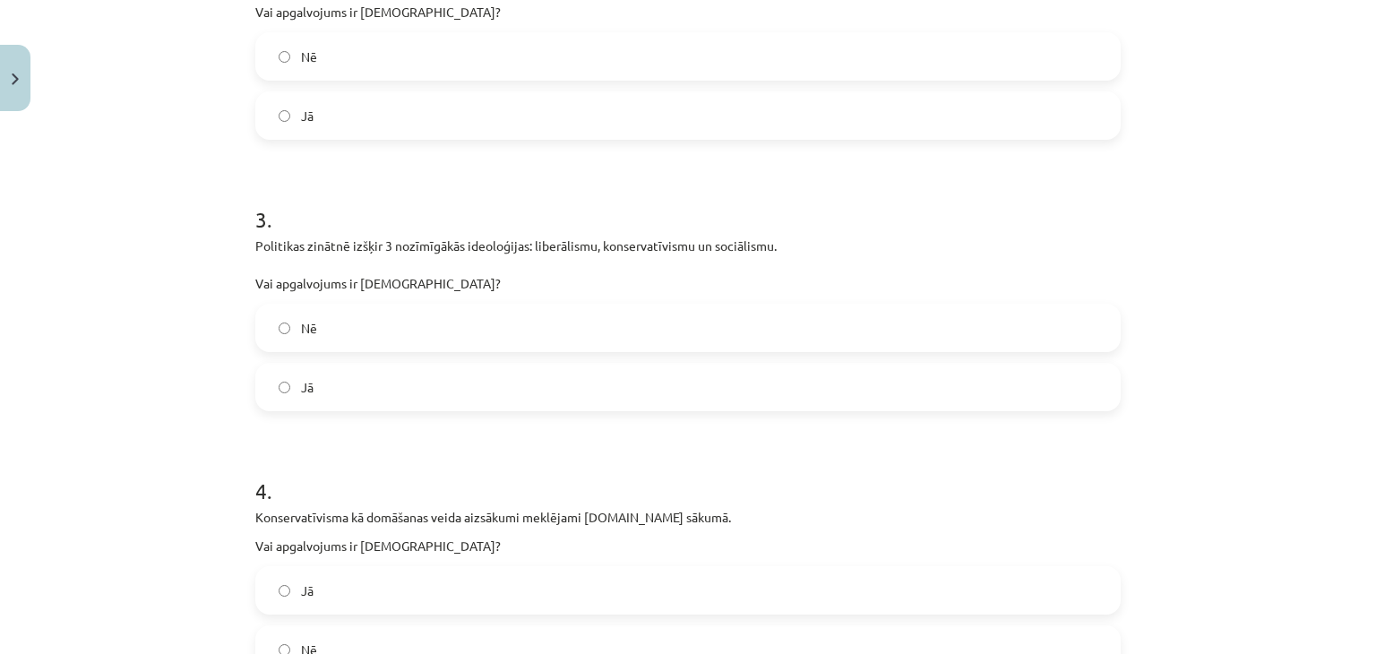
scroll to position [717, 0]
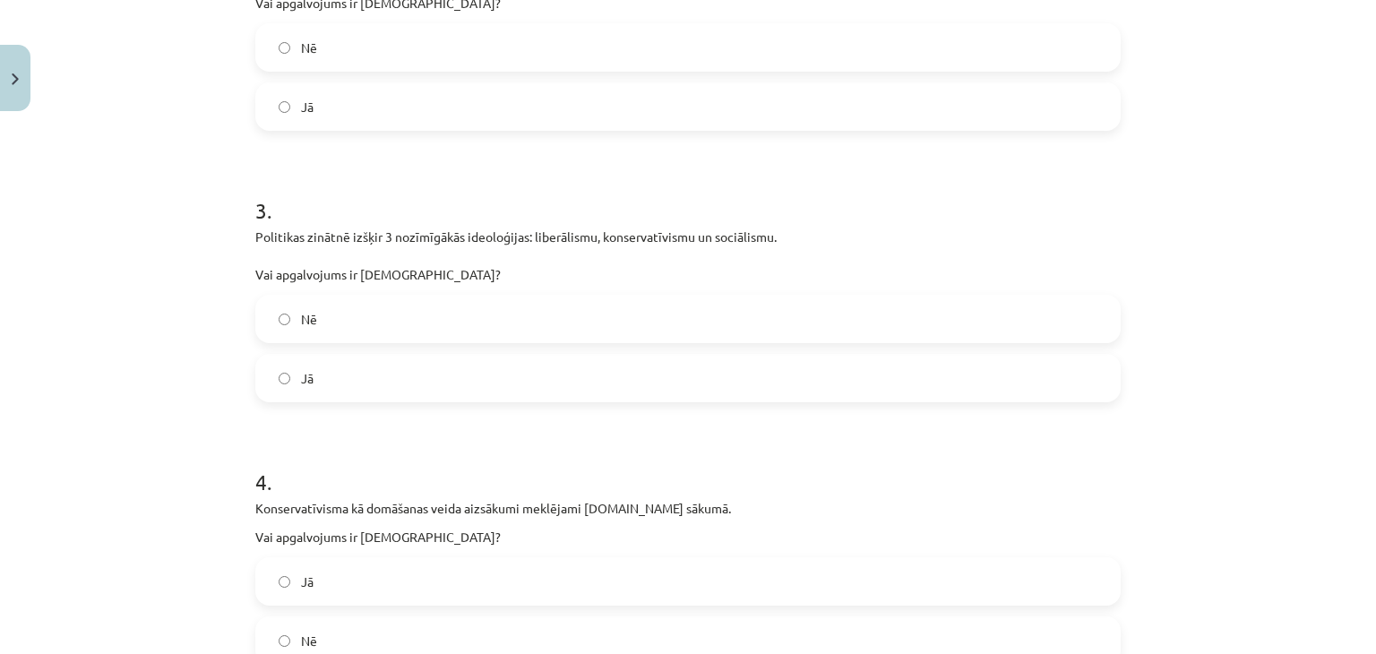
click at [349, 374] on label "Jā" at bounding box center [688, 378] width 862 height 45
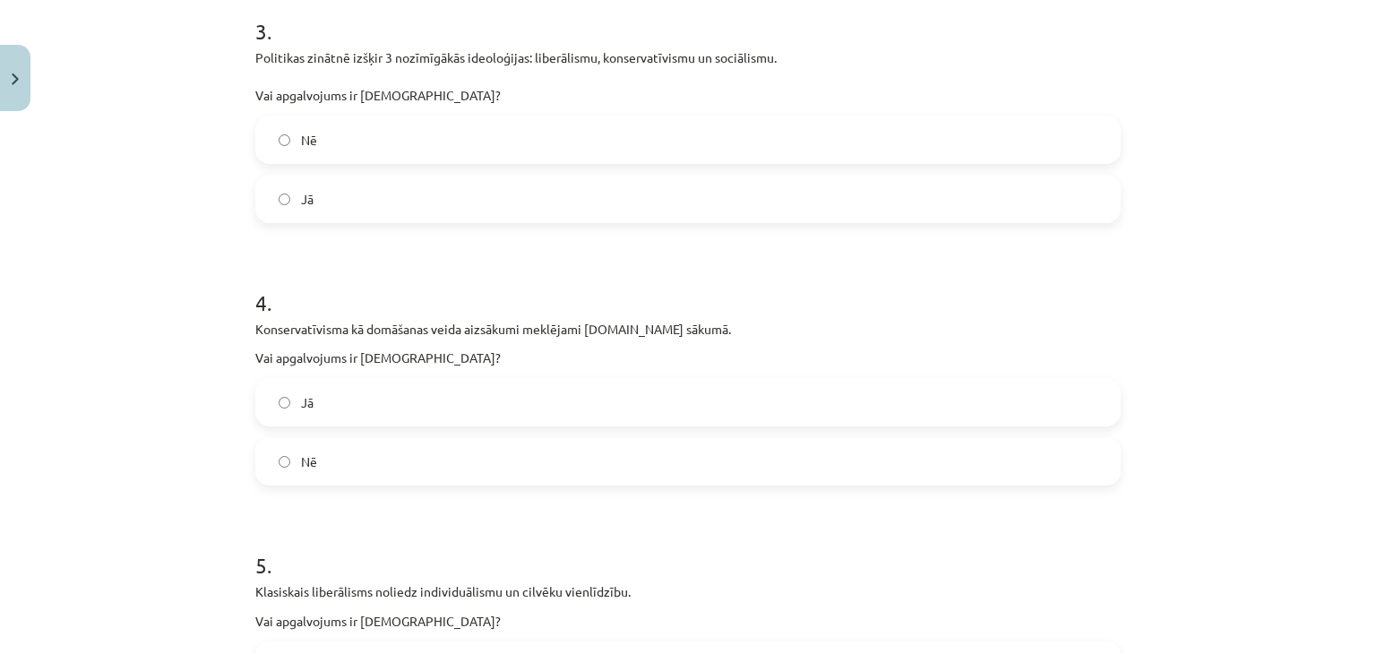
click at [343, 453] on label "Nē" at bounding box center [688, 461] width 862 height 45
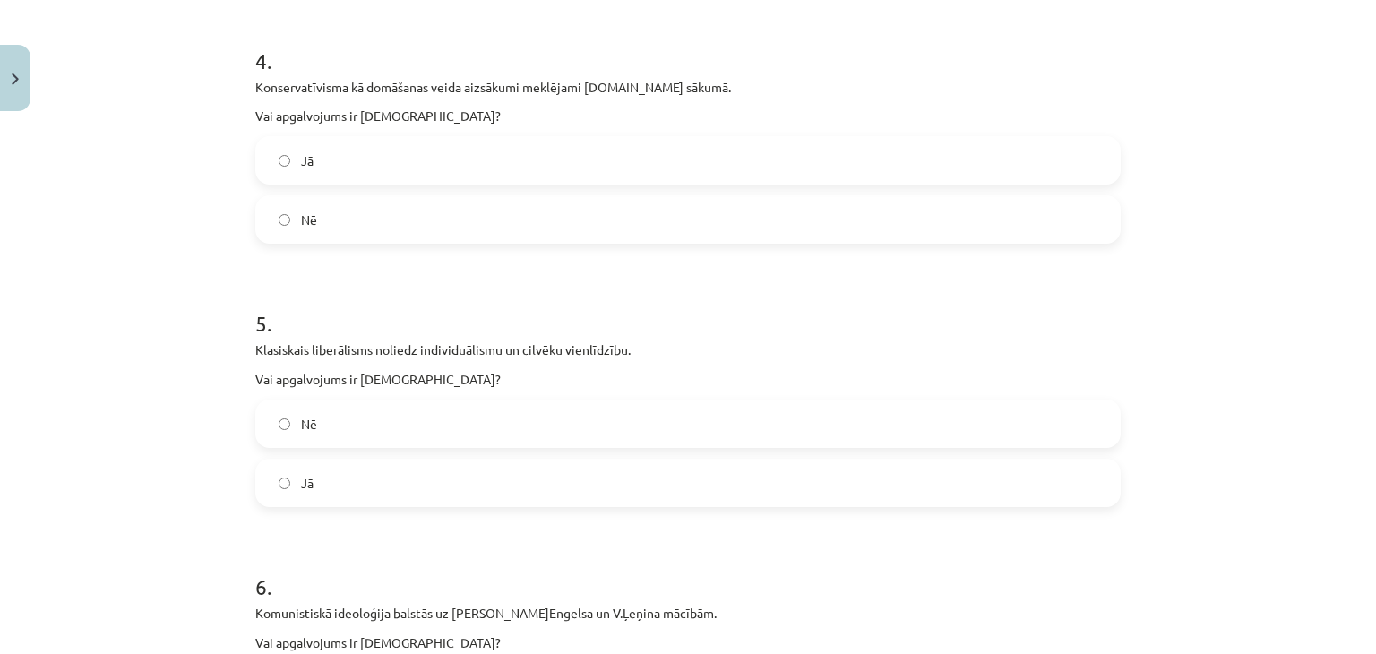
scroll to position [1254, 0]
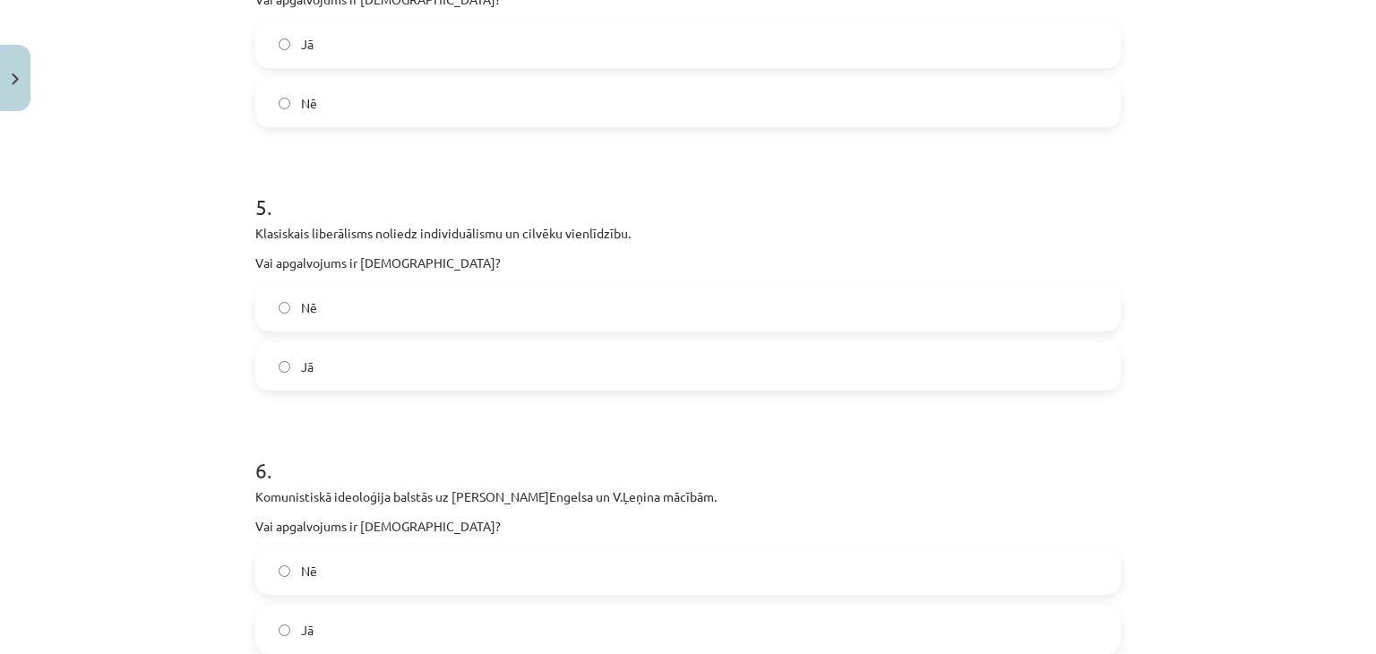
click at [334, 305] on label "Nē" at bounding box center [688, 307] width 862 height 45
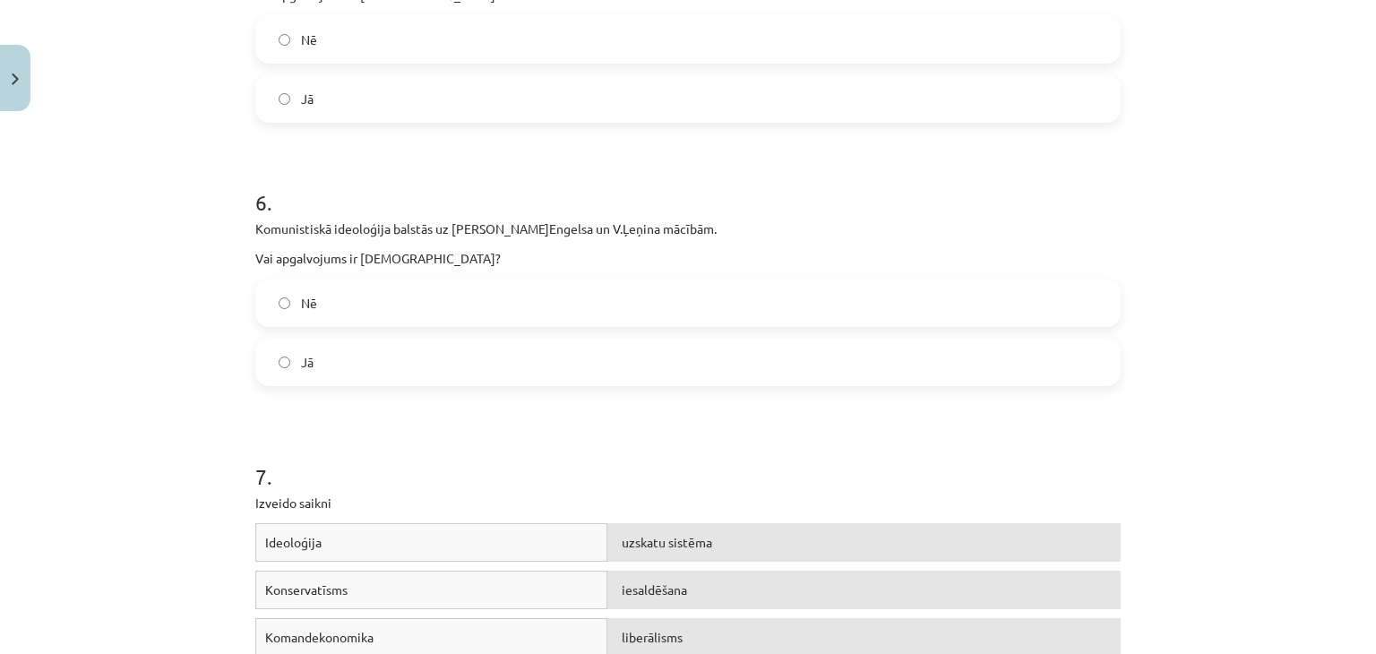
scroll to position [1523, 0]
click at [337, 359] on label "Jā" at bounding box center [688, 361] width 862 height 45
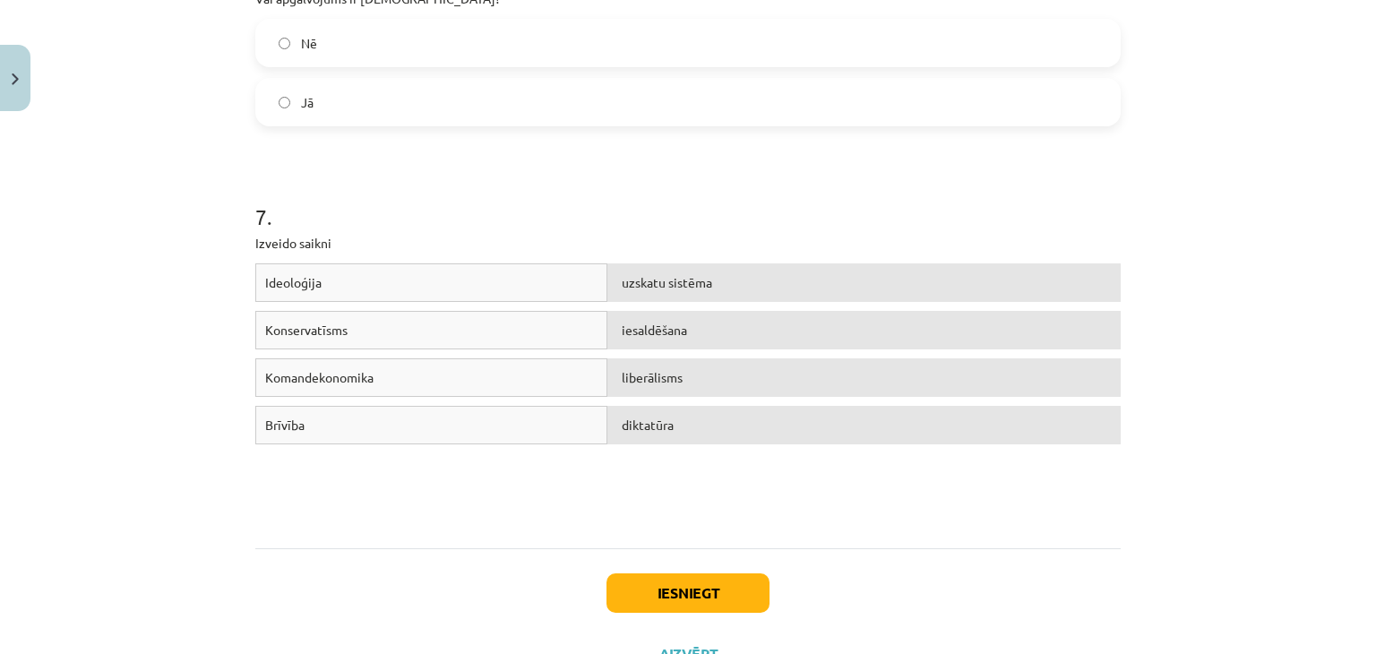
scroll to position [1792, 0]
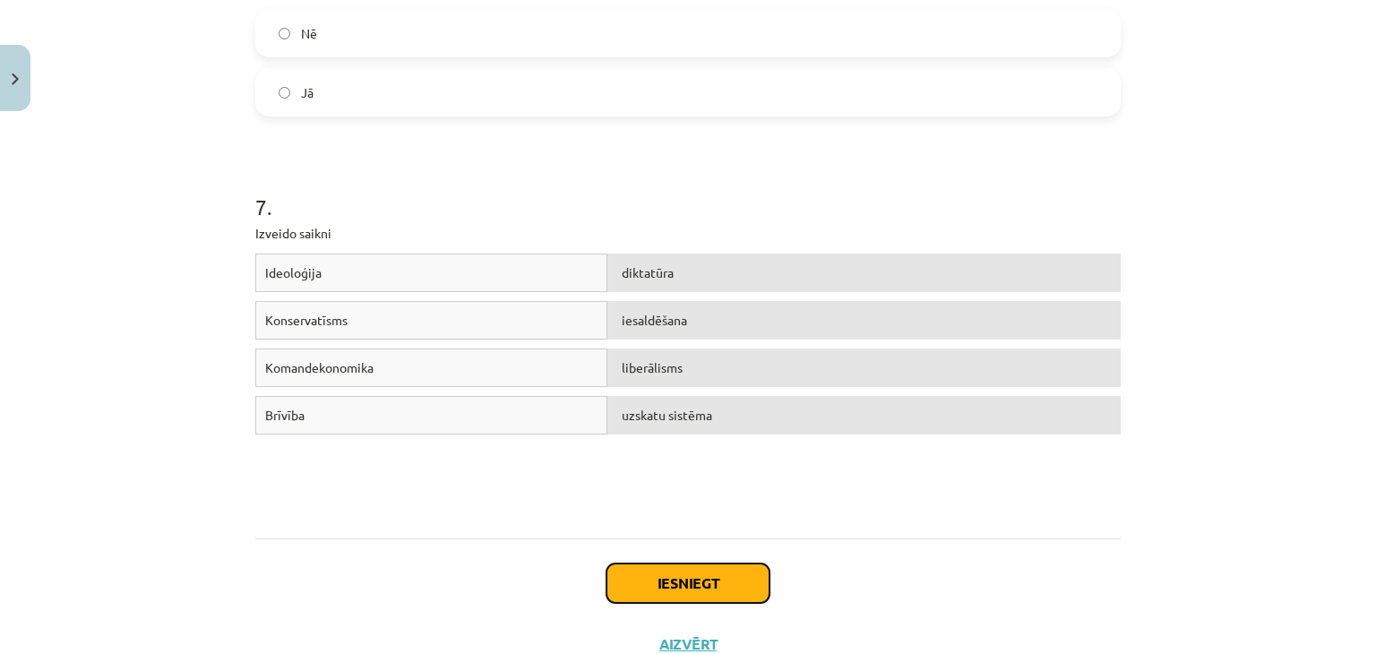
click at [684, 595] on button "Iesniegt" at bounding box center [688, 583] width 163 height 39
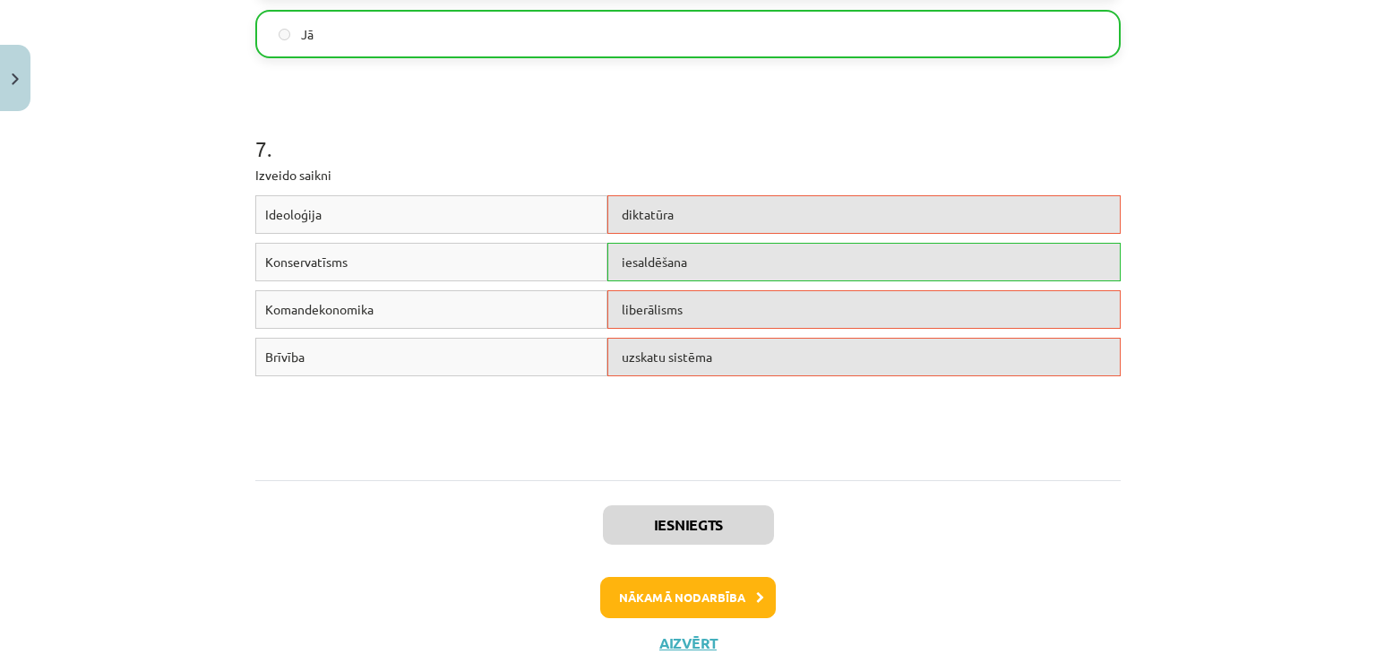
scroll to position [1881, 0]
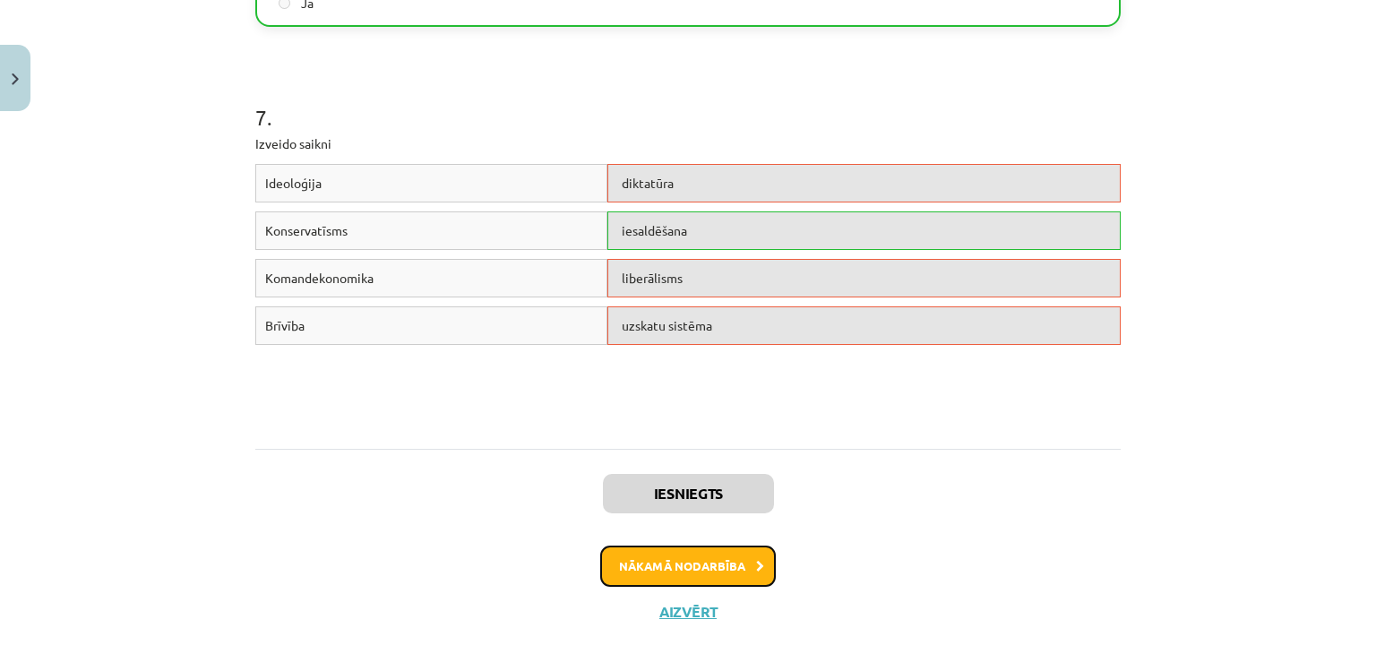
click at [722, 560] on button "Nākamā nodarbība" at bounding box center [688, 566] width 176 height 41
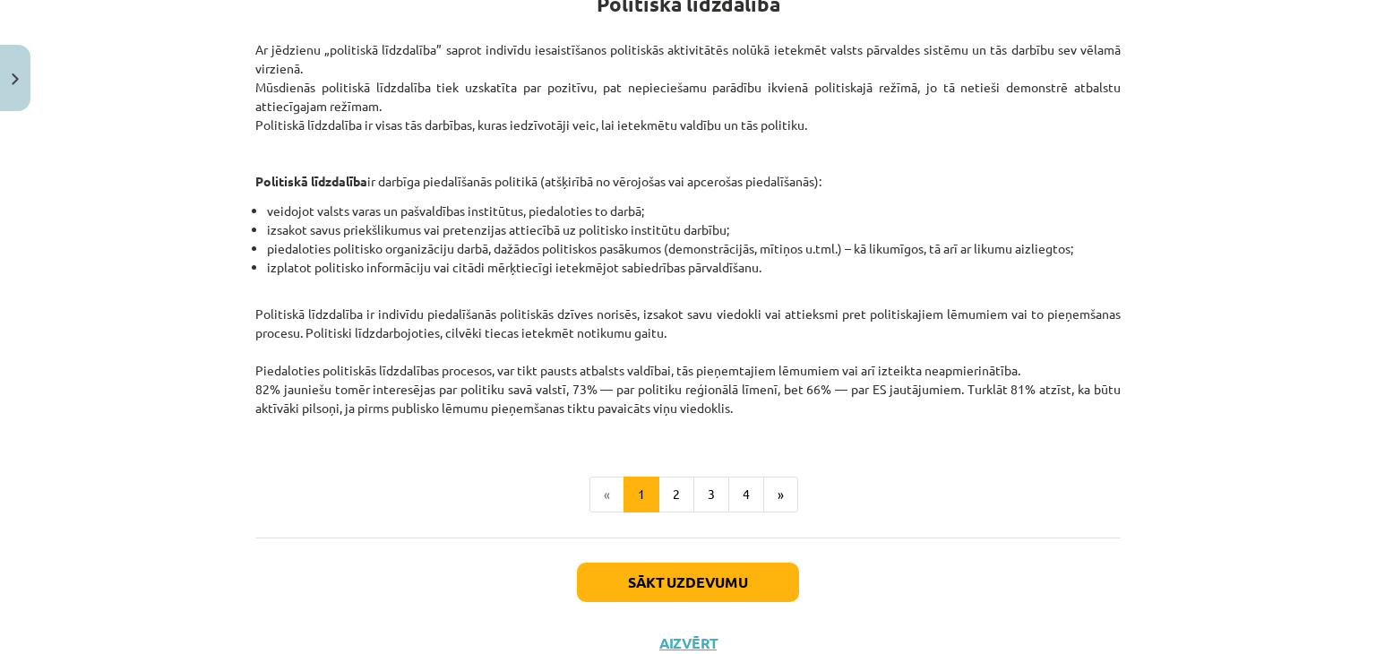
scroll to position [423, 0]
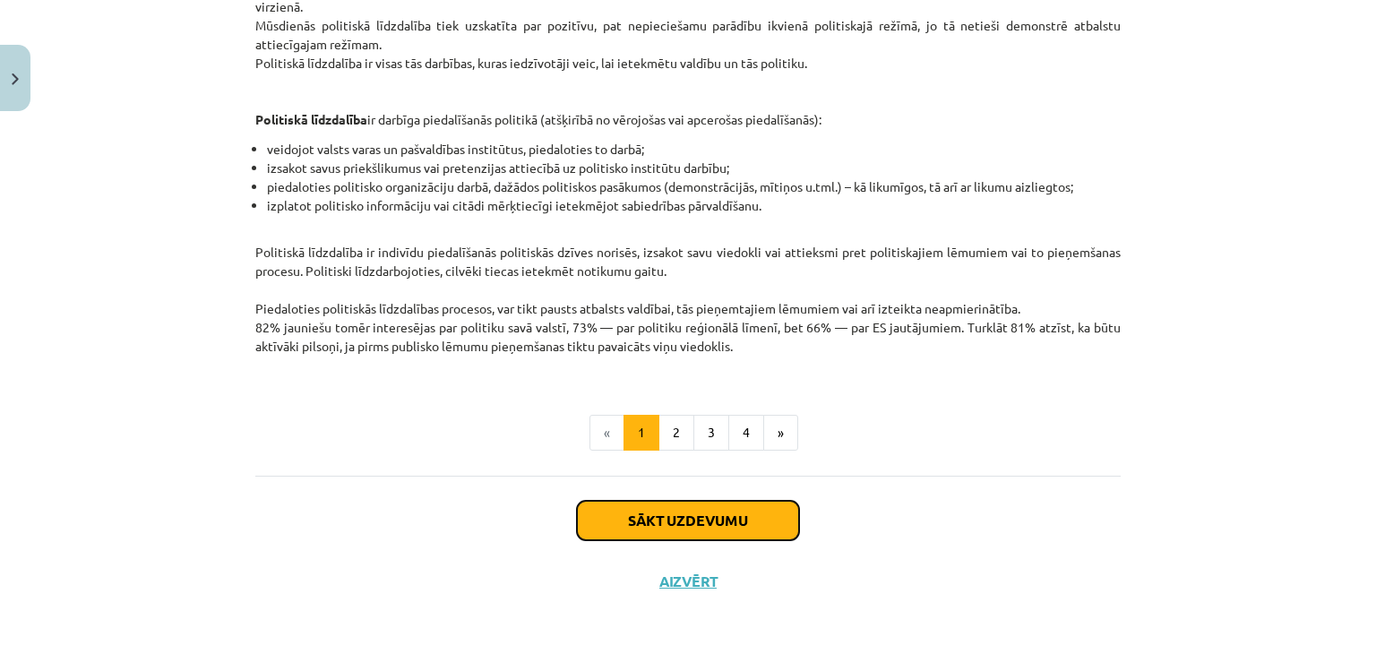
click at [727, 530] on button "Sākt uzdevumu" at bounding box center [688, 520] width 222 height 39
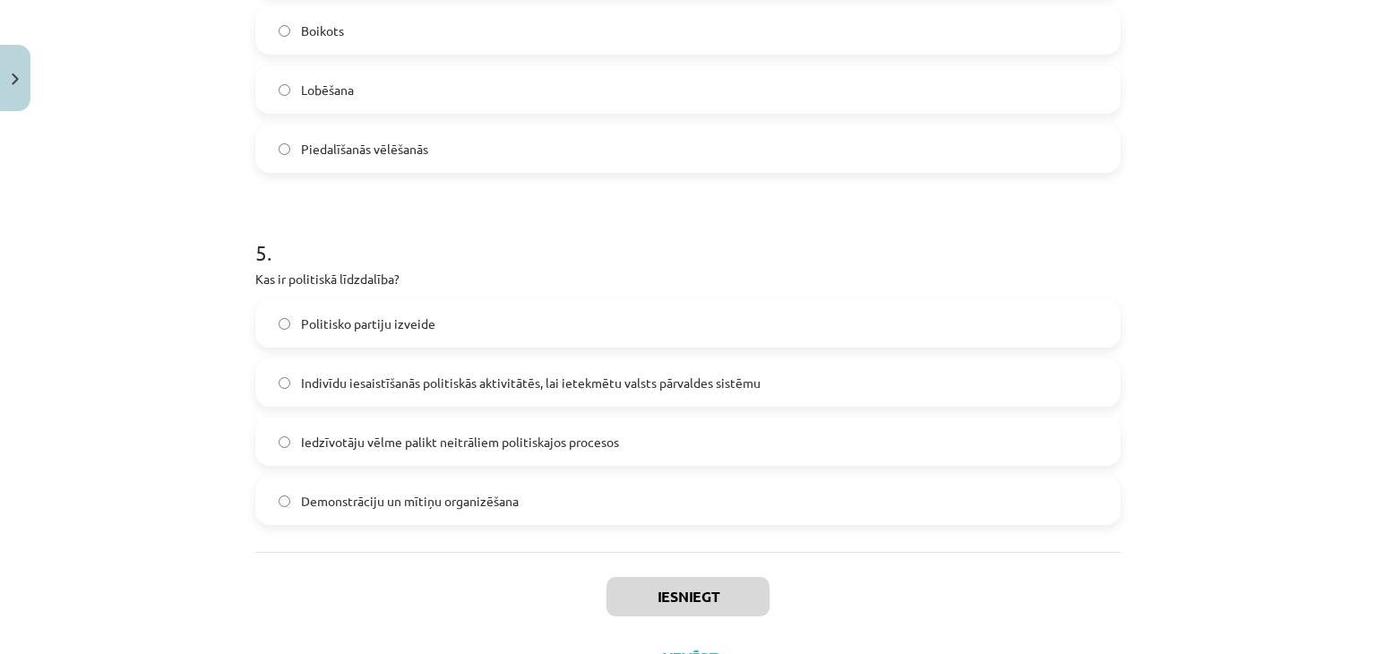
scroll to position [1634, 0]
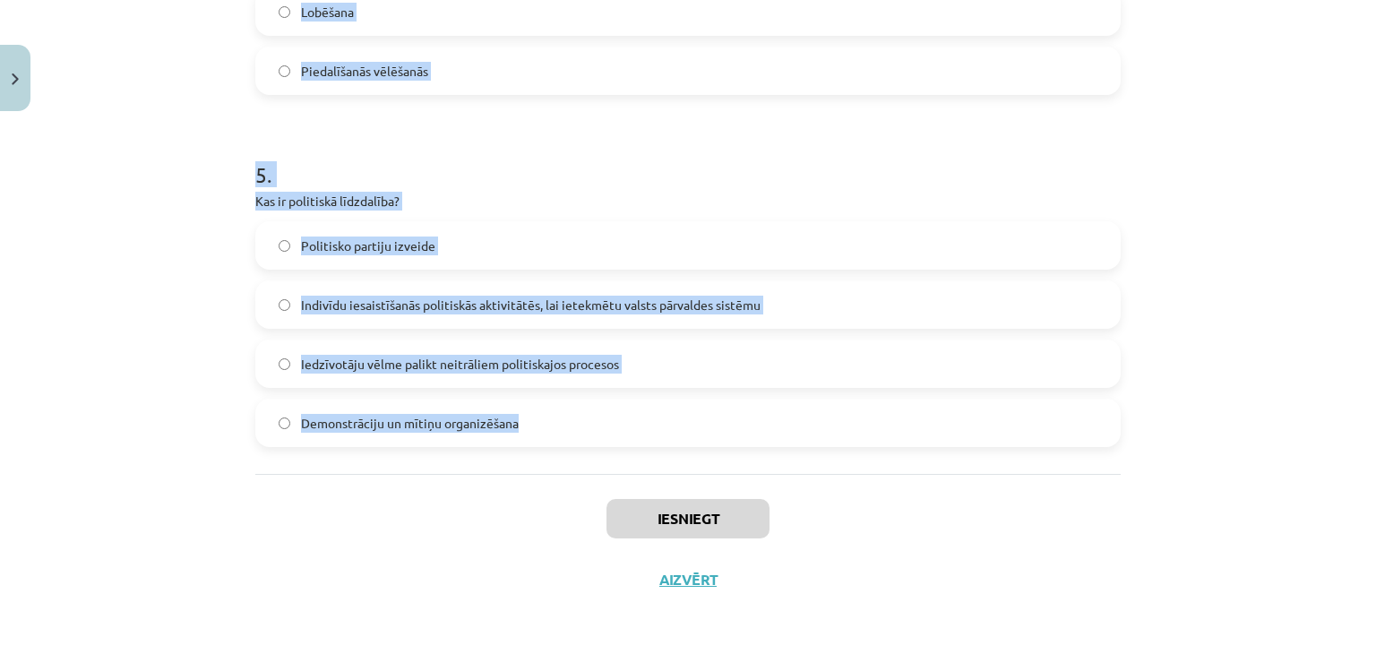
drag, startPoint x: 234, startPoint y: 198, endPoint x: 790, endPoint y: 407, distance: 594.2
click at [790, 407] on div "Mācību tēma: Sociālās zinātnes i - 11. klases 1. ieskaites mācību materiāls #5 …" at bounding box center [688, 327] width 1376 height 654
copy form "Kura autoritātes forma balstās uz indivīdu ticību pastāvošām tradīcijām? Autori…"
click at [173, 120] on div "Mācību tēma: Sociālās zinātnes i - 11. klases 1. ieskaites mācību materiāls #5 …" at bounding box center [688, 327] width 1376 height 654
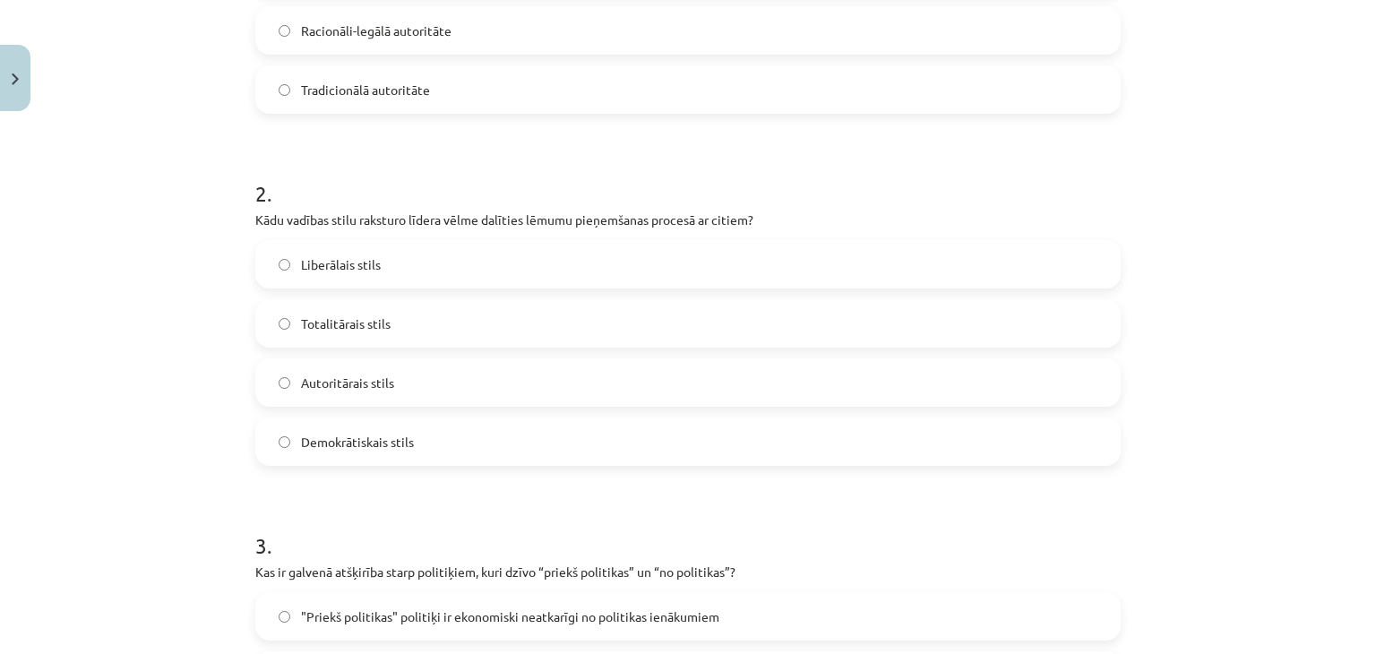
scroll to position [380, 0]
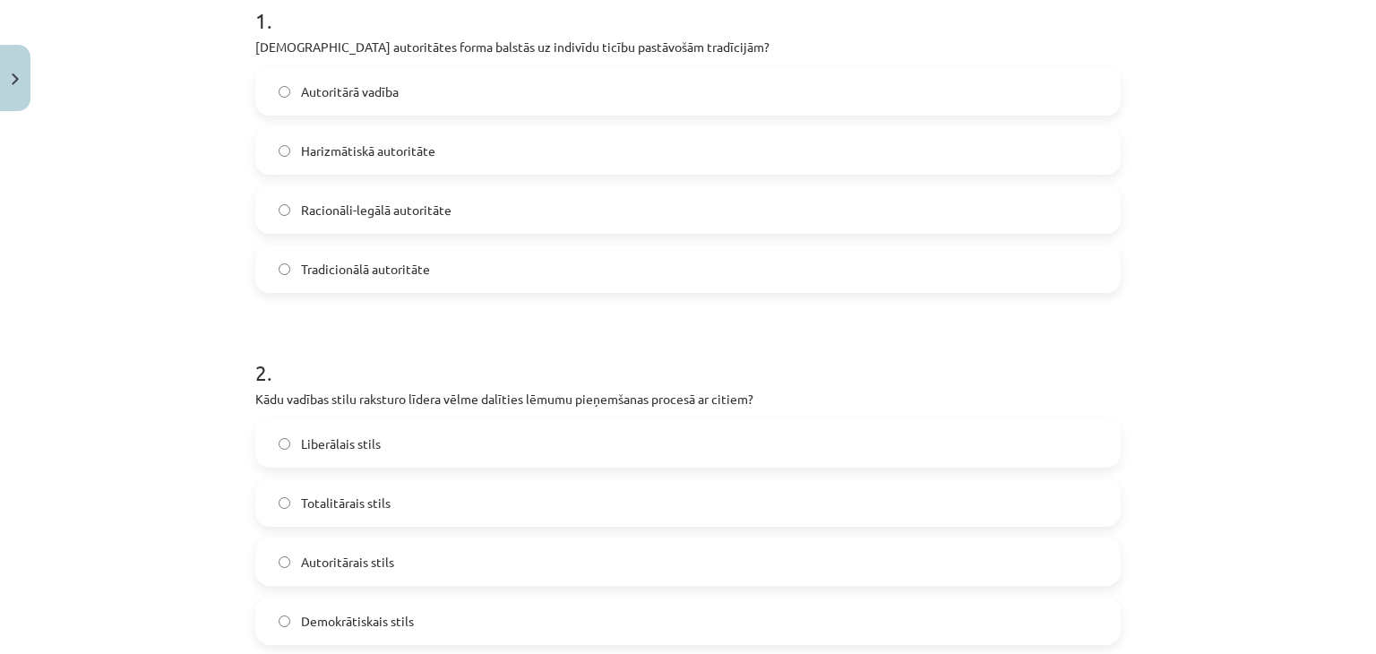
click at [387, 266] on span "Tradicionālā autoritāte" at bounding box center [365, 269] width 129 height 19
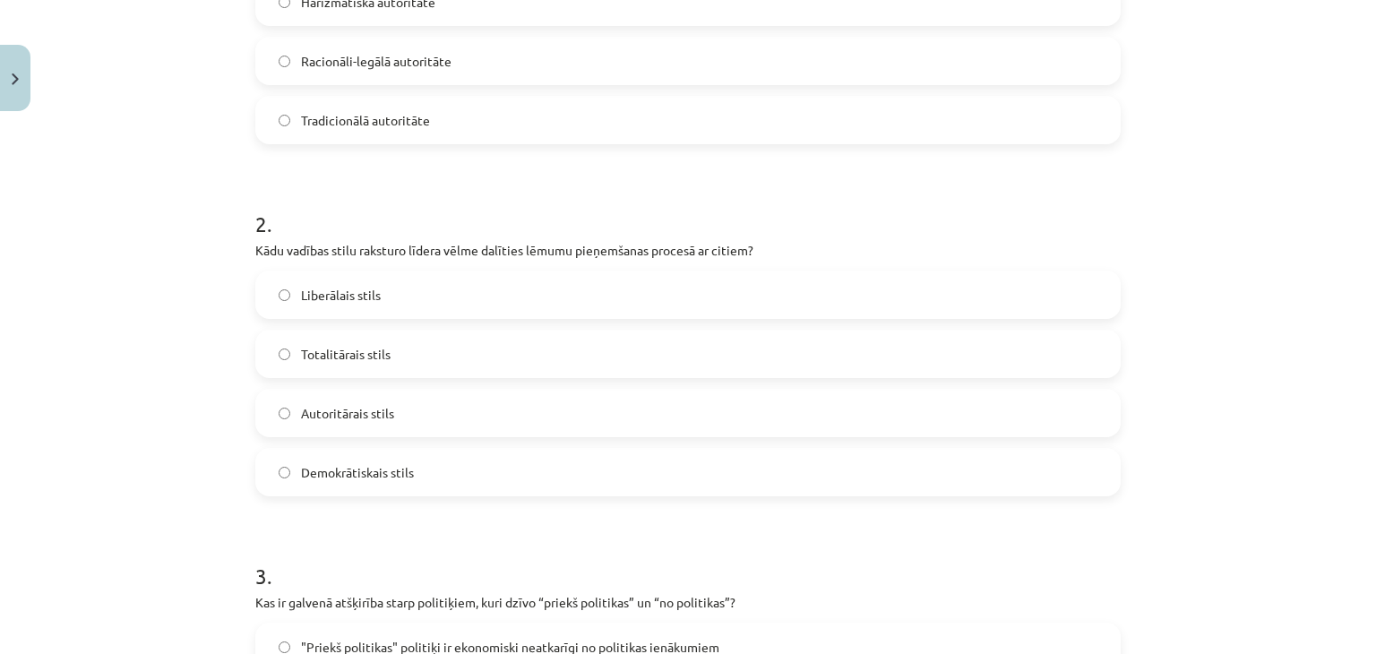
scroll to position [559, 0]
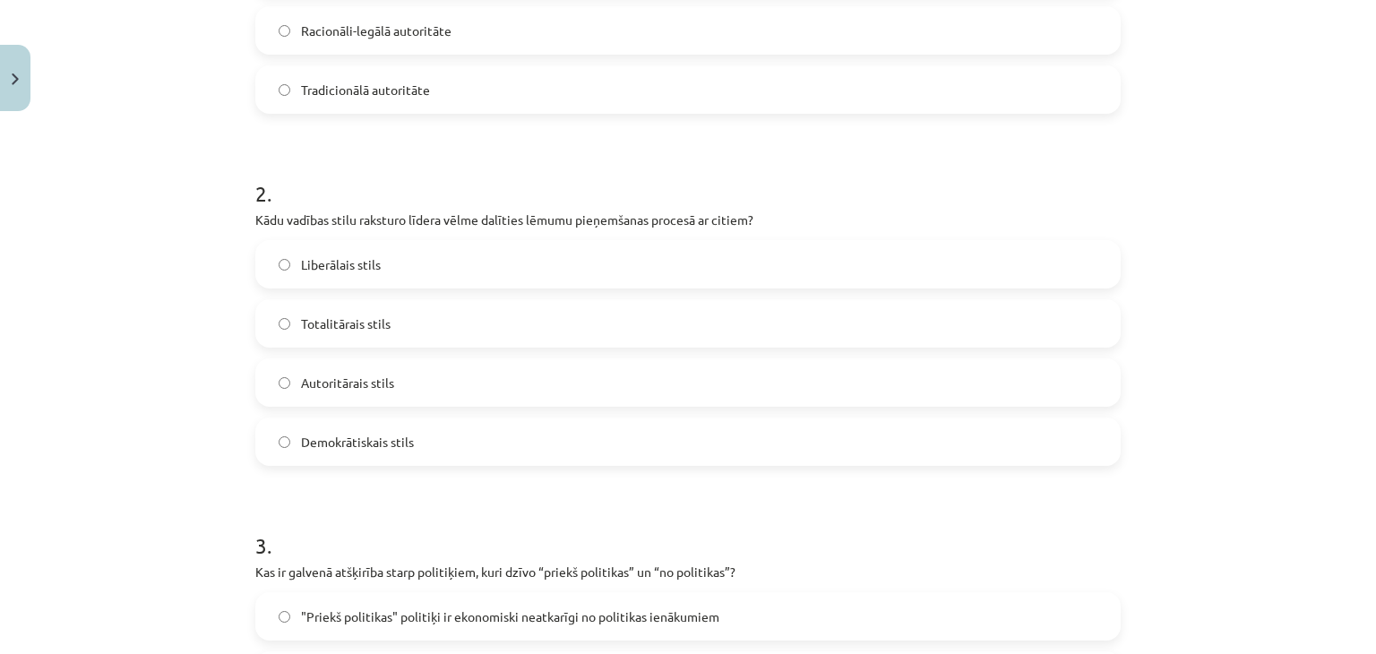
click at [429, 441] on label "Demokrātiskais stils" at bounding box center [688, 441] width 862 height 45
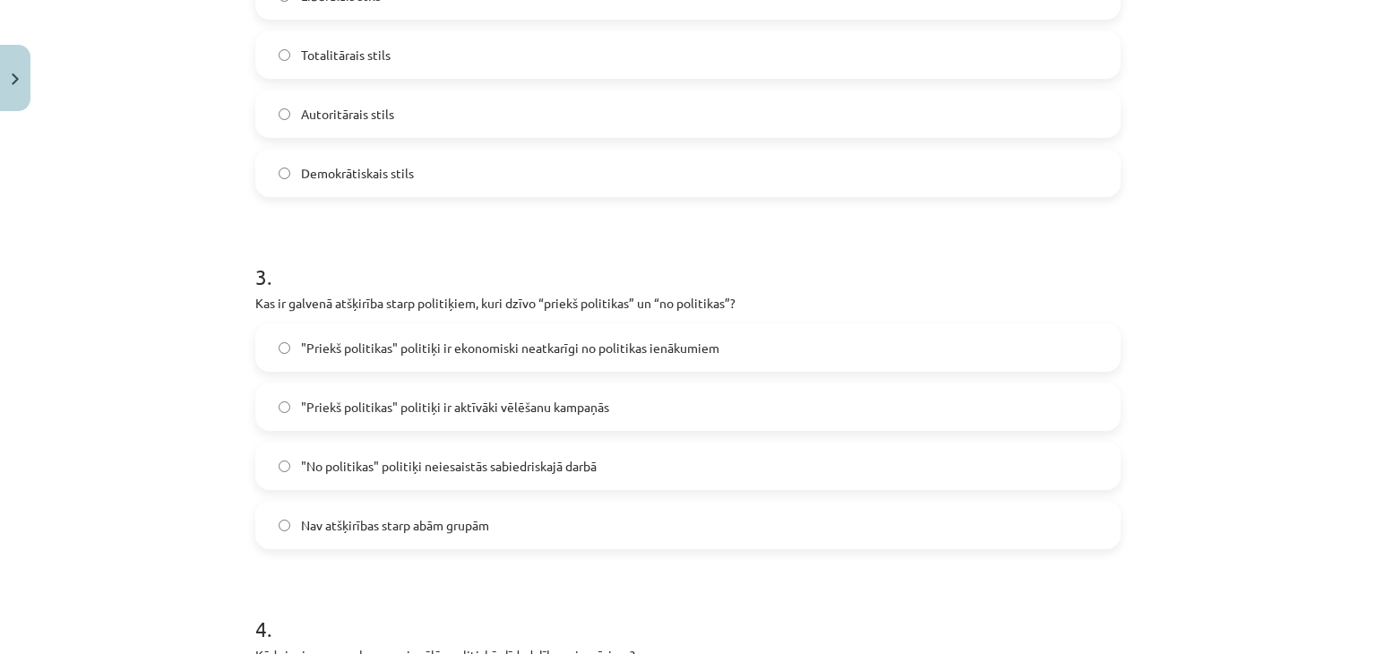
scroll to position [917, 0]
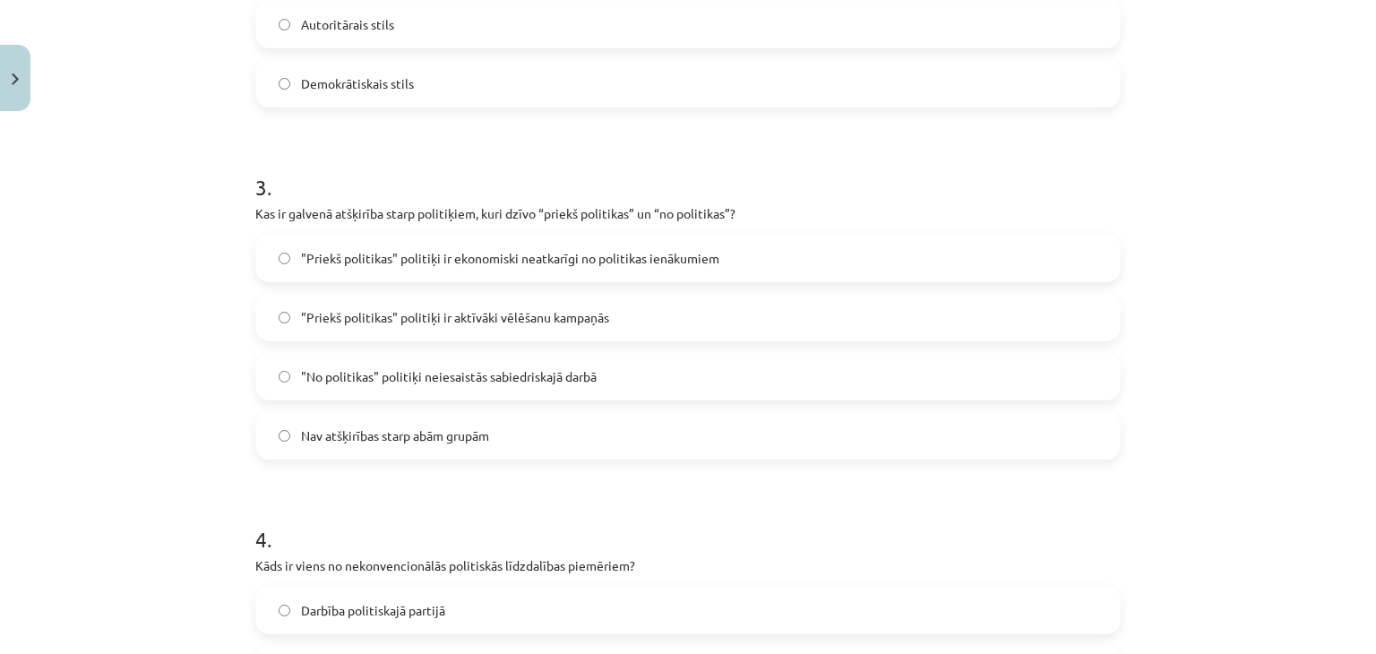
click at [647, 254] on span ""Priekš politikas" politiķi ir ekonomiski neatkarīgi no politikas ienākumiem" at bounding box center [510, 258] width 418 height 19
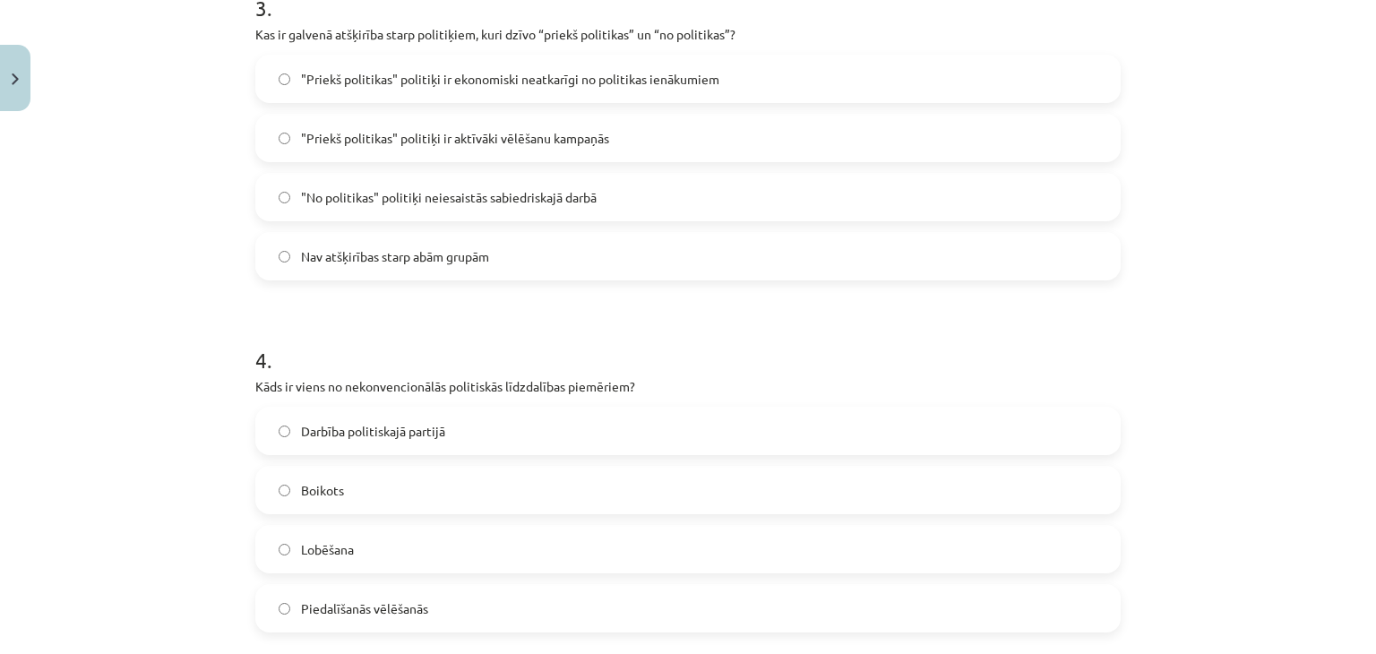
scroll to position [1186, 0]
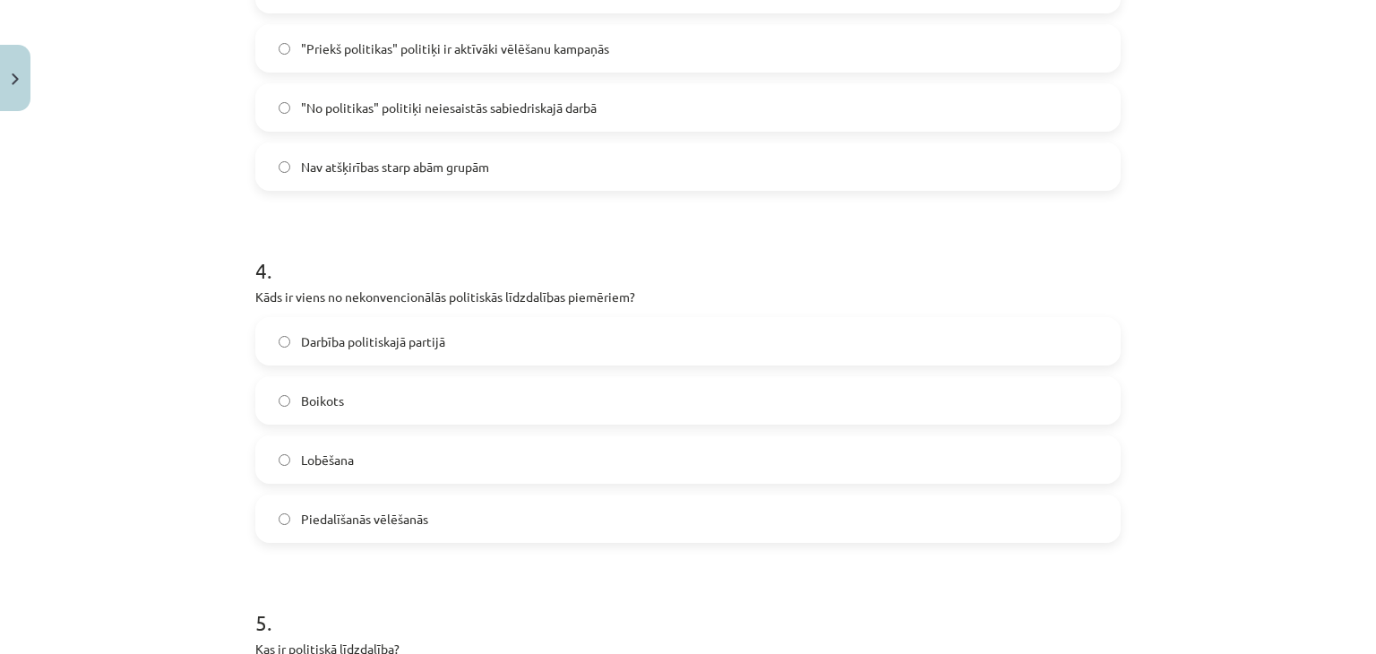
click at [383, 400] on label "Boikots" at bounding box center [688, 400] width 862 height 45
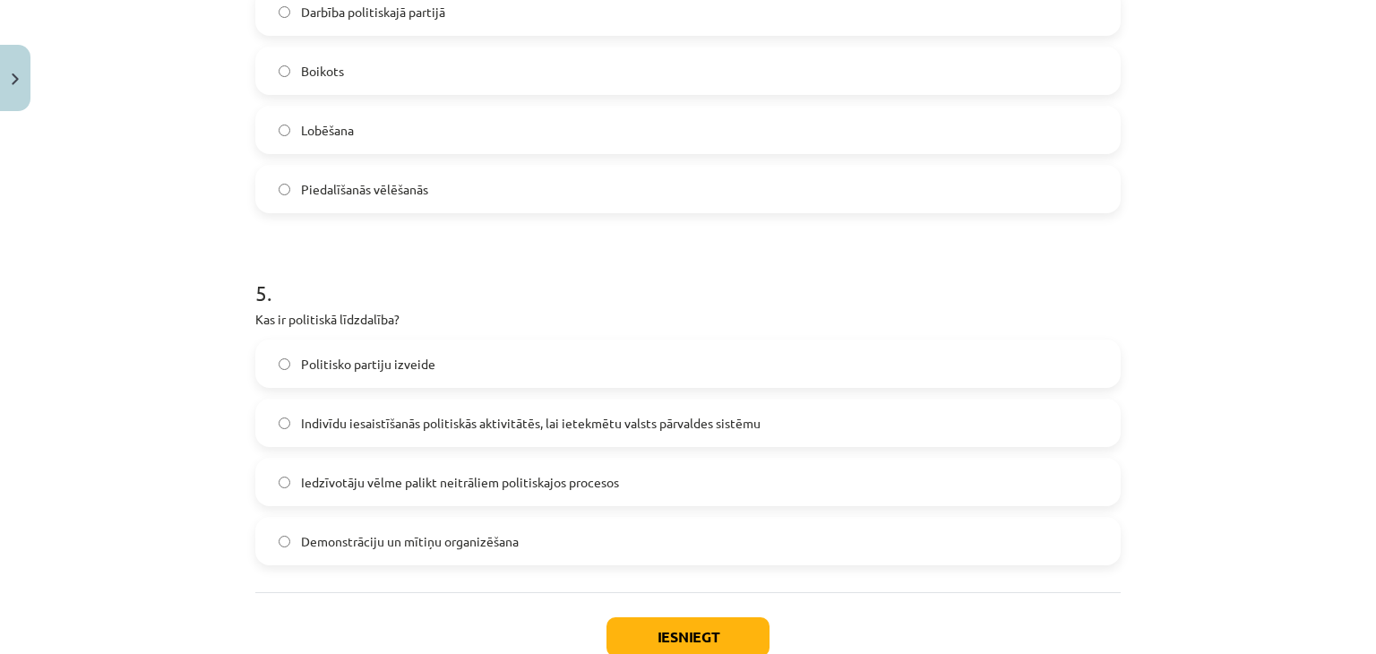
scroll to position [1545, 0]
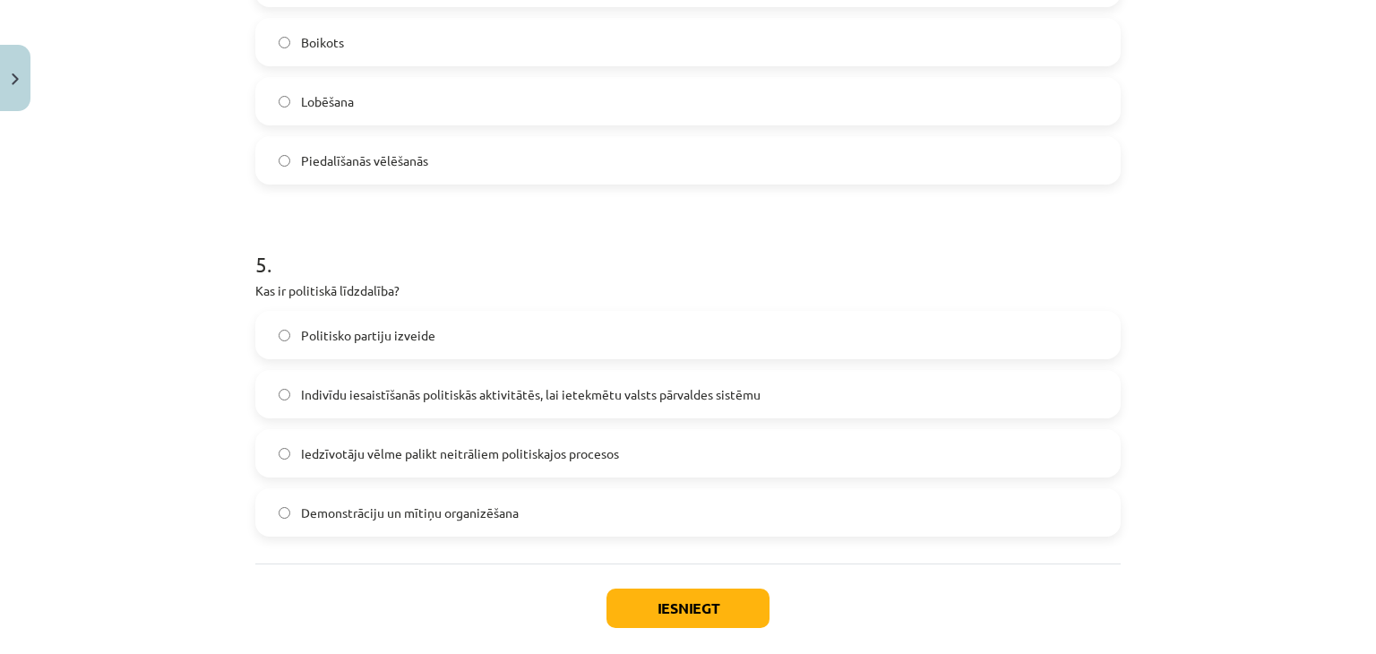
click at [601, 383] on label "Indivīdu iesaistīšanās politiskās aktivitātēs, lai ietekmētu valsts pārvaldes s…" at bounding box center [688, 394] width 862 height 45
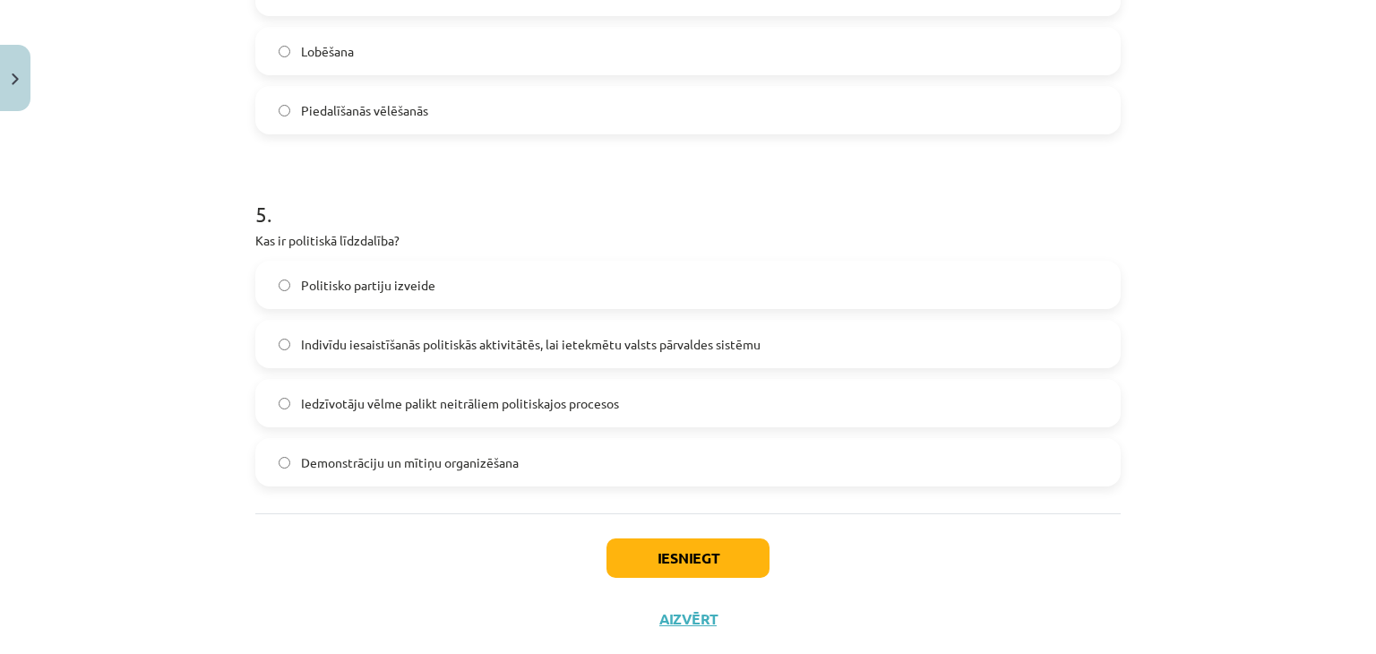
scroll to position [1634, 0]
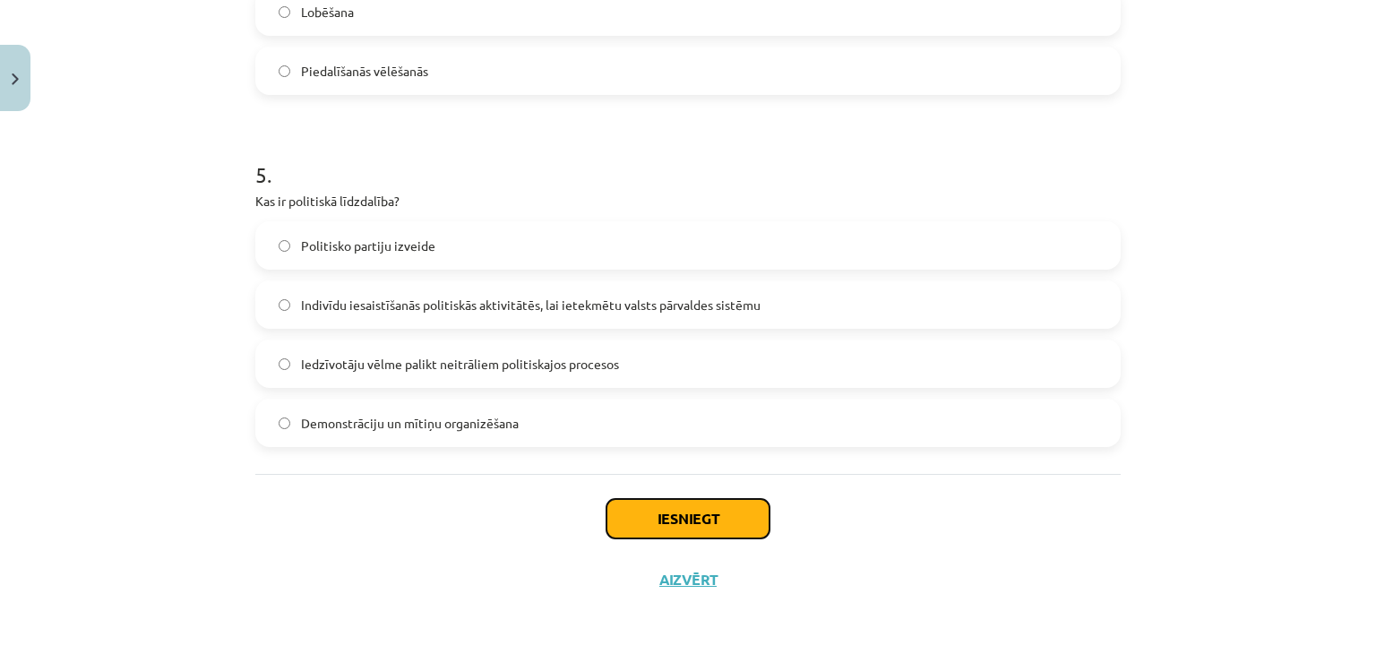
click at [699, 509] on button "Iesniegt" at bounding box center [688, 518] width 163 height 39
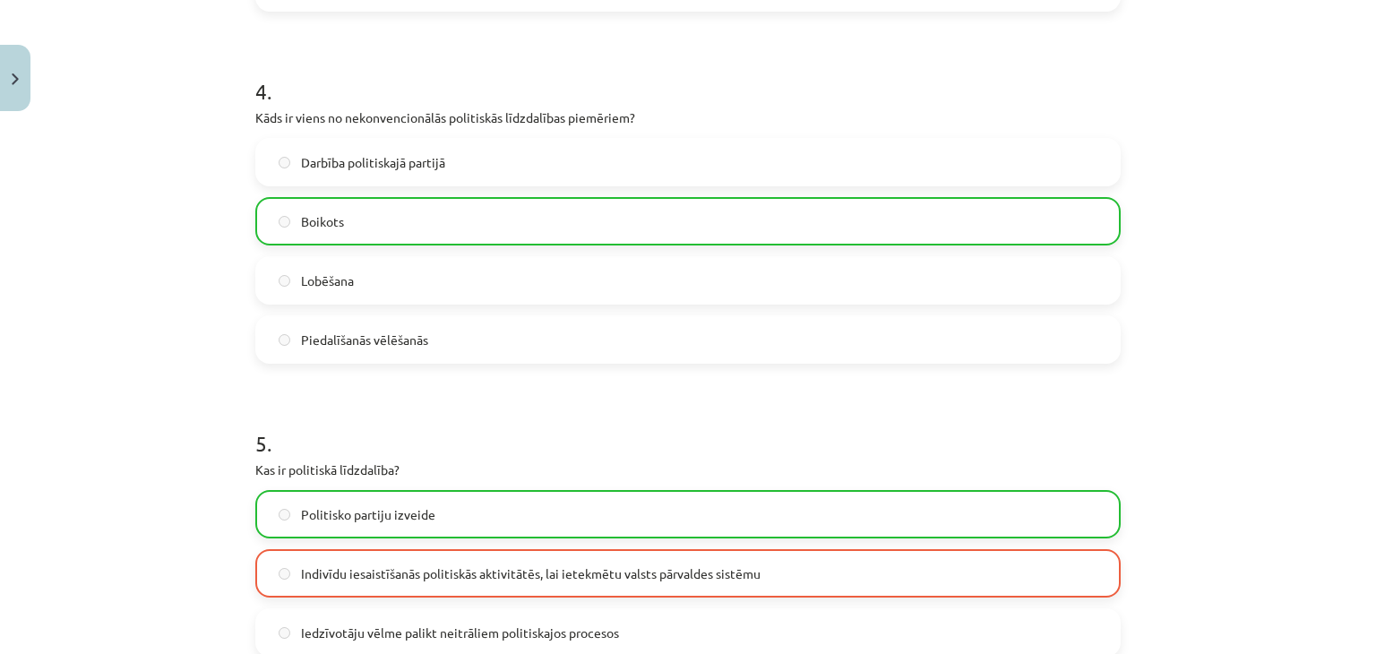
scroll to position [1691, 0]
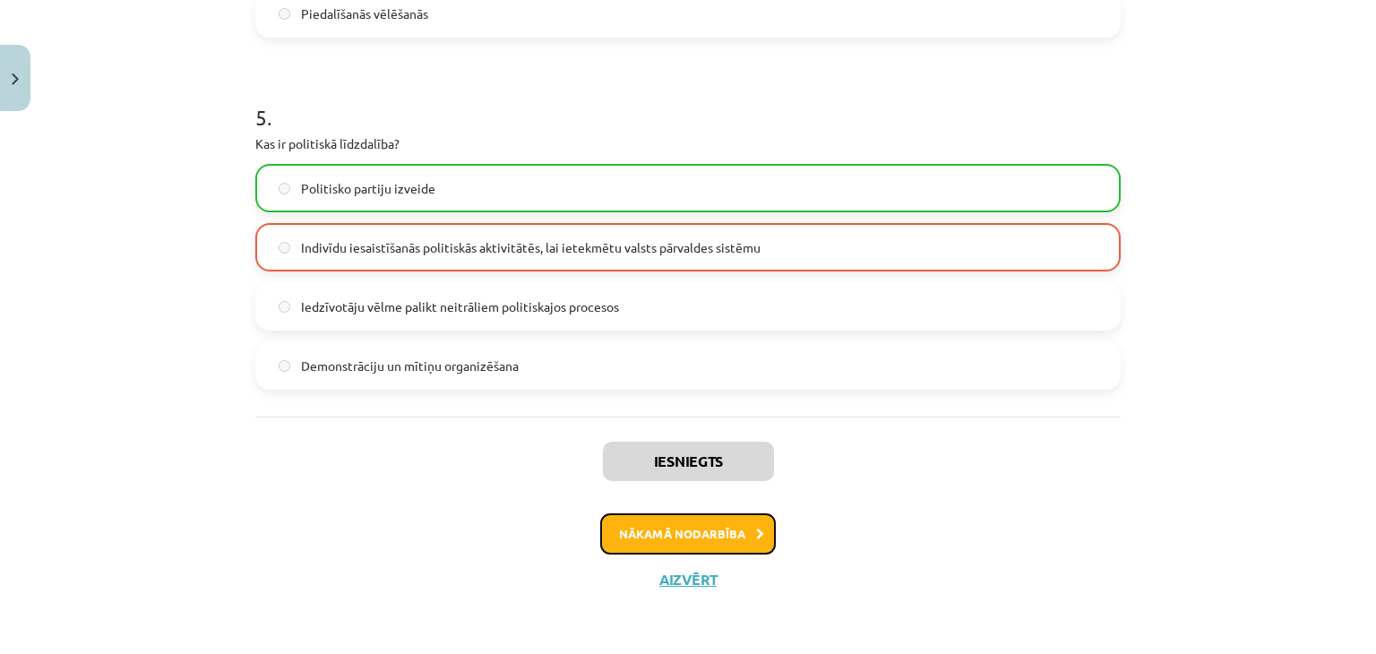
click at [706, 529] on button "Nākamā nodarbība" at bounding box center [688, 533] width 176 height 41
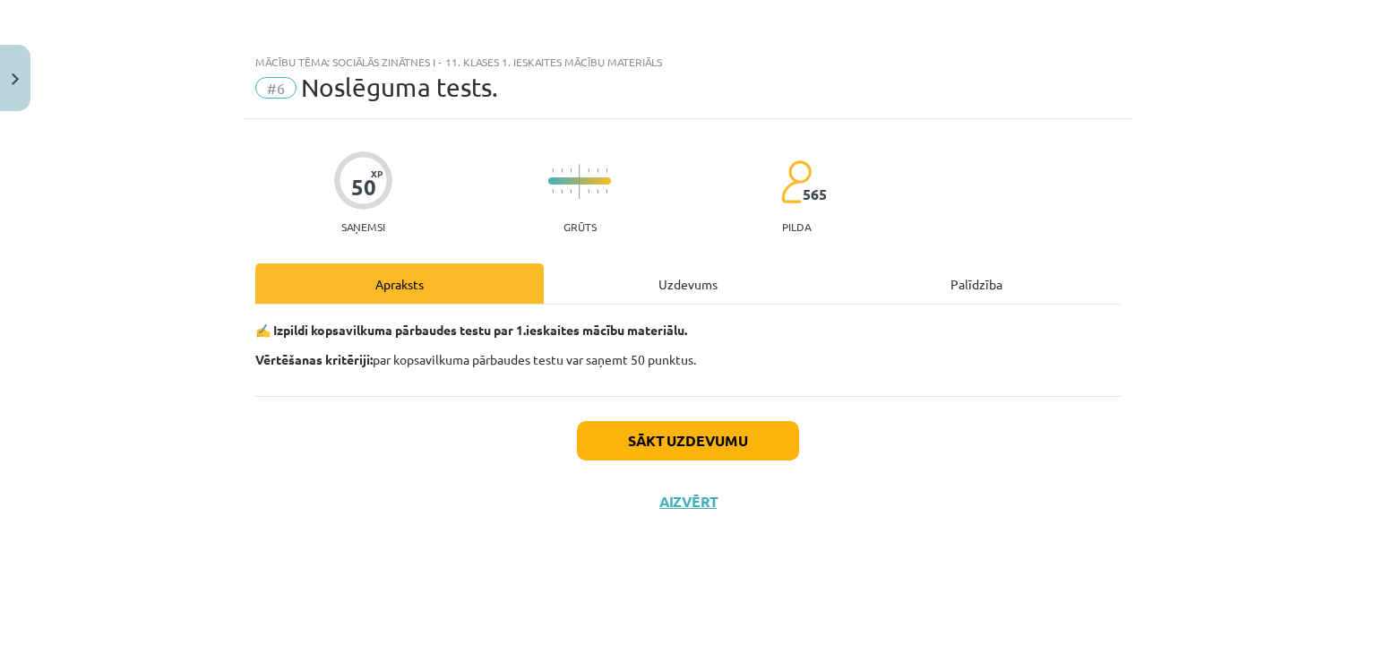
scroll to position [0, 0]
click at [713, 435] on button "Sākt uzdevumu" at bounding box center [688, 440] width 222 height 39
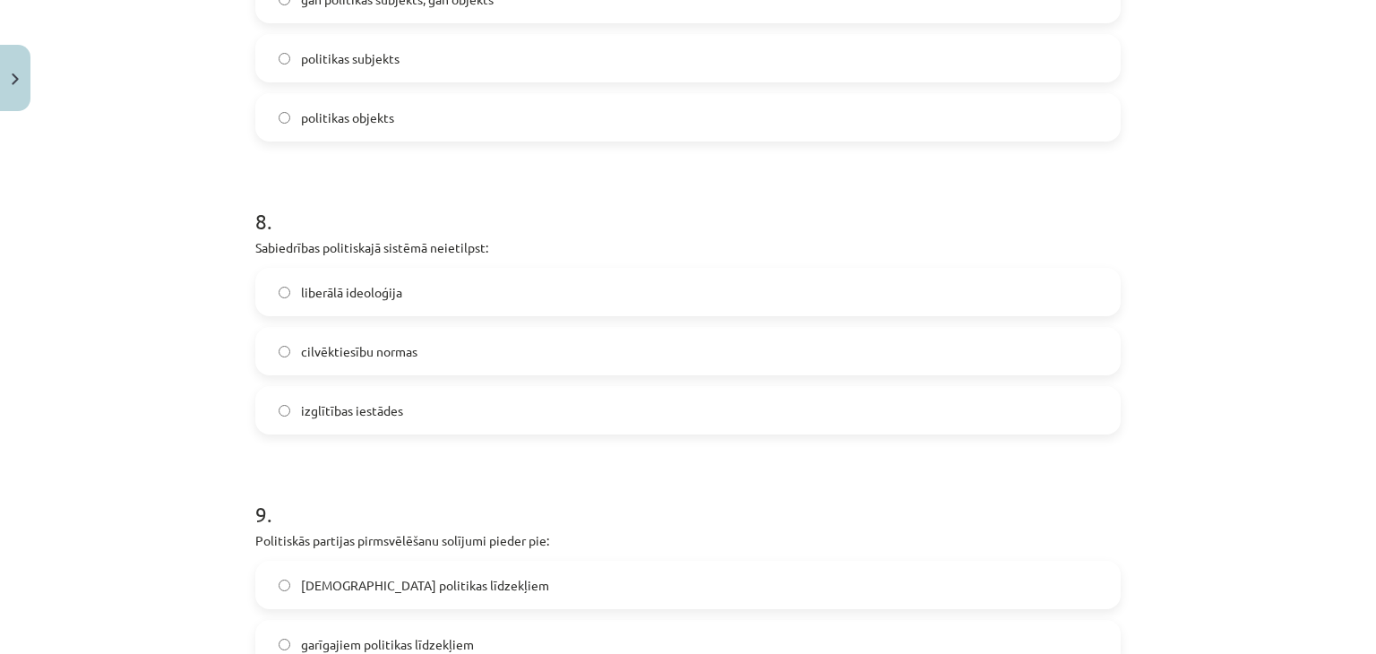
scroll to position [2803, 0]
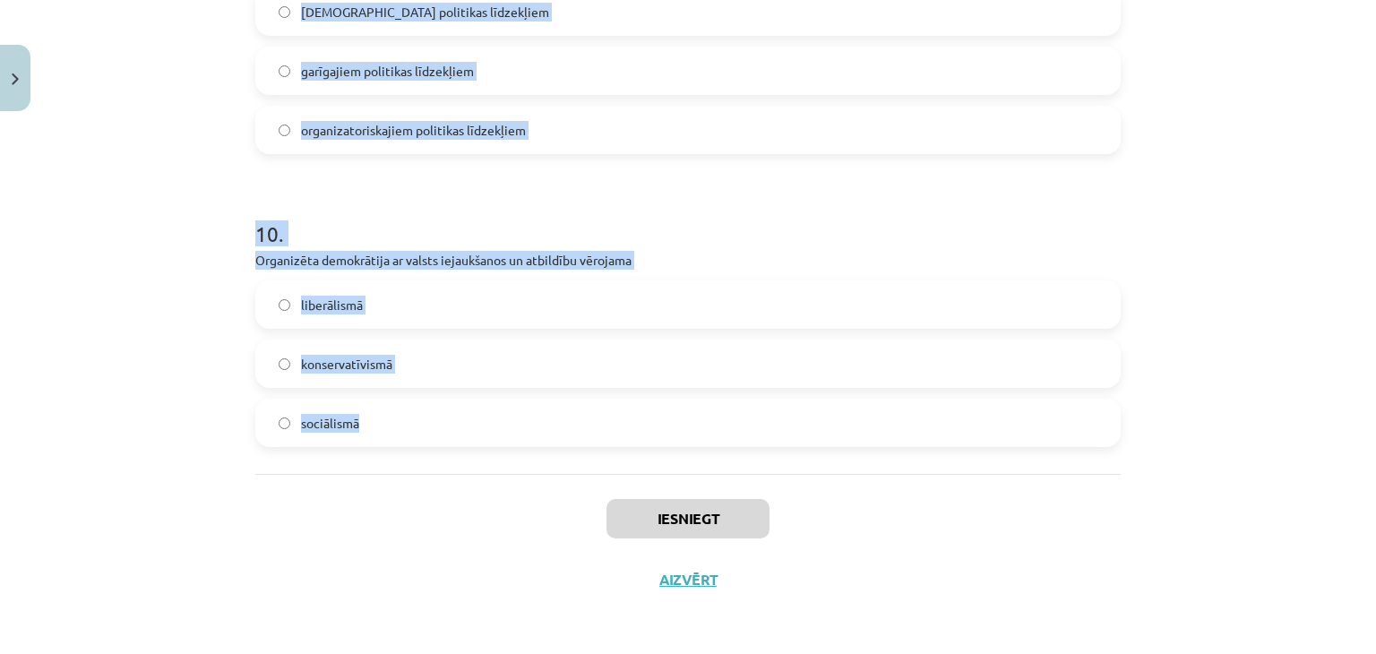
drag, startPoint x: 240, startPoint y: 238, endPoint x: 822, endPoint y: 409, distance: 606.1
click at [822, 409] on div "Mācību tēma: Sociālās zinātnes i - 11. klases 1. ieskaites mācību materiāls #6 …" at bounding box center [688, 327] width 1376 height 654
copy form "Opozīcijas pilnīga ierobežošana vai likvidācija noteiktos apstākļos ir oligarhi…"
click at [151, 194] on div "Mācību tēma: Sociālās zinātnes i - 11. klases 1. ieskaites mācību materiāls #6 …" at bounding box center [688, 327] width 1376 height 654
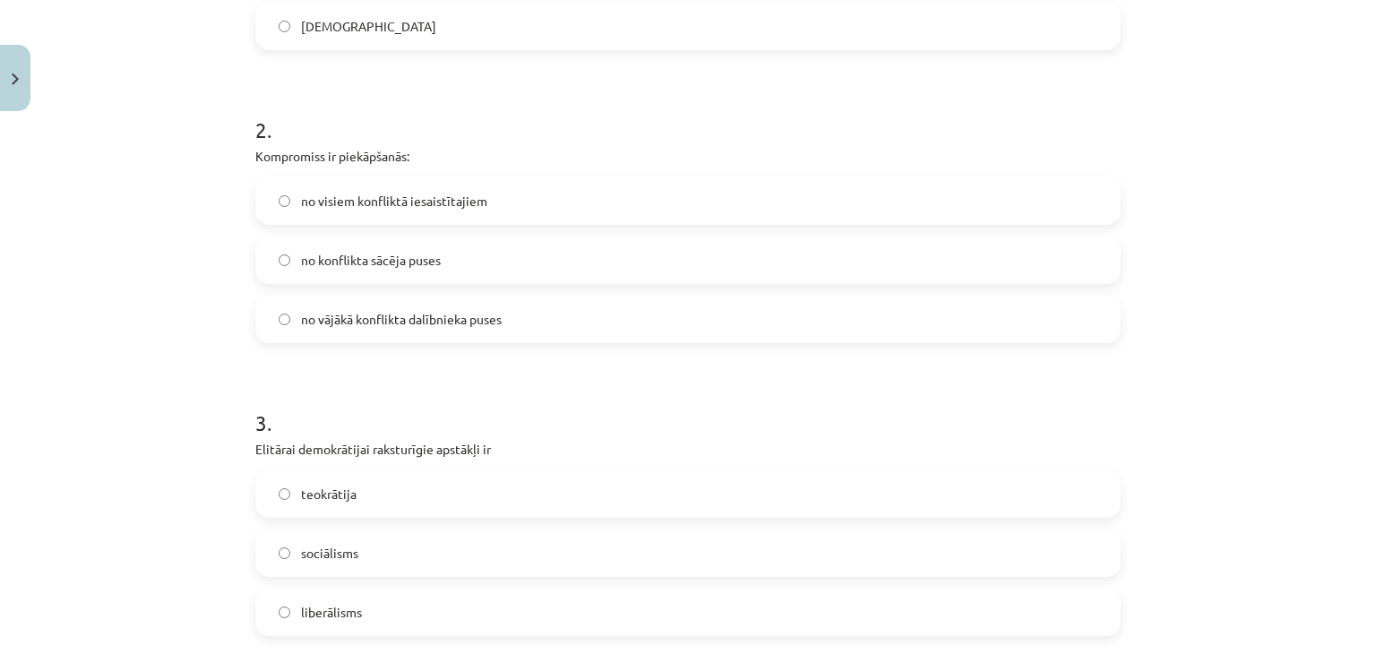
scroll to position [295, 0]
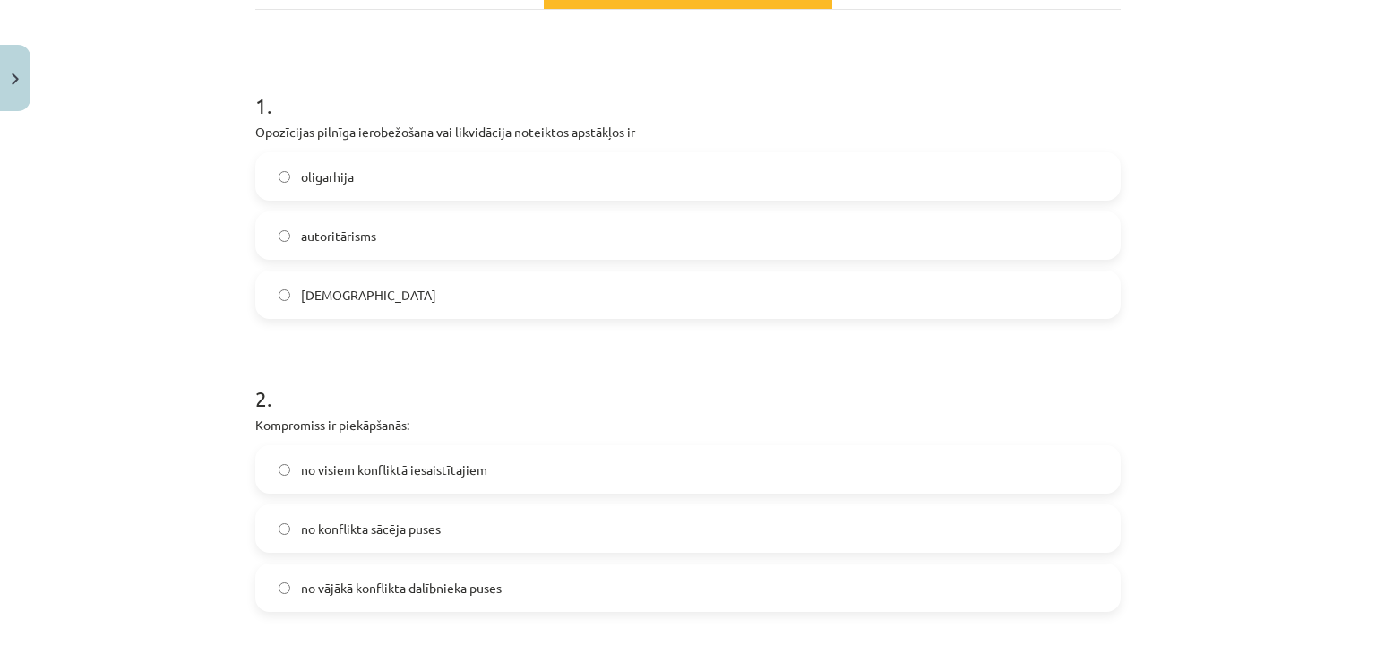
click at [361, 293] on span "totalitārisms" at bounding box center [368, 295] width 135 height 19
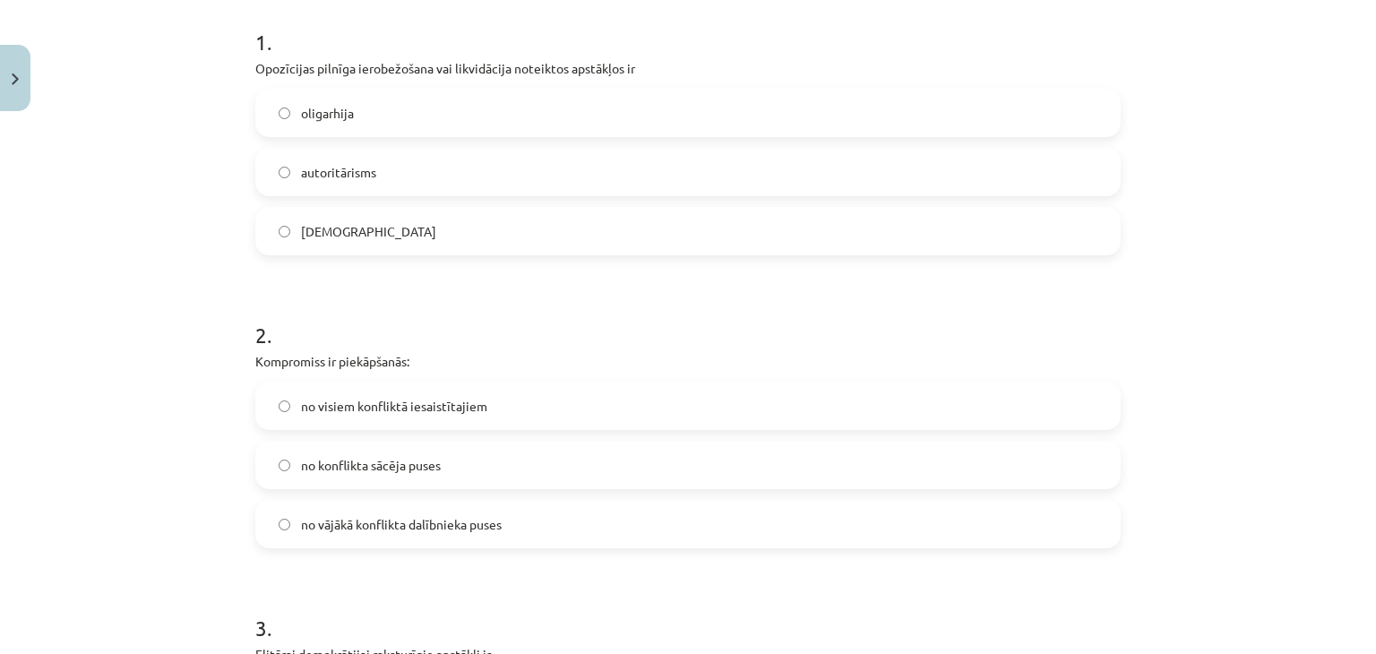
scroll to position [384, 0]
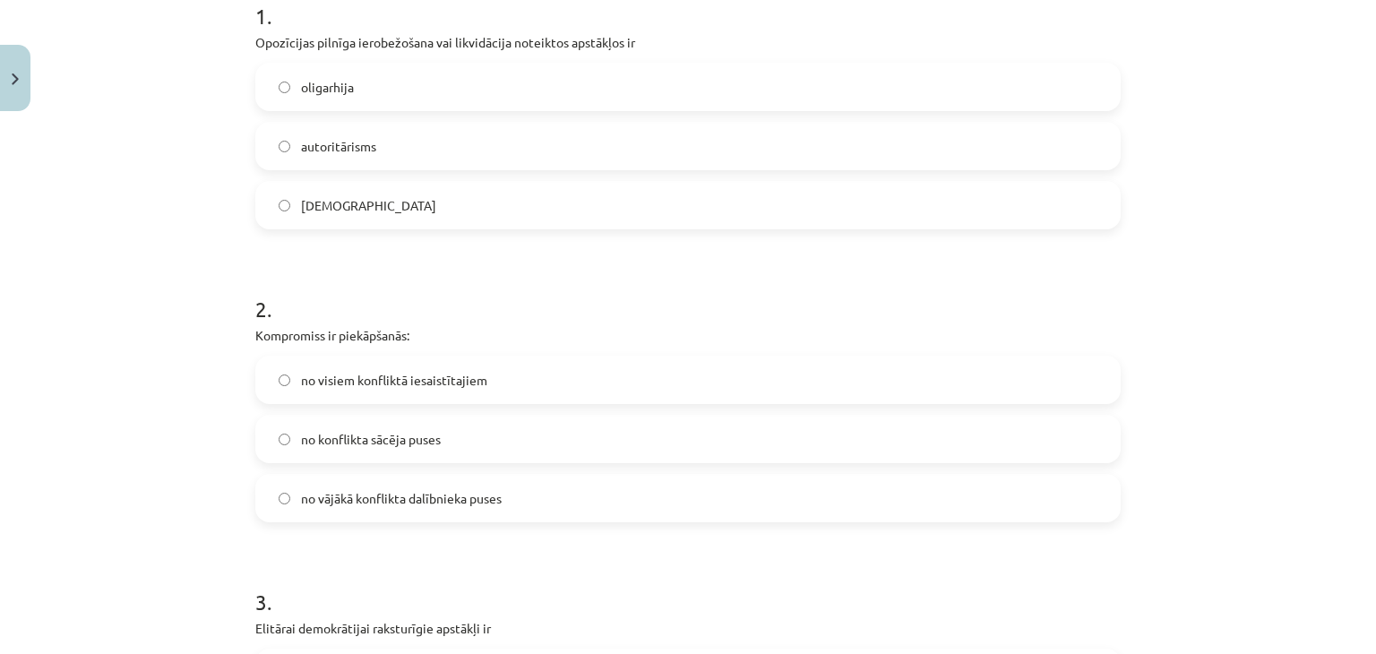
click at [417, 381] on span "no visiem konfliktā iesaistītajiem" at bounding box center [394, 380] width 186 height 19
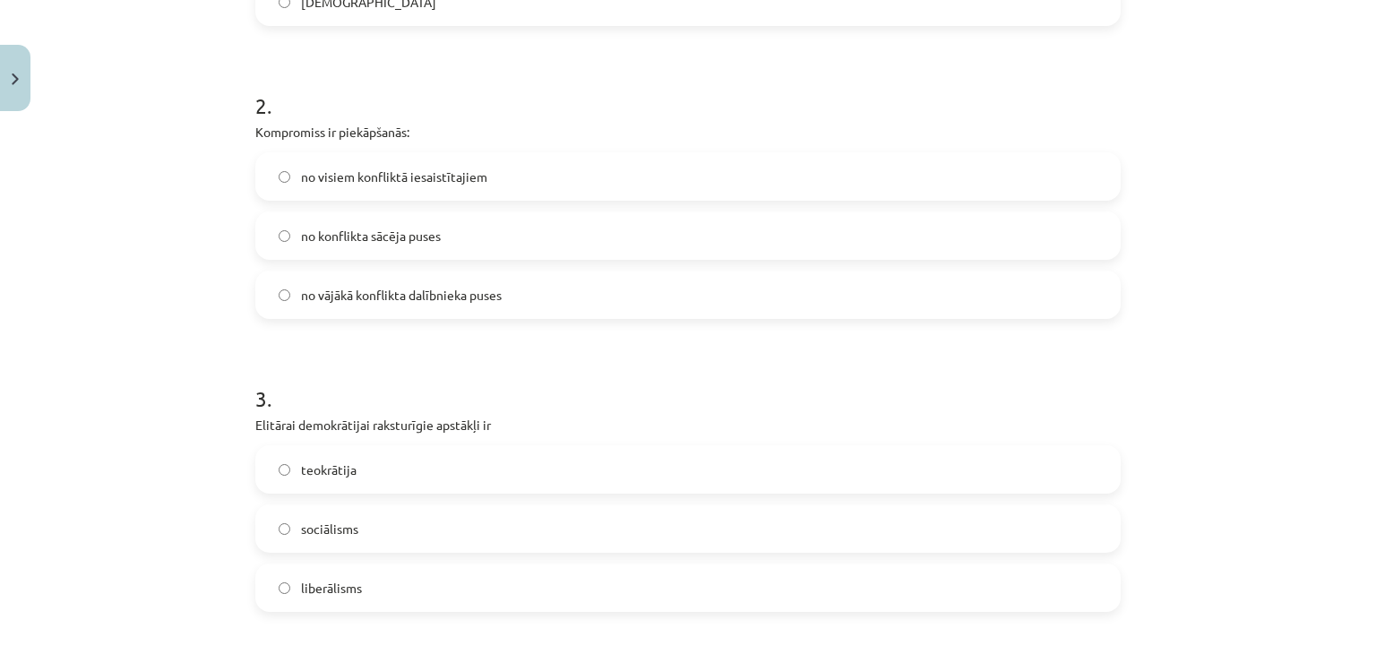
scroll to position [653, 0]
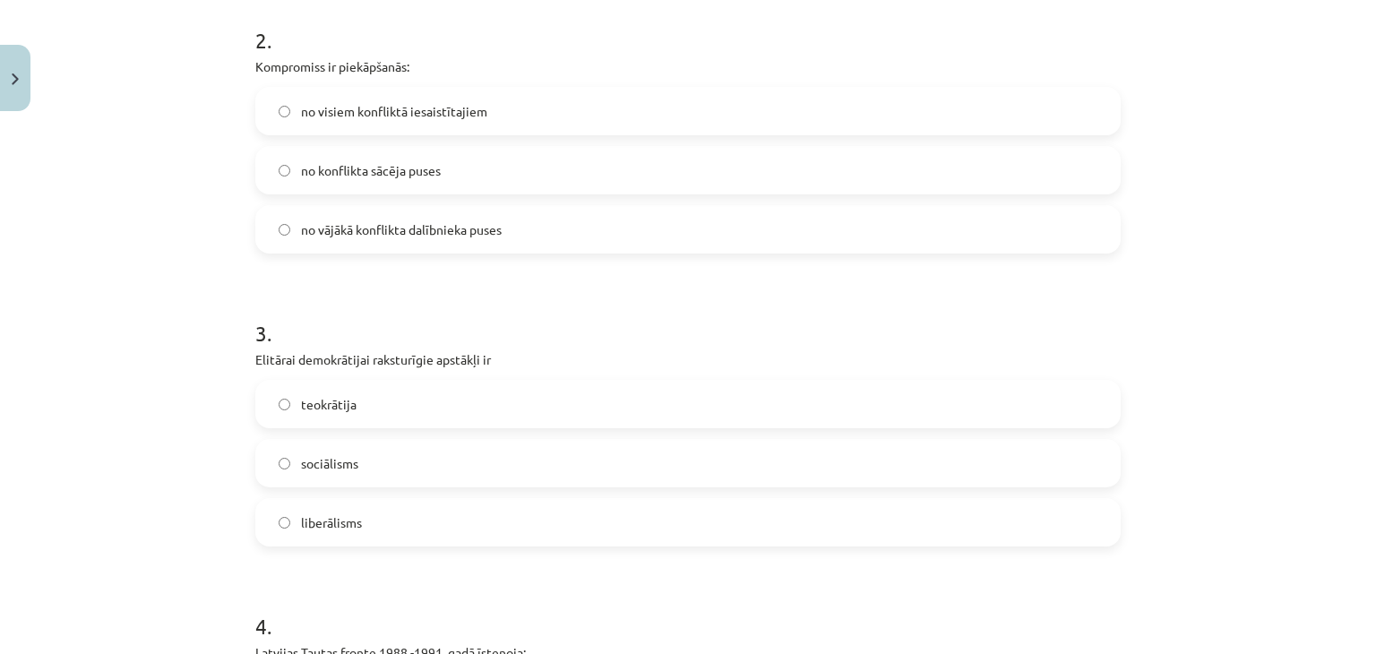
click at [413, 516] on label "liberālisms" at bounding box center [688, 522] width 862 height 45
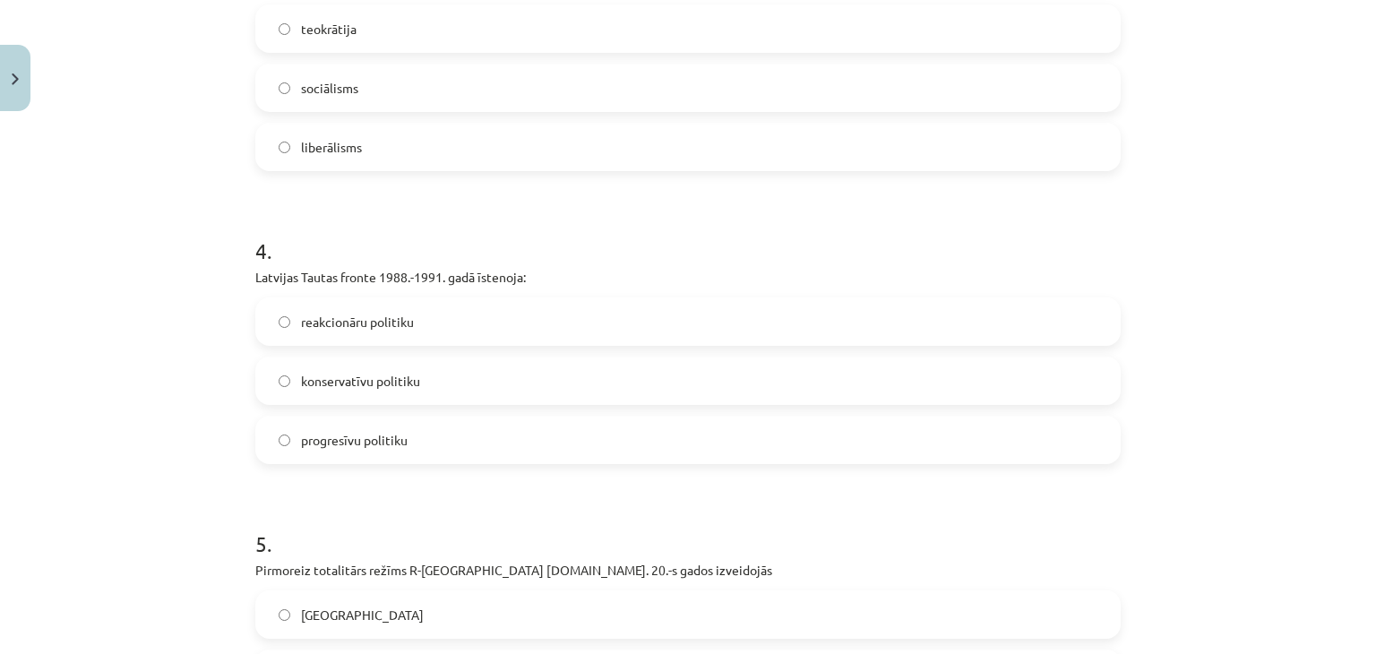
scroll to position [1101, 0]
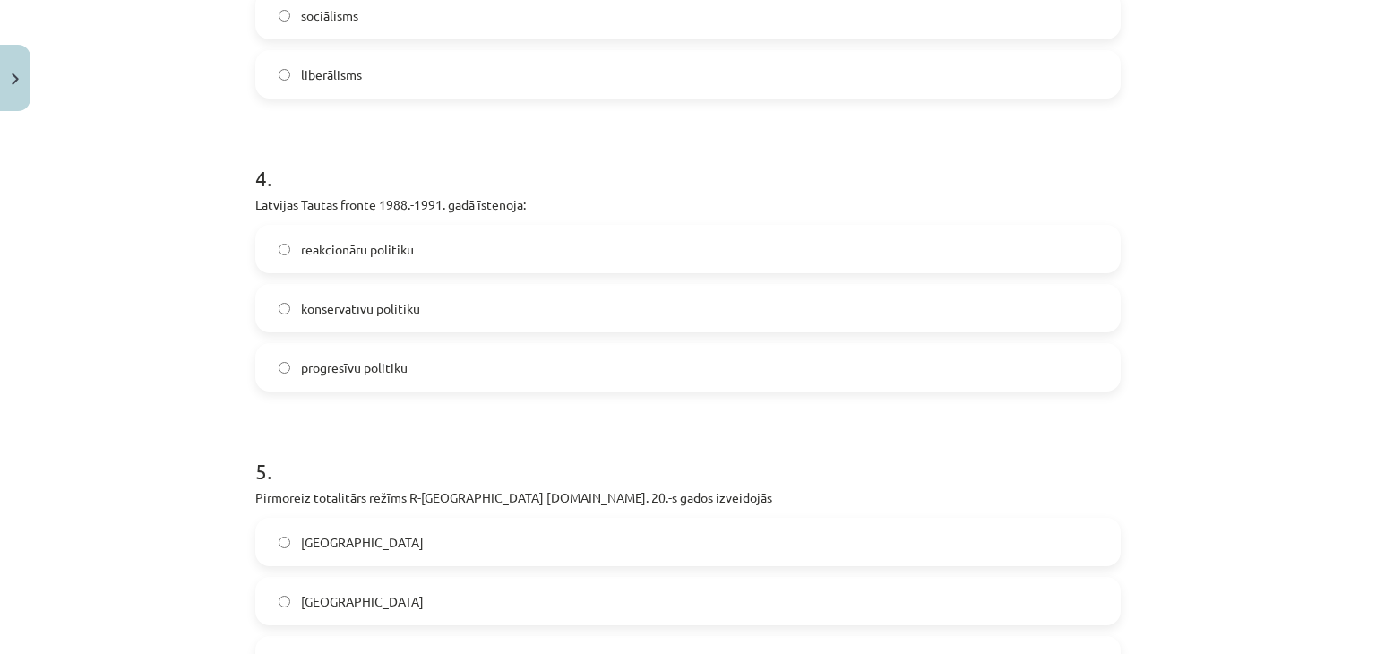
click at [402, 369] on label "progresīvu politiku" at bounding box center [688, 367] width 862 height 45
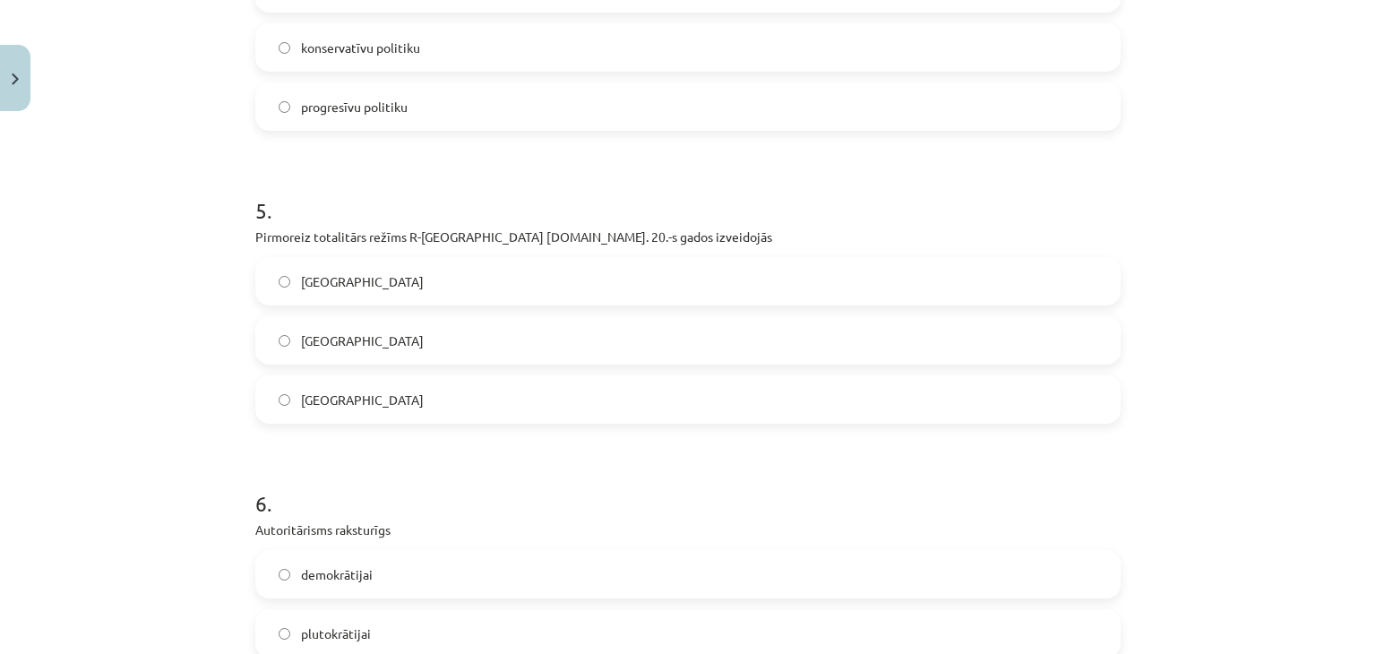
scroll to position [1370, 0]
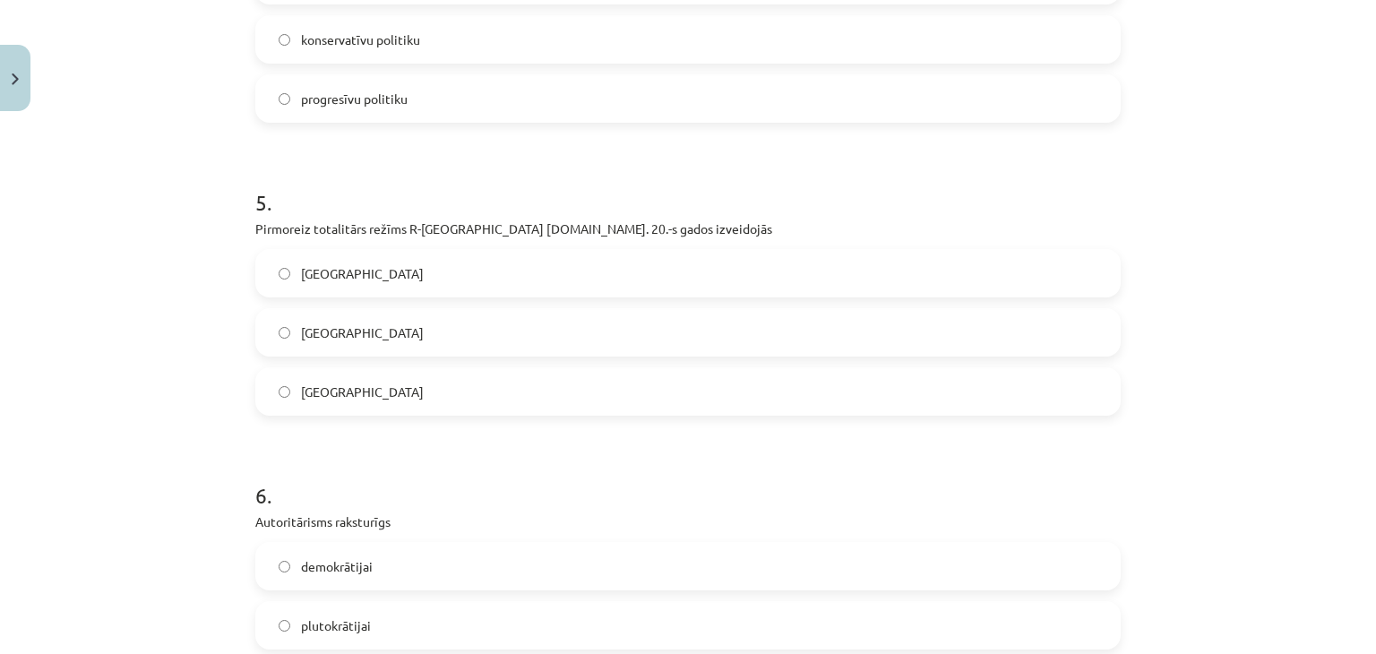
click at [366, 388] on label "Itālijā" at bounding box center [688, 391] width 862 height 45
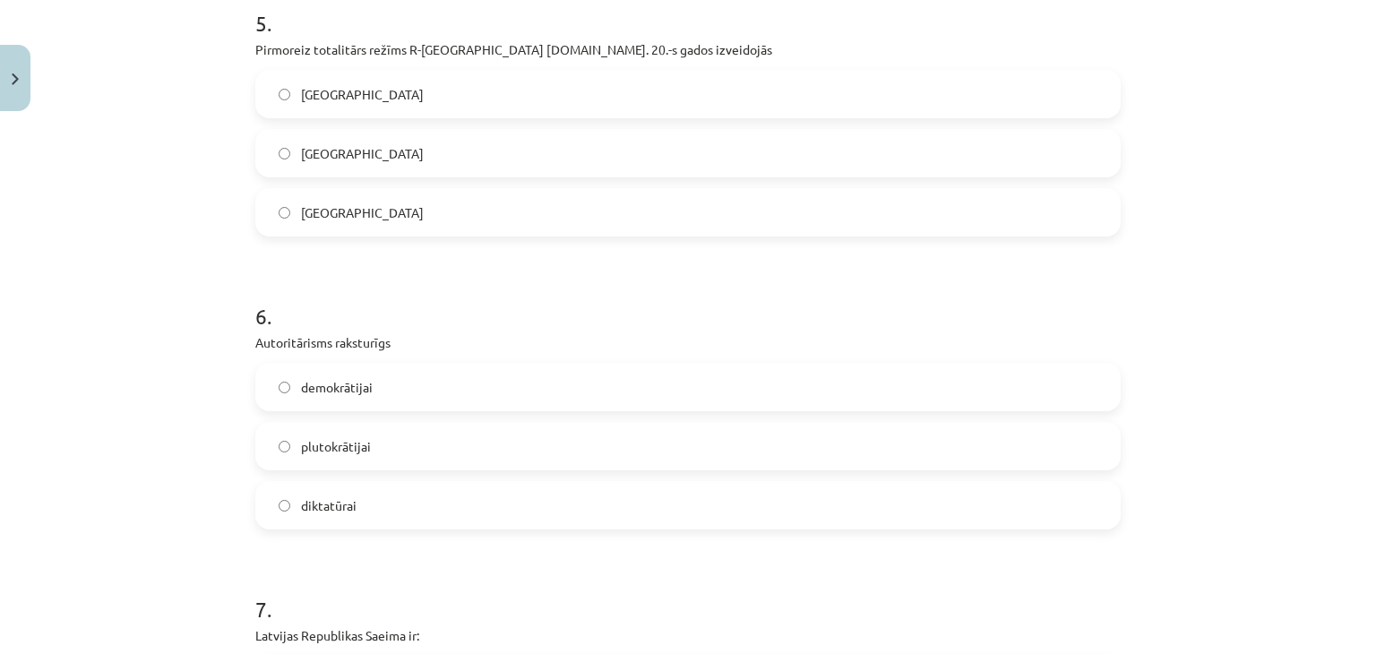
scroll to position [1639, 0]
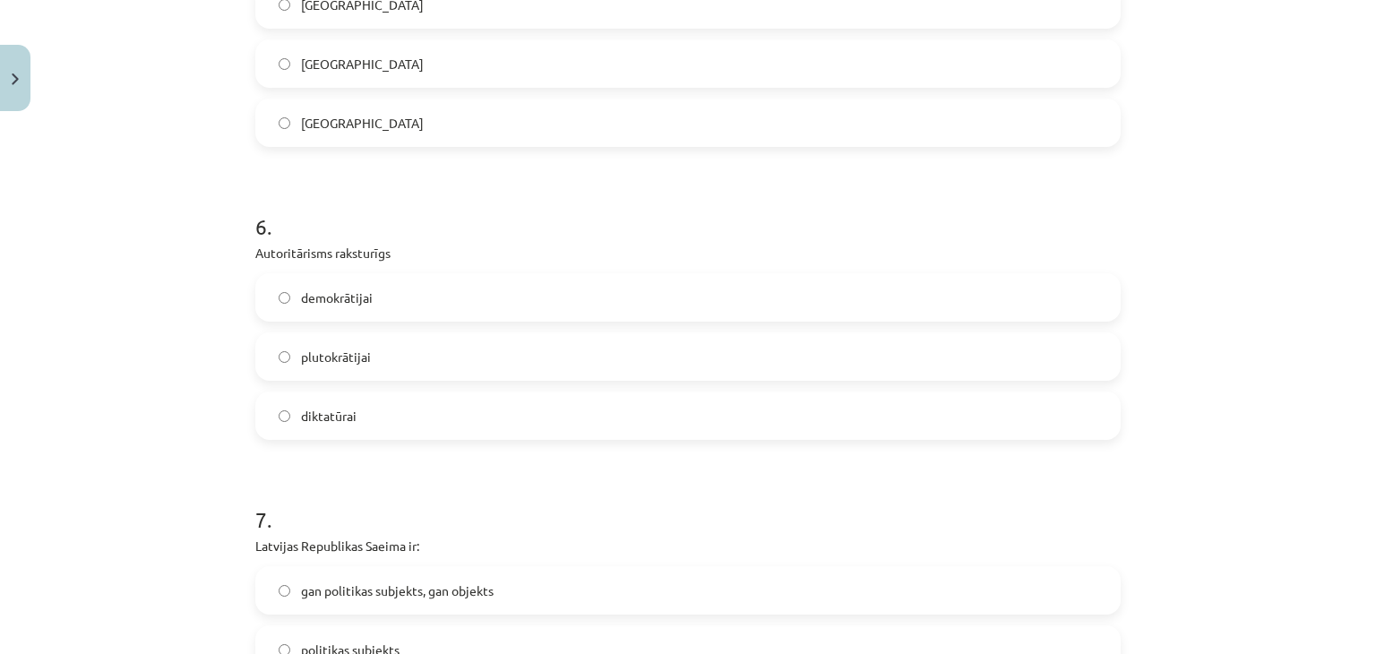
click at [380, 417] on label "diktatūrai" at bounding box center [688, 415] width 862 height 45
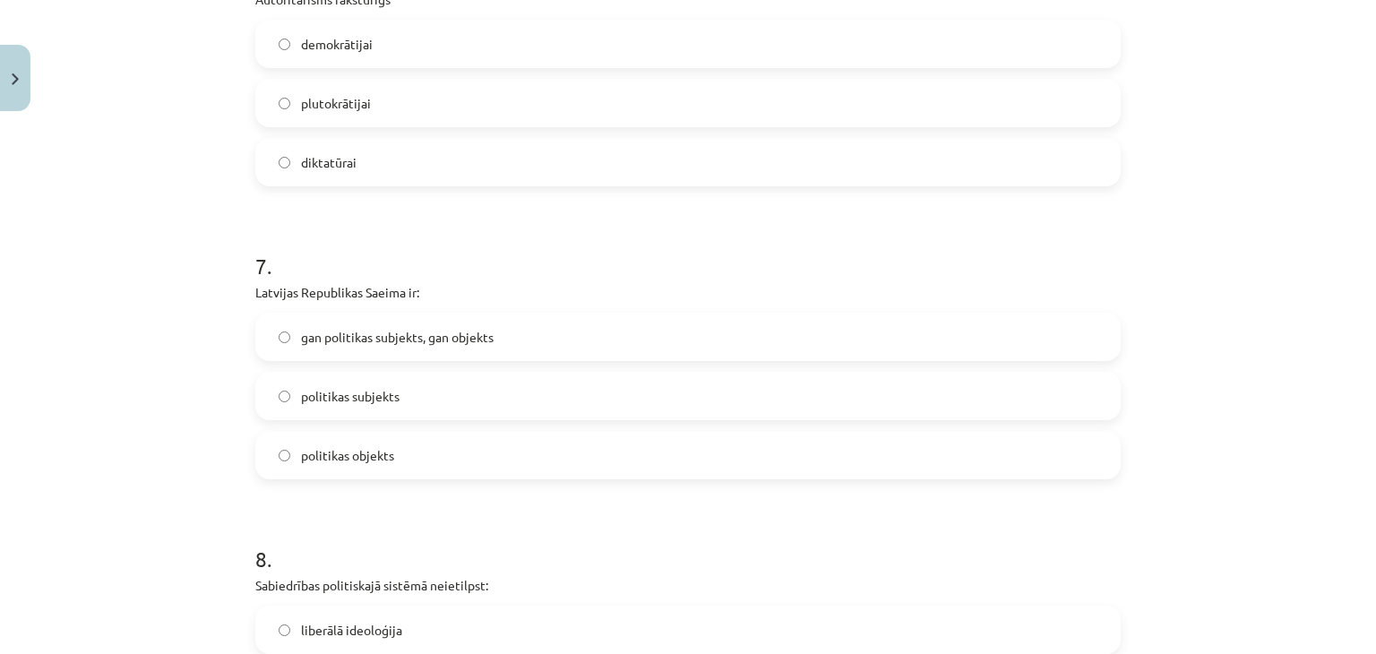
scroll to position [1907, 0]
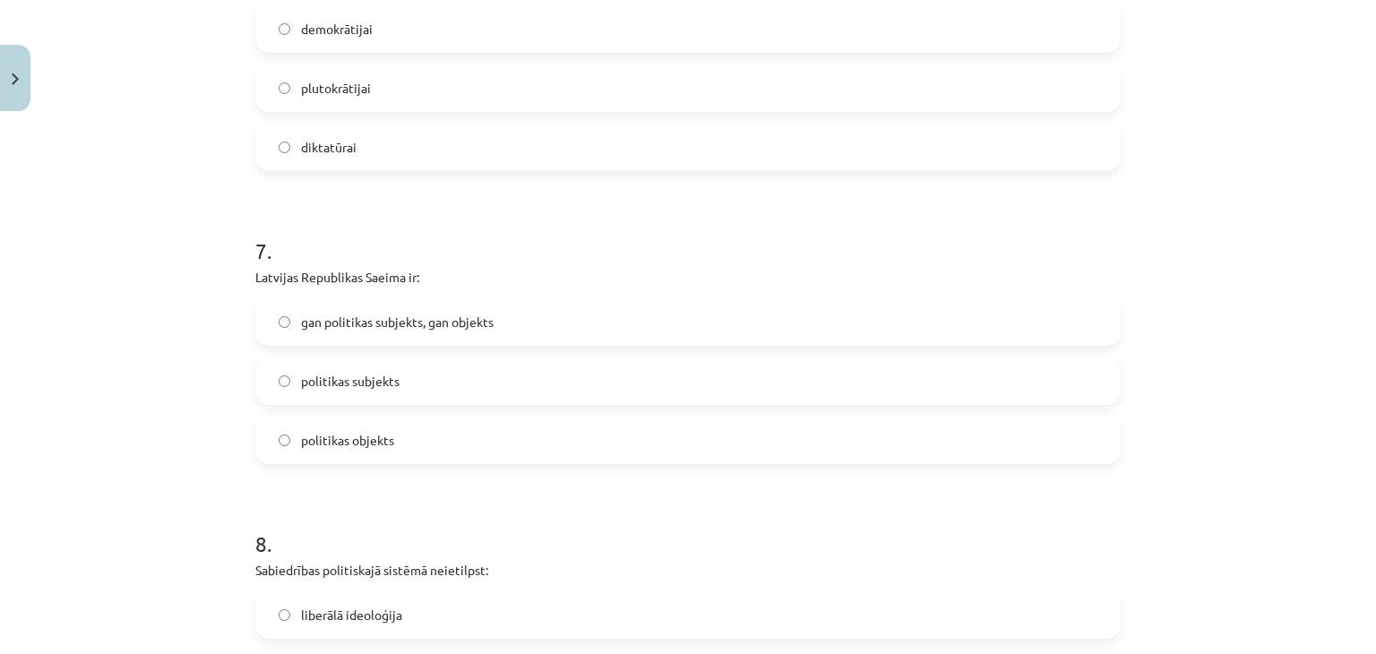
click at [405, 365] on label "politikas subjekts" at bounding box center [688, 380] width 862 height 45
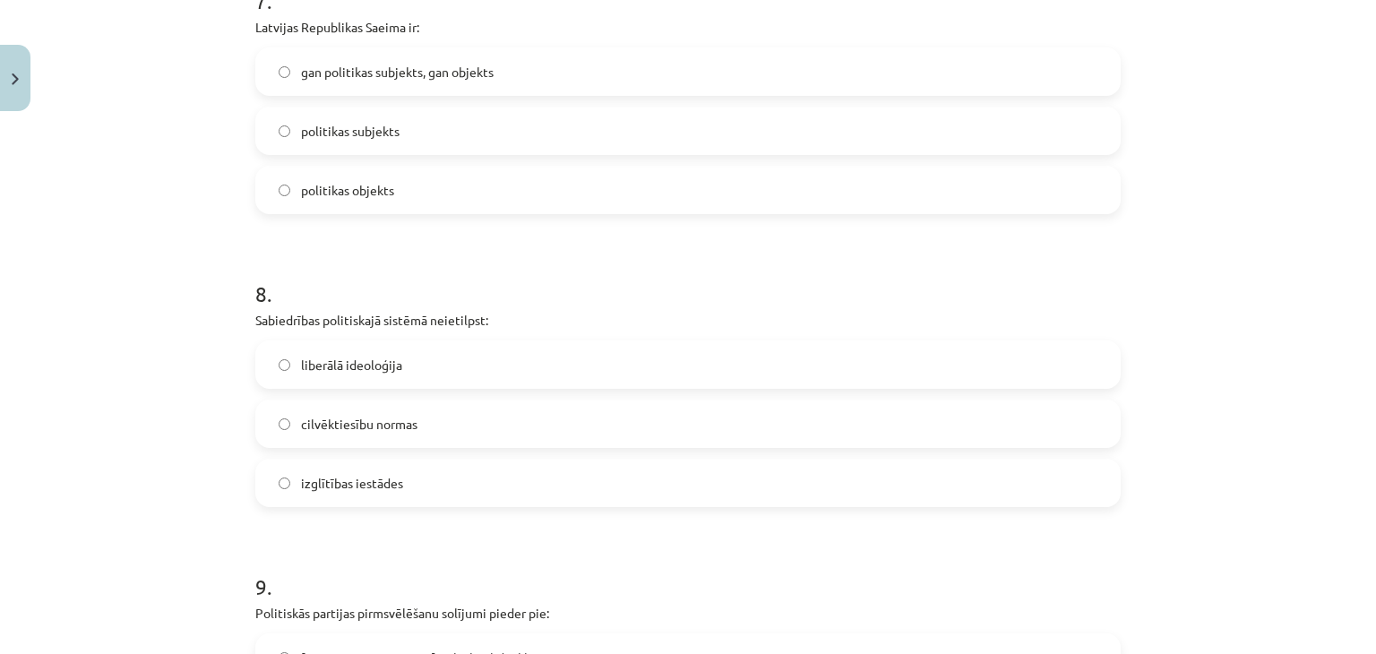
scroll to position [2176, 0]
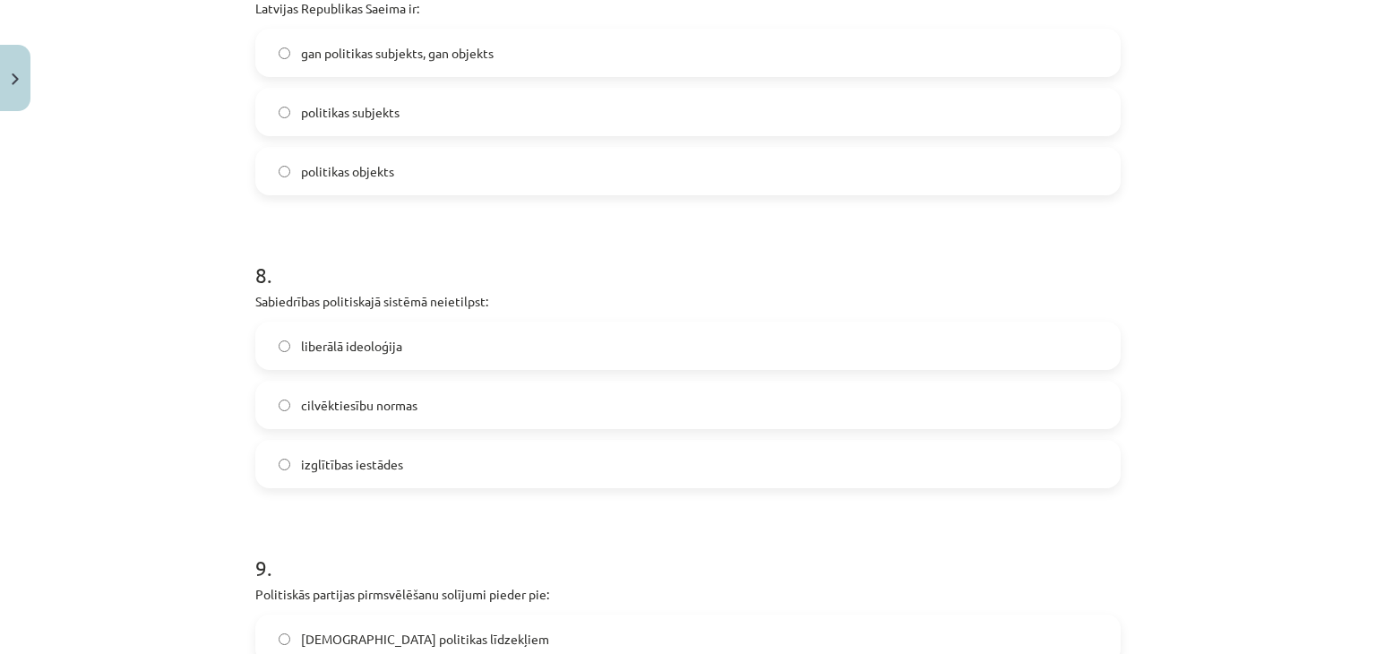
click at [373, 465] on span "izglītības iestādes" at bounding box center [352, 464] width 102 height 19
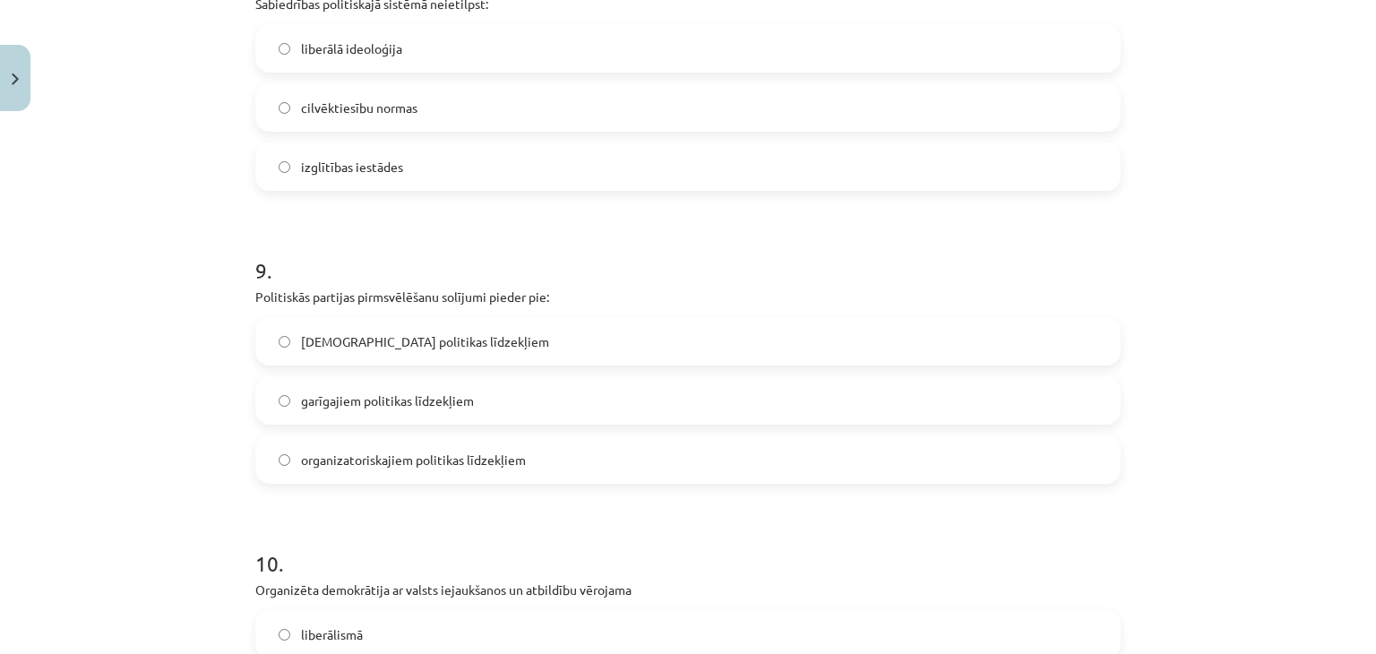
scroll to position [2534, 0]
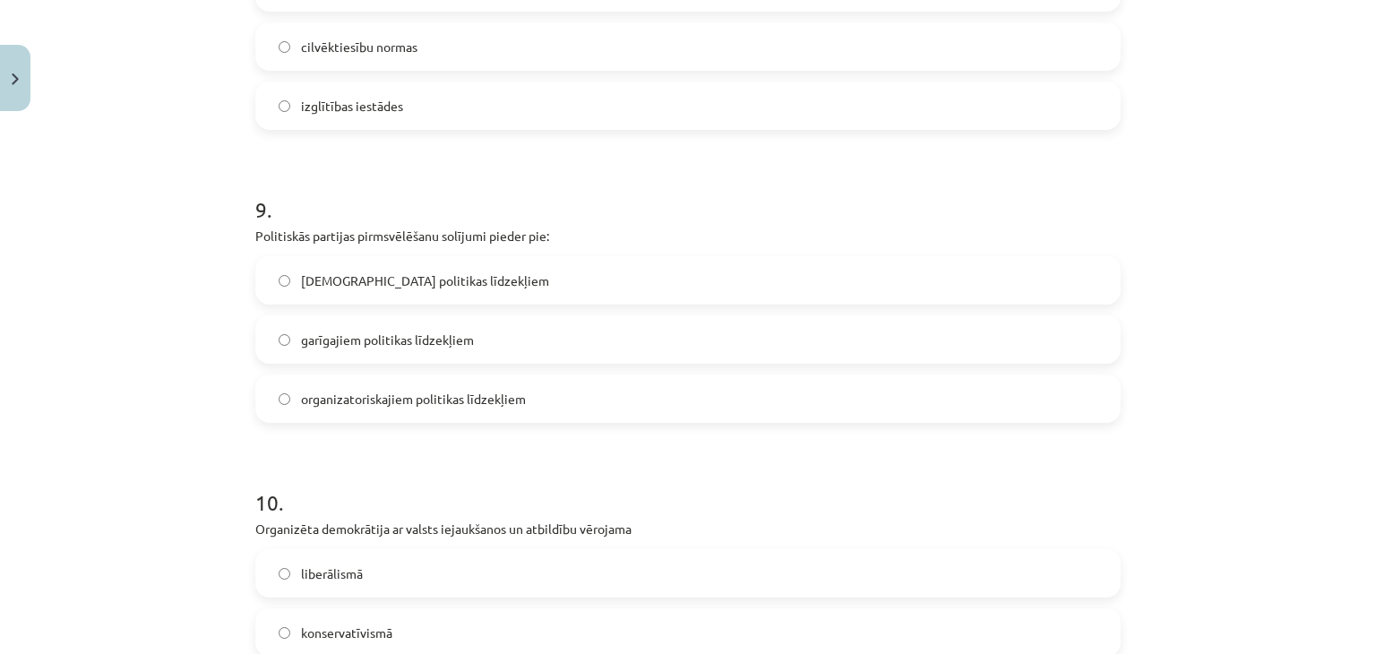
click at [370, 331] on span "garīgajiem politikas līdzekļiem" at bounding box center [387, 340] width 173 height 19
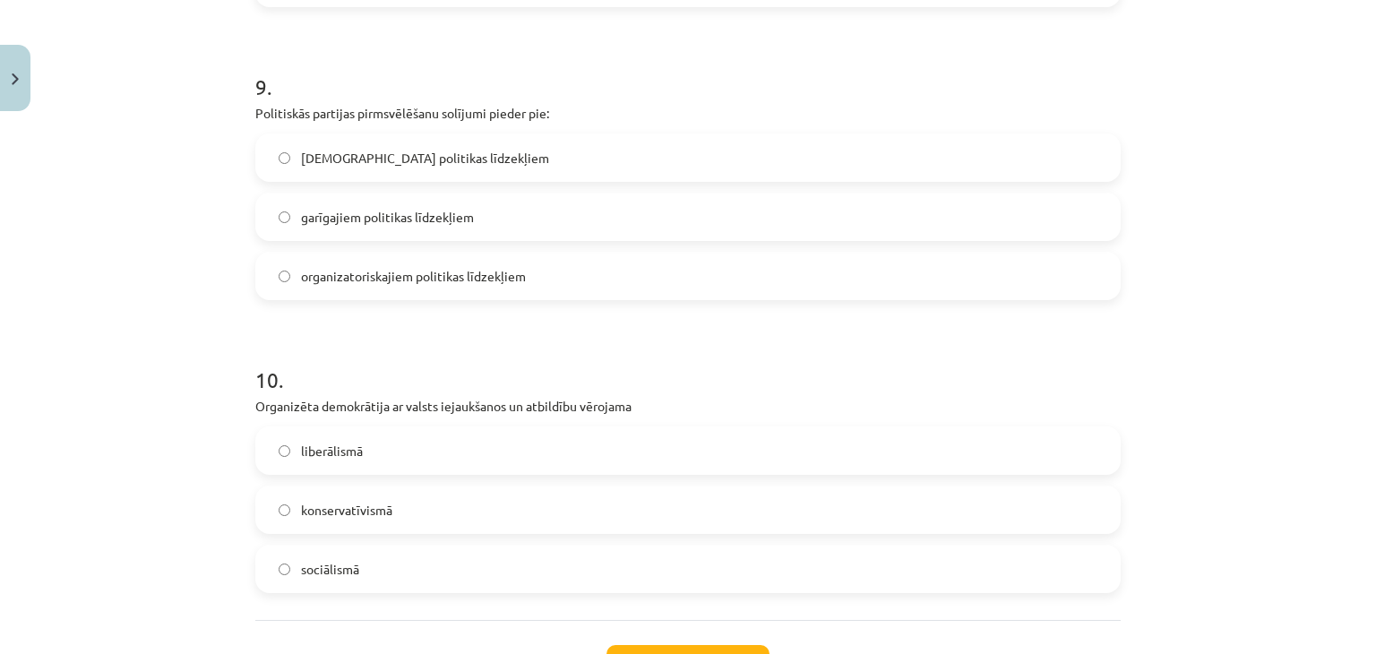
scroll to position [2714, 0]
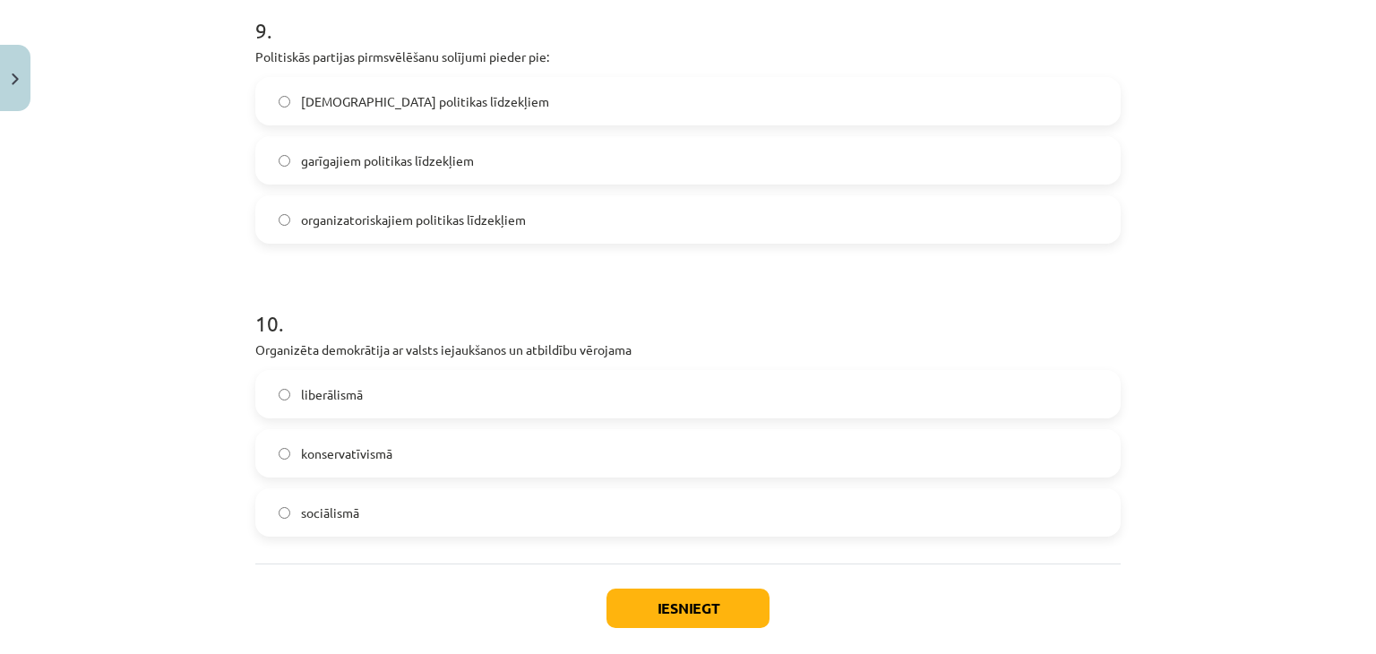
click at [423, 509] on label "sociālismā" at bounding box center [688, 512] width 862 height 45
click at [656, 596] on button "Iesniegt" at bounding box center [688, 608] width 163 height 39
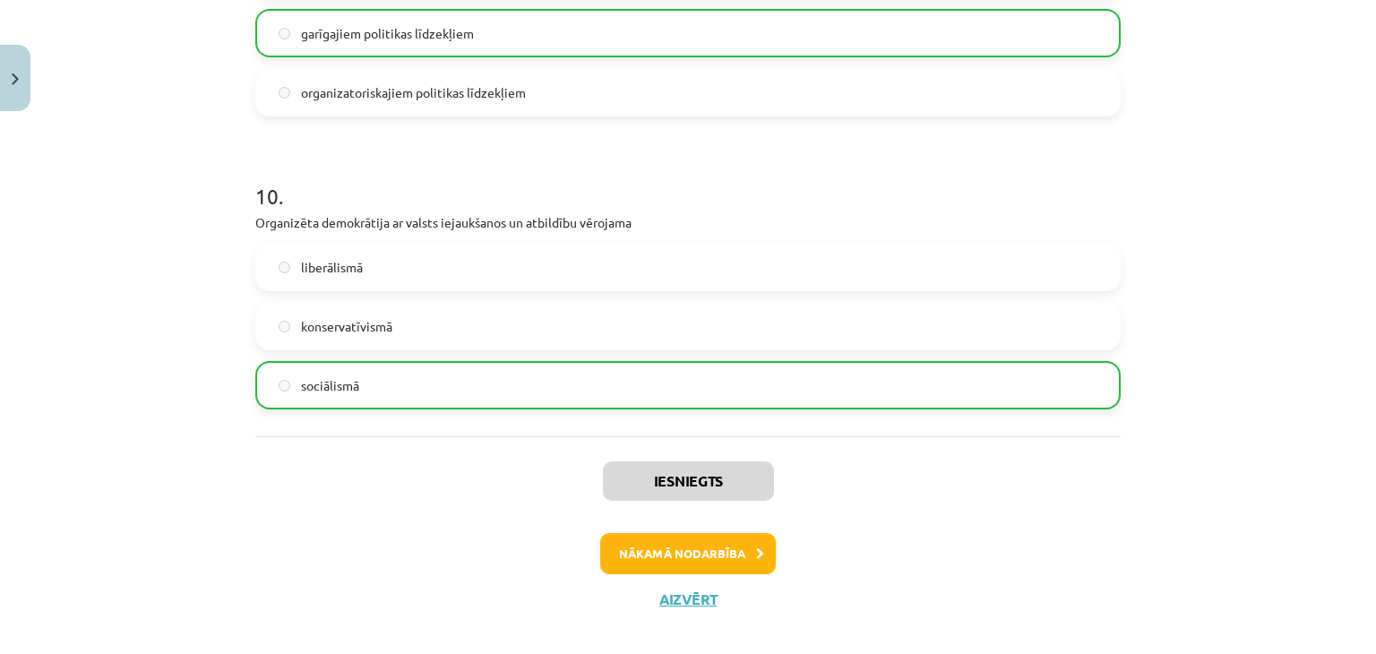
scroll to position [2860, 0]
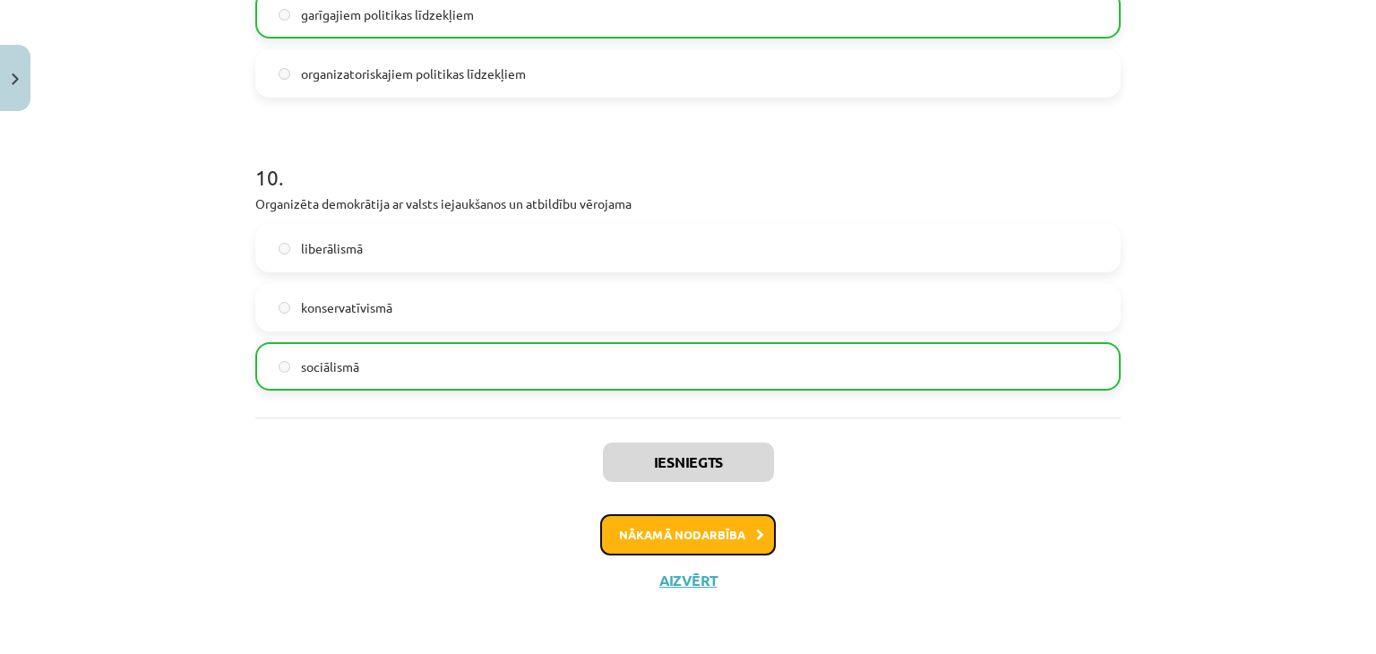
click at [756, 529] on icon at bounding box center [760, 535] width 8 height 12
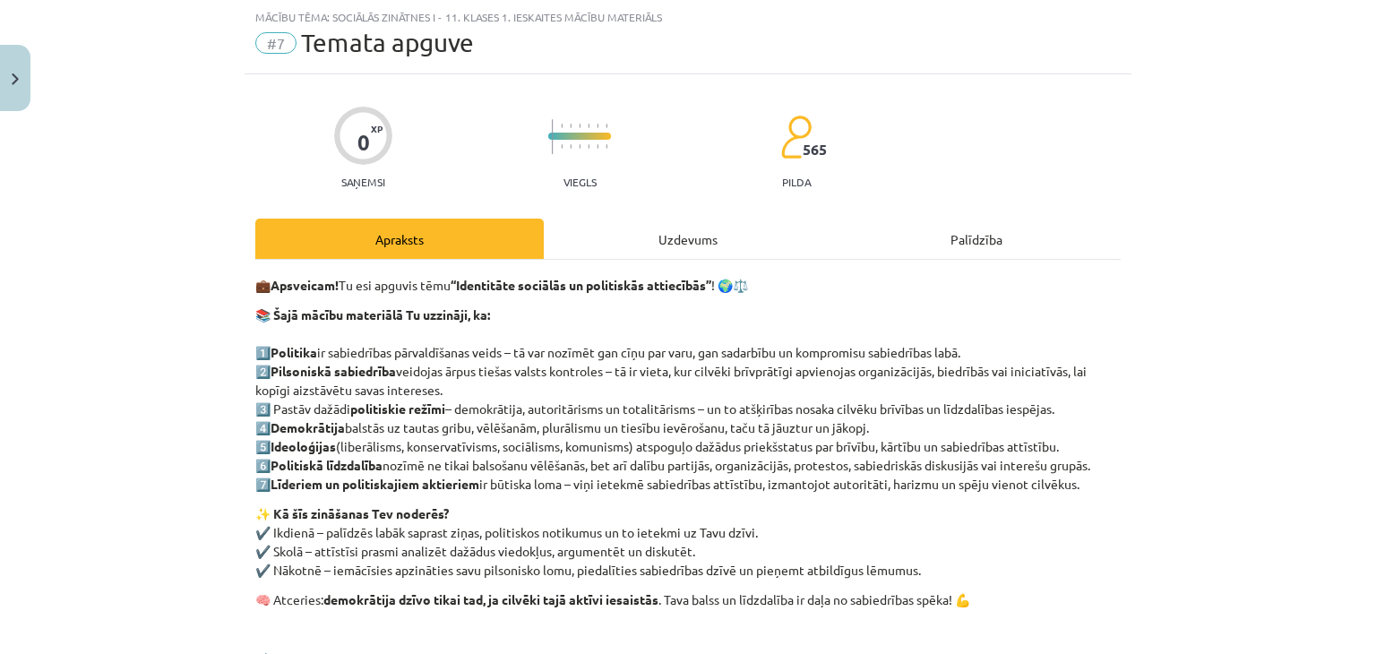
scroll to position [266, 0]
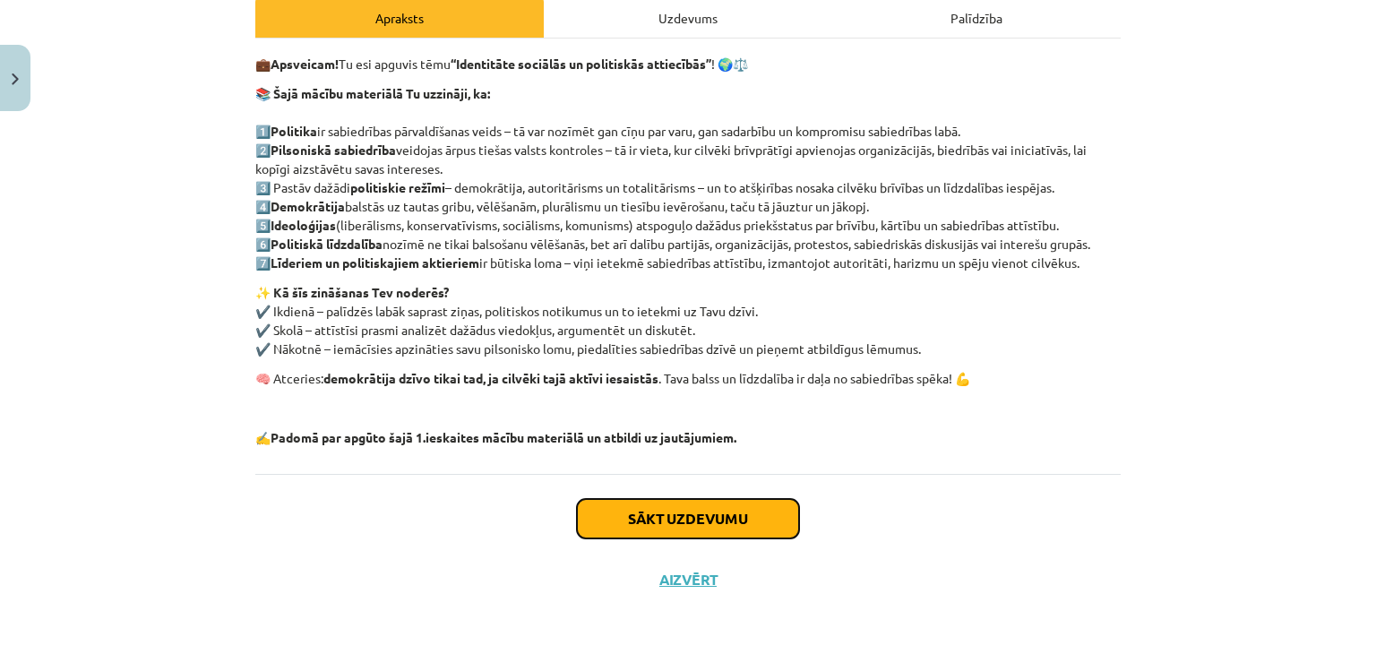
click at [718, 521] on button "Sākt uzdevumu" at bounding box center [688, 518] width 222 height 39
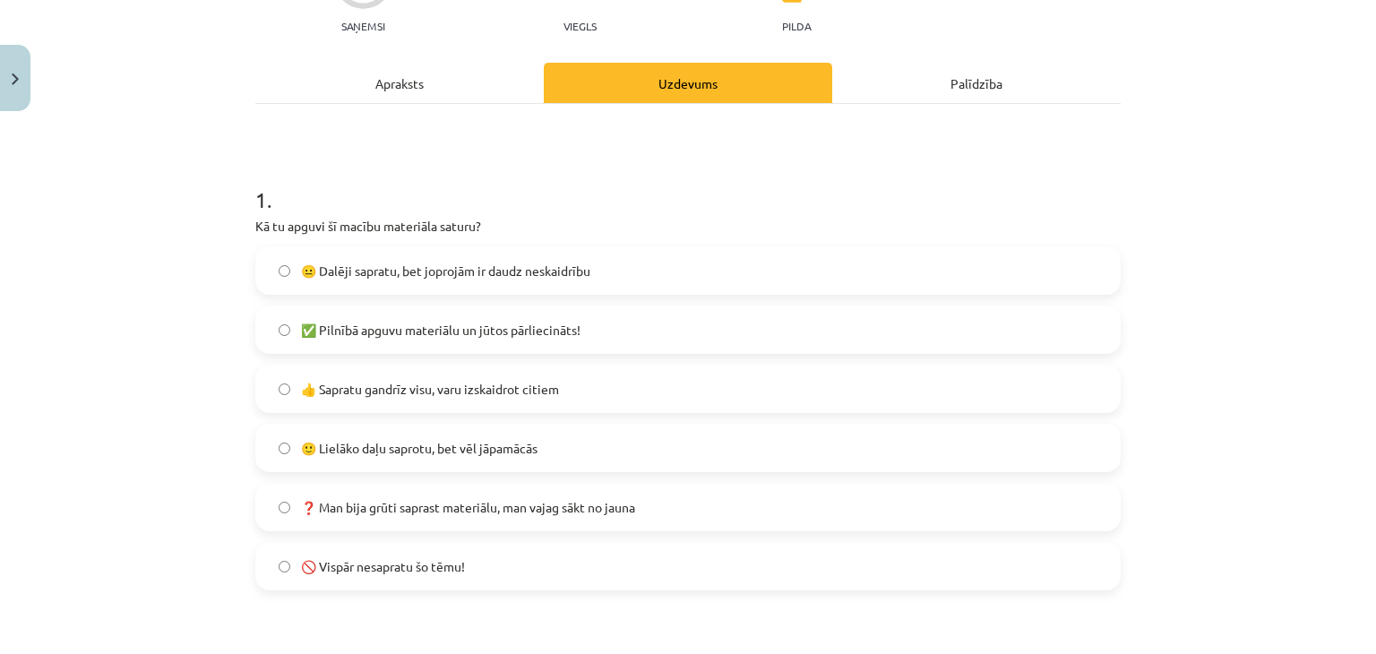
scroll to position [269, 0]
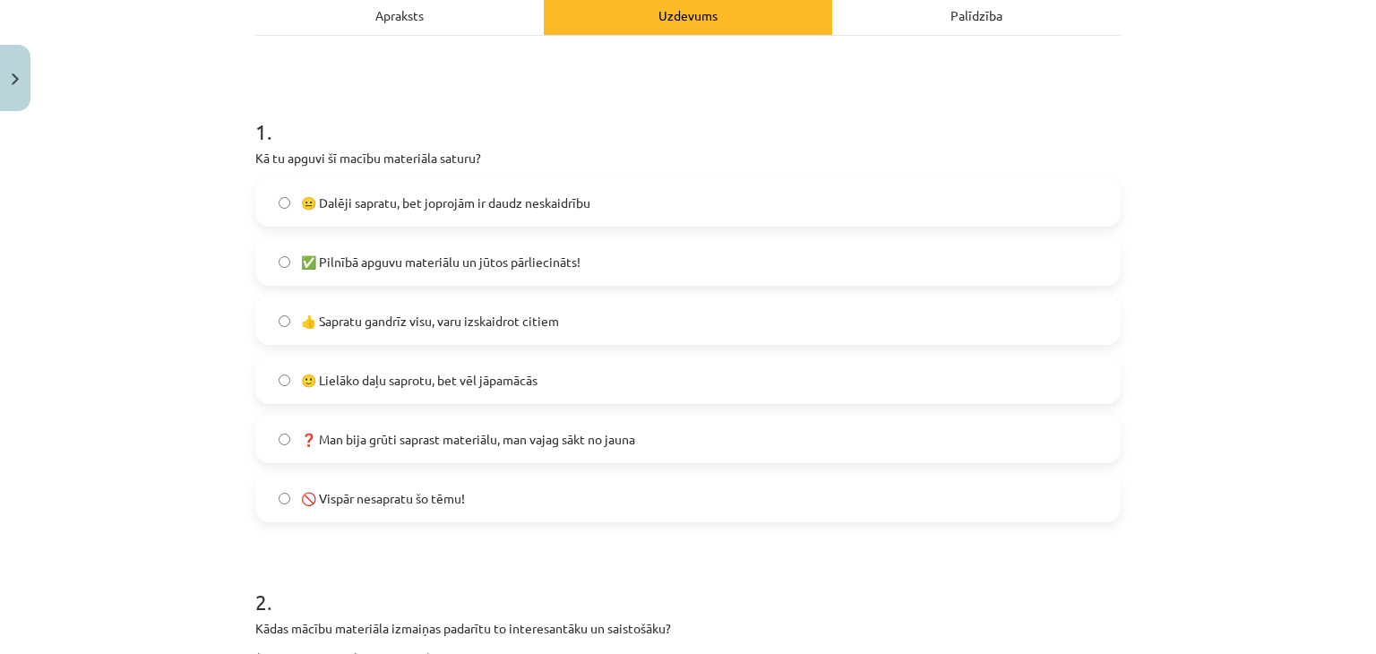
click at [491, 197] on span "😐 Dalēji sapratu, bet joprojām ir daudz neskaidrību" at bounding box center [445, 203] width 289 height 19
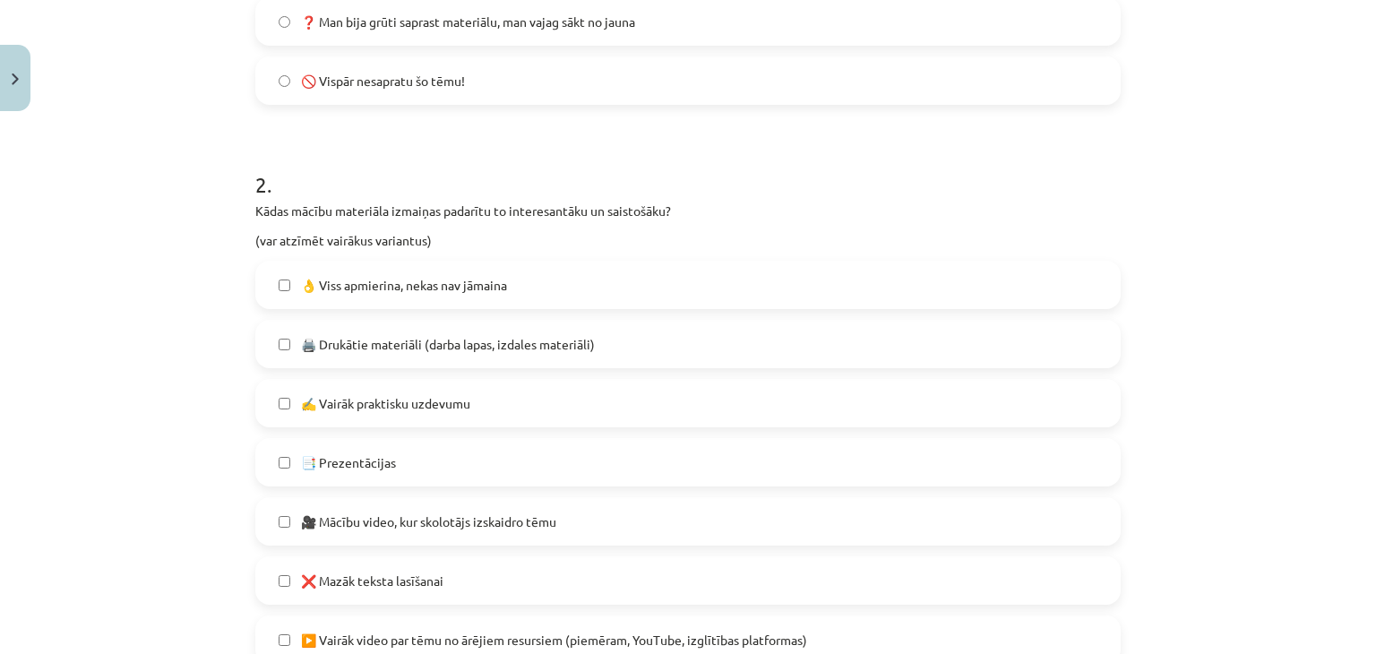
scroll to position [717, 0]
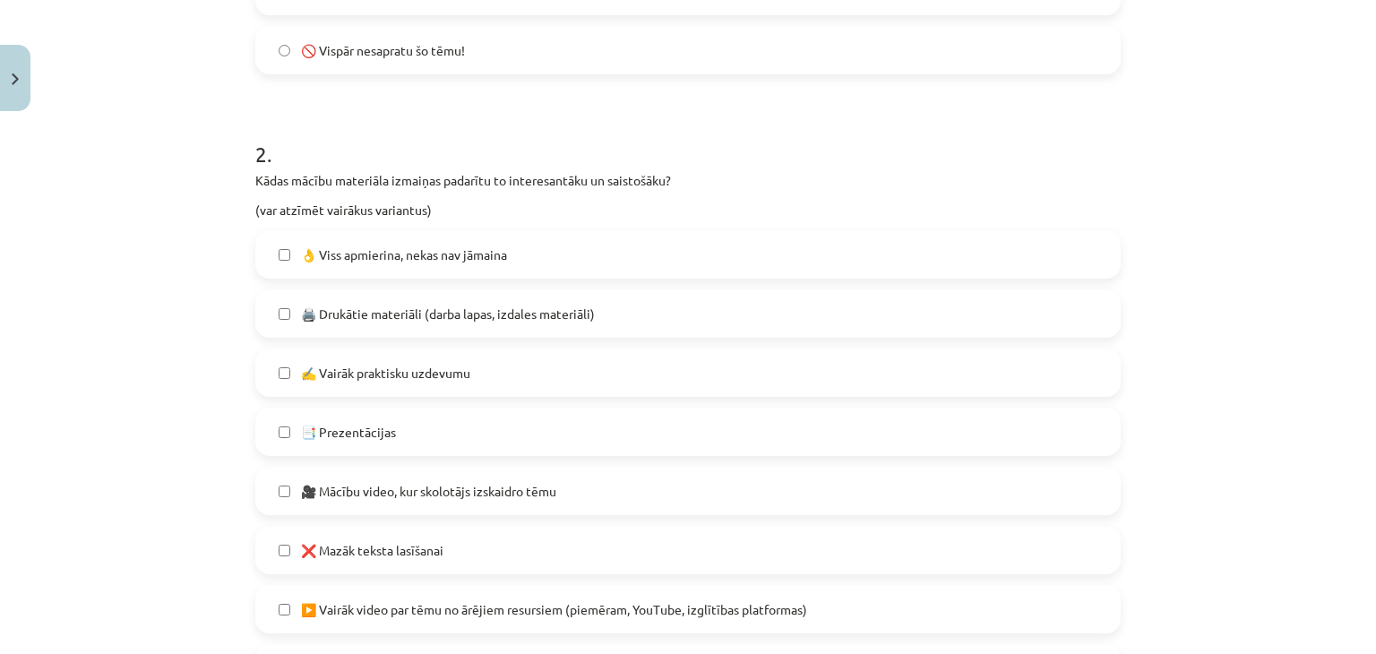
click at [536, 490] on span "🎥 Mācību video, kur skolotājs izskaidro tēmu" at bounding box center [428, 491] width 255 height 19
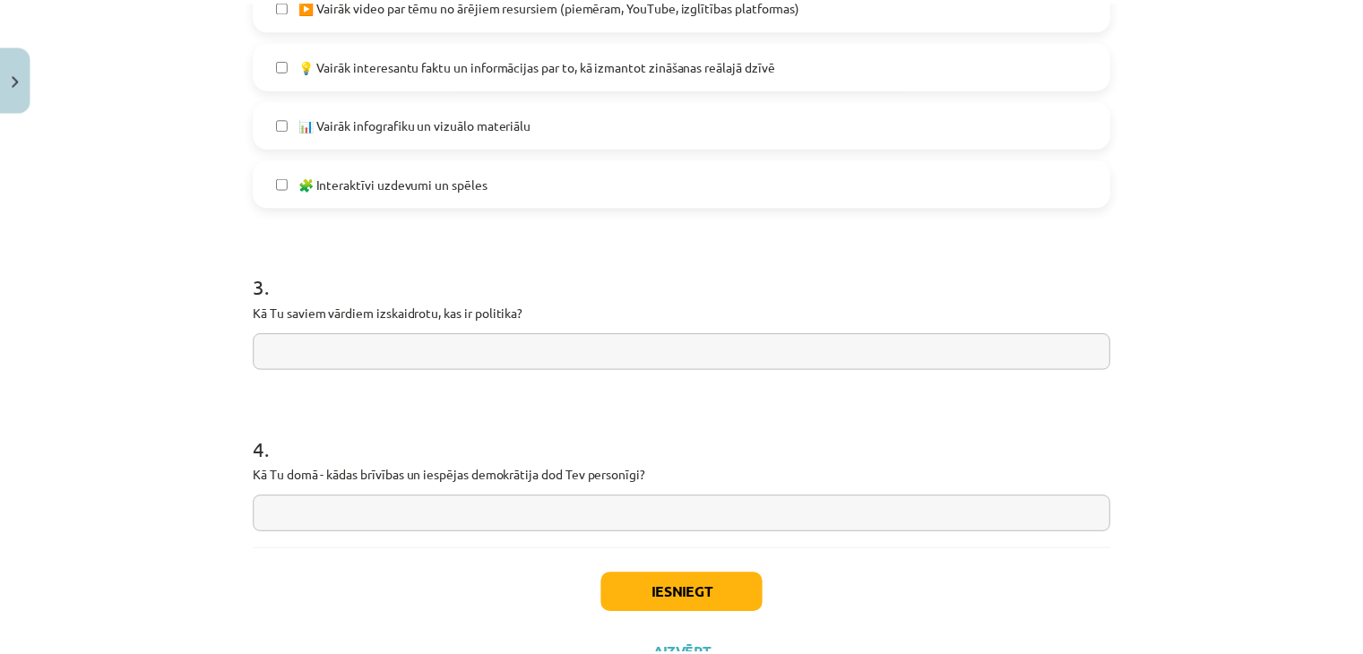
scroll to position [1344, 0]
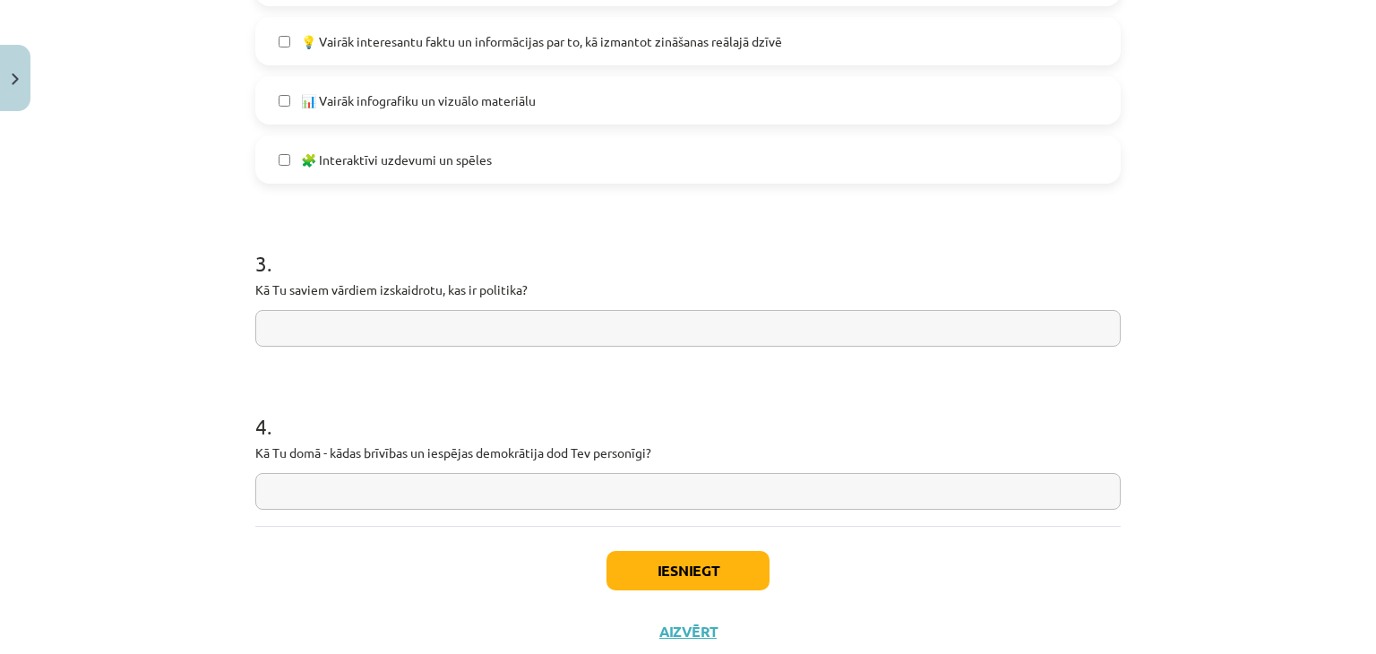
click at [441, 331] on input "text" at bounding box center [687, 328] width 865 height 37
click at [368, 331] on input "**********" at bounding box center [687, 328] width 865 height 37
click at [455, 328] on input "**********" at bounding box center [687, 328] width 865 height 37
type input "**********"
click at [383, 503] on input "text" at bounding box center [687, 491] width 865 height 37
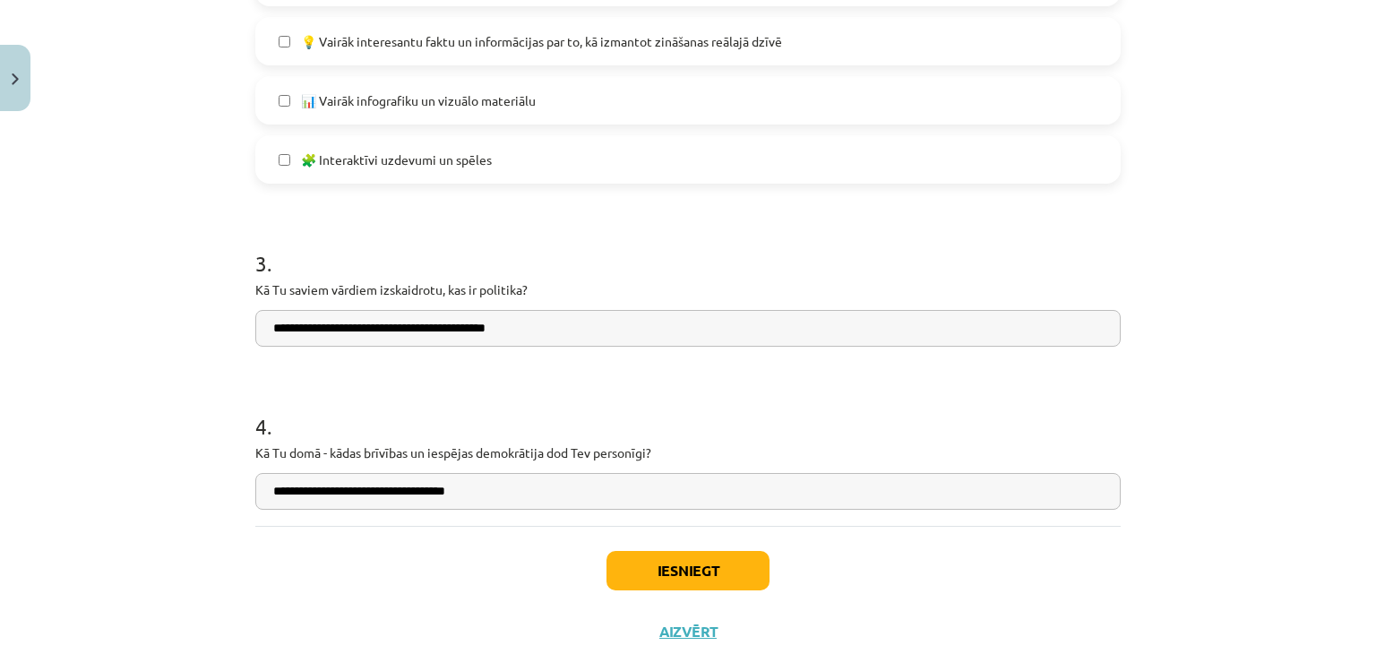
click at [268, 493] on input "**********" at bounding box center [687, 491] width 865 height 37
type input "**********"
click at [700, 567] on button "Iesniegt" at bounding box center [688, 570] width 163 height 39
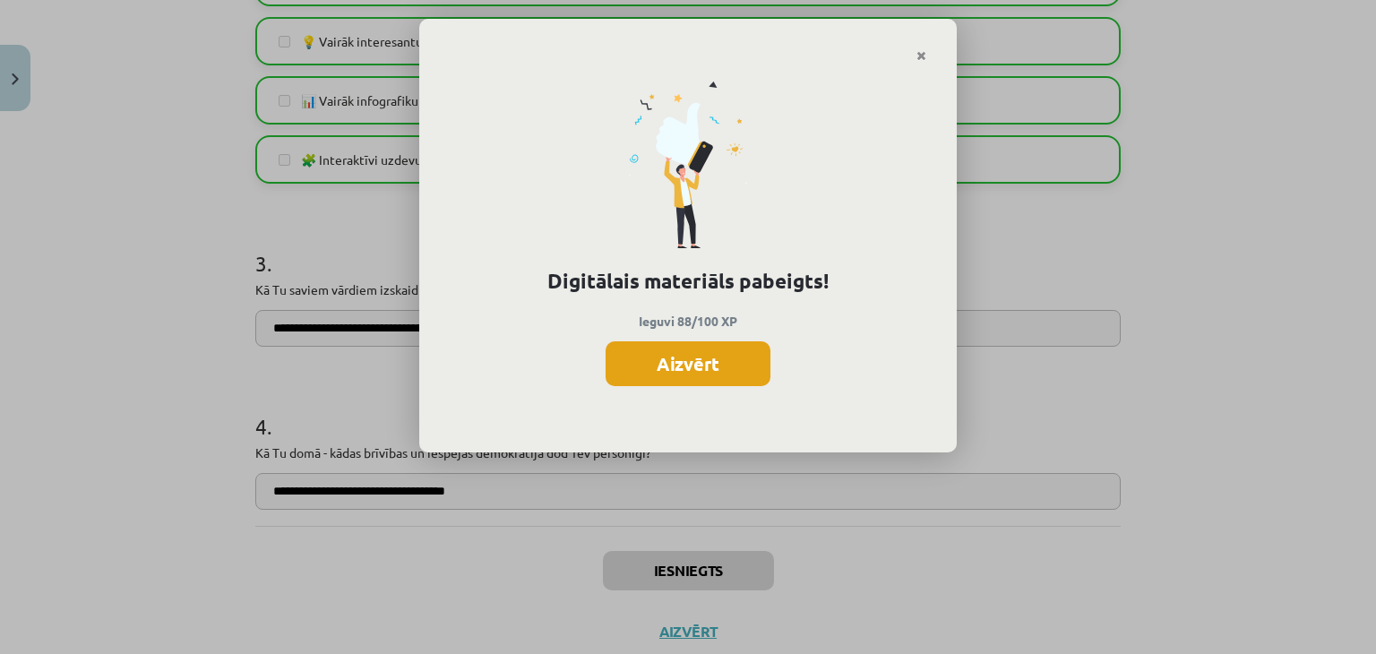
click at [695, 354] on button "Aizvērt" at bounding box center [688, 363] width 165 height 45
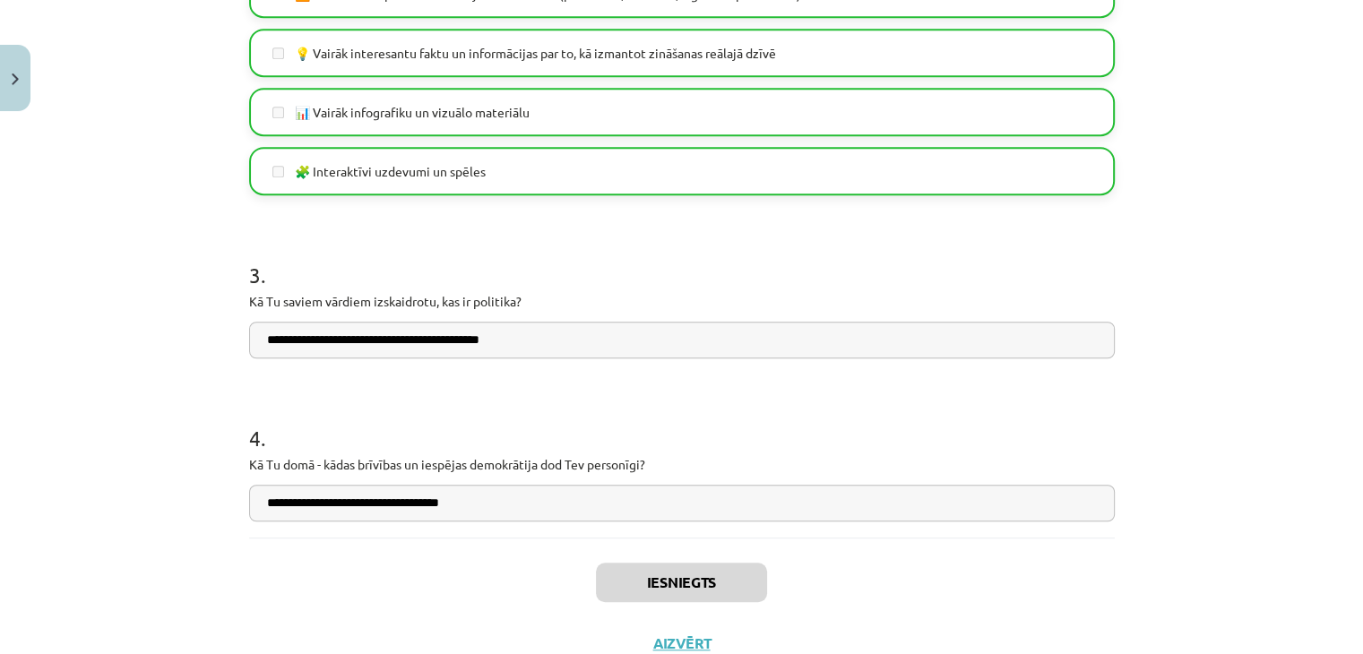
scroll to position [1397, 0]
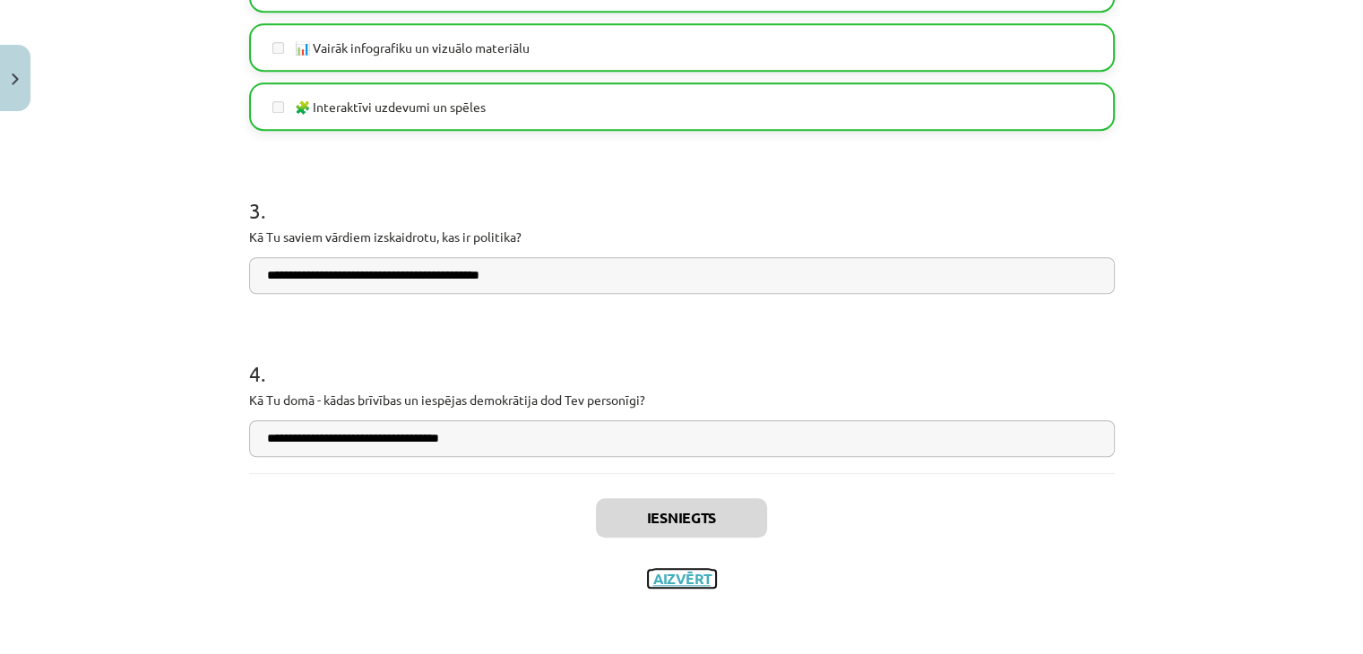
click at [684, 574] on button "Aizvērt" at bounding box center [682, 579] width 68 height 18
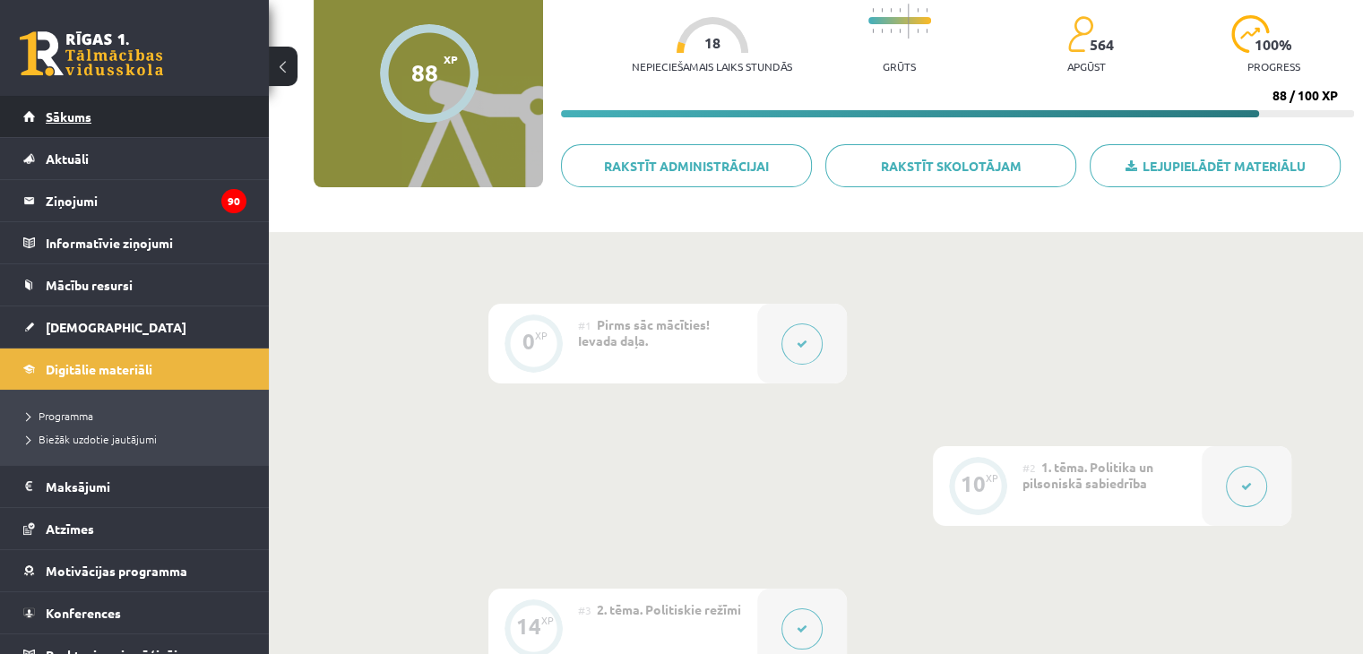
click at [188, 117] on link "Sākums" at bounding box center [134, 116] width 223 height 41
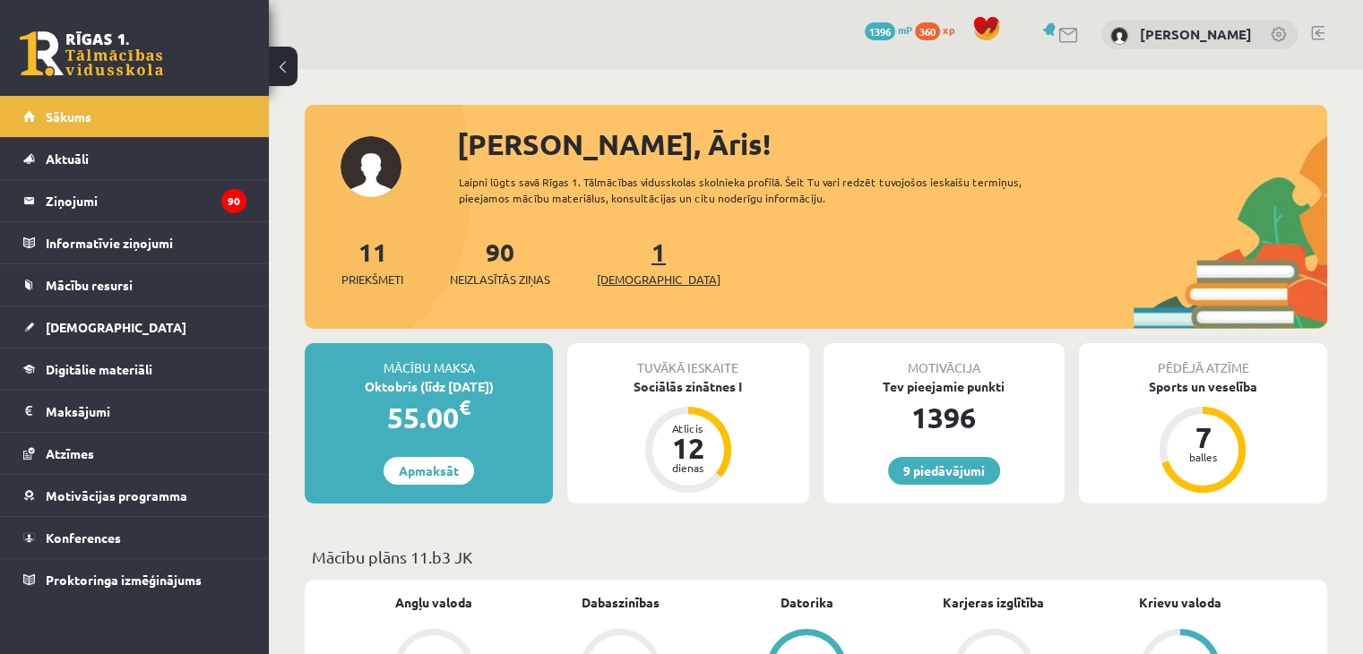
click at [636, 259] on link "1 Ieskaites" at bounding box center [659, 262] width 124 height 53
